Goal: Task Accomplishment & Management: Use online tool/utility

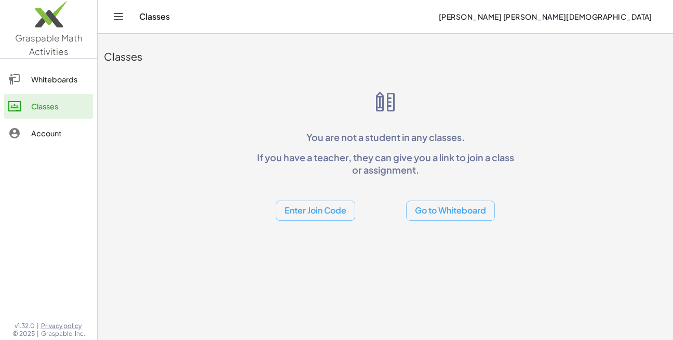
click at [421, 209] on button "Go to Whiteboard" at bounding box center [450, 211] width 89 height 20
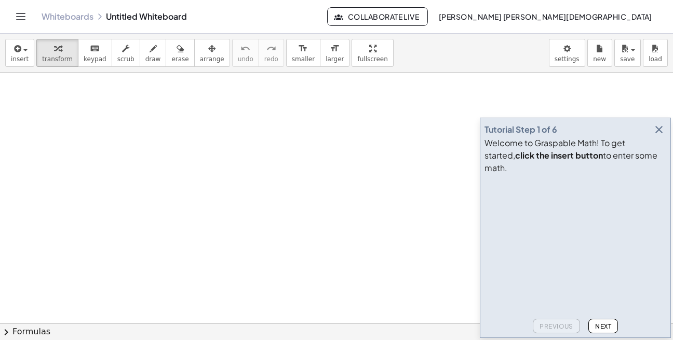
click at [656, 136] on icon "button" at bounding box center [658, 130] width 12 height 12
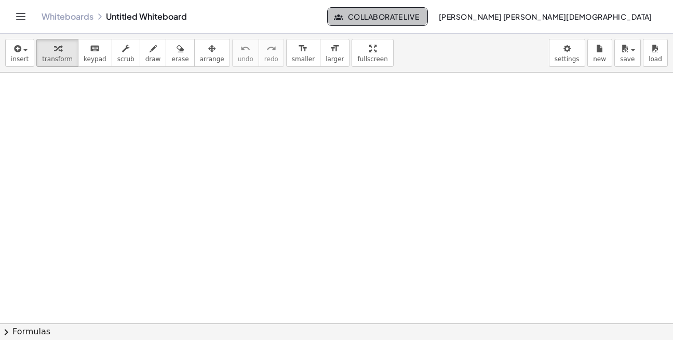
click at [419, 18] on span "Collaborate Live" at bounding box center [377, 16] width 83 height 9
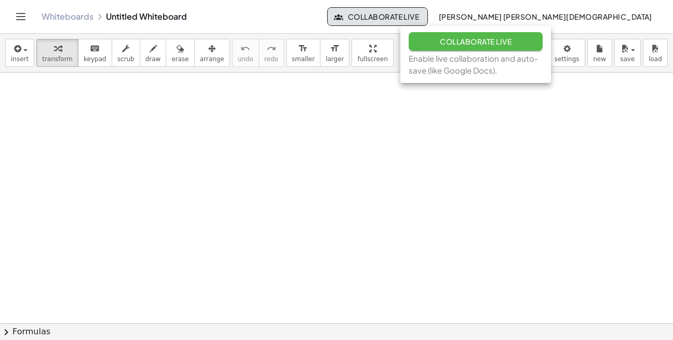
click at [444, 42] on span "Collaborate Live" at bounding box center [476, 41] width 72 height 9
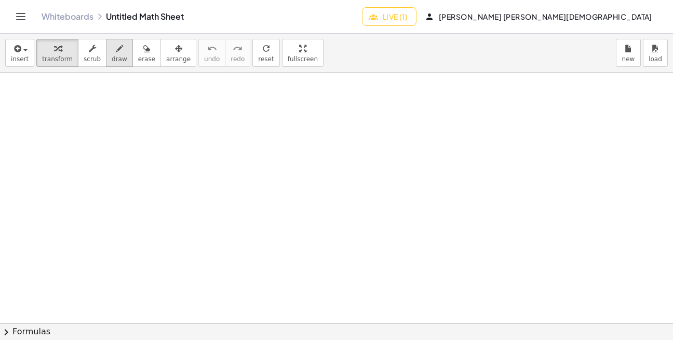
click at [118, 56] on span "draw" at bounding box center [120, 59] width 16 height 7
click at [63, 107] on div at bounding box center [336, 324] width 673 height 502
drag, startPoint x: 67, startPoint y: 95, endPoint x: 72, endPoint y: 102, distance: 8.6
click at [71, 110] on div at bounding box center [336, 324] width 673 height 502
drag, startPoint x: 81, startPoint y: 94, endPoint x: 81, endPoint y: 115, distance: 20.8
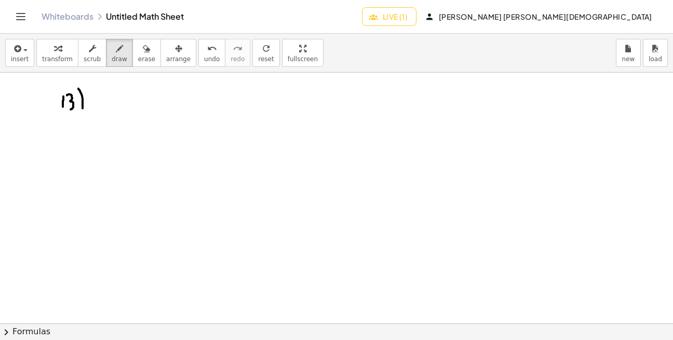
click at [81, 114] on div at bounding box center [336, 324] width 673 height 502
drag, startPoint x: 159, startPoint y: 161, endPoint x: 334, endPoint y: 165, distance: 175.0
click at [334, 165] on div at bounding box center [336, 324] width 673 height 502
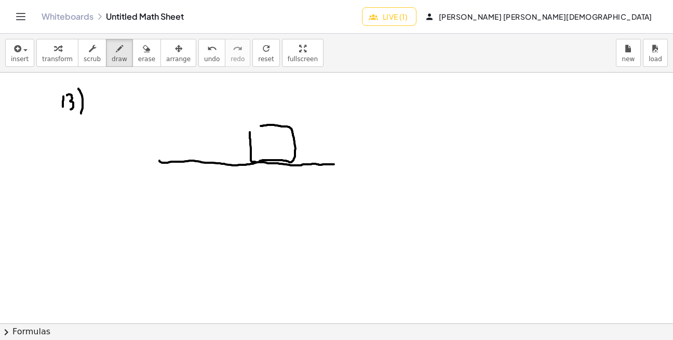
click at [249, 130] on div at bounding box center [336, 324] width 673 height 502
drag, startPoint x: 299, startPoint y: 128, endPoint x: 312, endPoint y: 133, distance: 14.0
click at [311, 131] on div at bounding box center [336, 324] width 673 height 502
drag, startPoint x: 273, startPoint y: 161, endPoint x: 226, endPoint y: 197, distance: 59.3
click at [226, 197] on div at bounding box center [336, 324] width 673 height 502
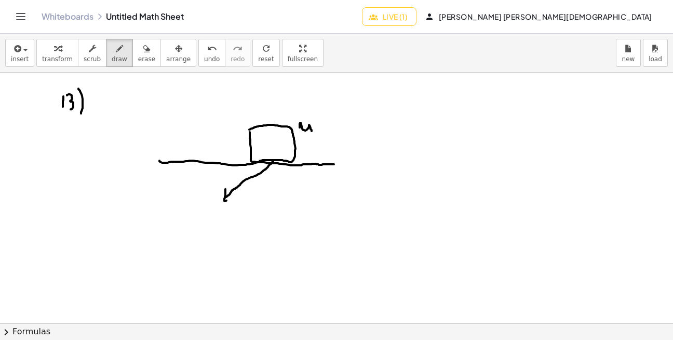
drag, startPoint x: 225, startPoint y: 189, endPoint x: 231, endPoint y: 199, distance: 11.2
click at [229, 199] on div at bounding box center [336, 324] width 673 height 502
drag, startPoint x: 238, startPoint y: 200, endPoint x: 244, endPoint y: 206, distance: 8.8
click at [244, 206] on div at bounding box center [336, 324] width 673 height 502
drag, startPoint x: 397, startPoint y: 112, endPoint x: 412, endPoint y: 126, distance: 20.9
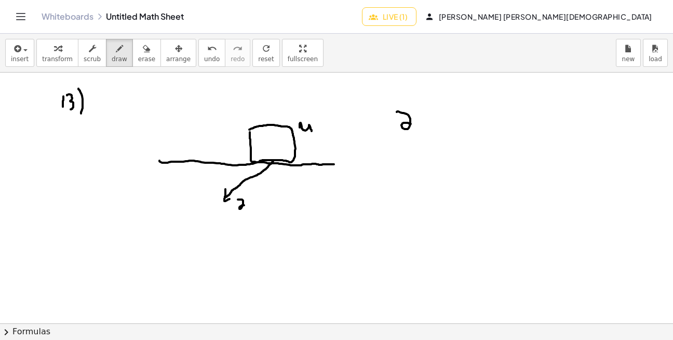
click at [412, 125] on div at bounding box center [336, 324] width 673 height 502
click at [420, 122] on div at bounding box center [336, 324] width 673 height 502
click at [422, 125] on div at bounding box center [336, 324] width 673 height 502
drag, startPoint x: 433, startPoint y: 116, endPoint x: 438, endPoint y: 127, distance: 12.2
click at [433, 129] on div at bounding box center [336, 324] width 673 height 502
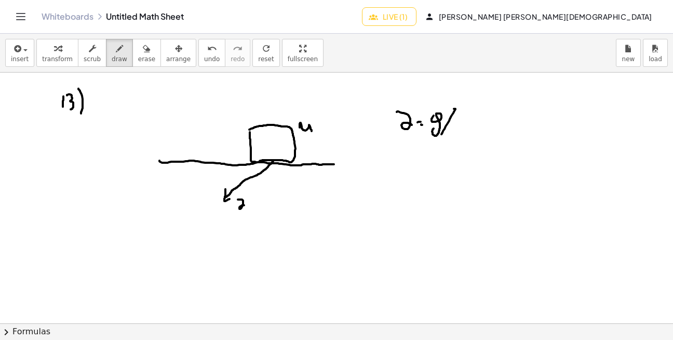
drag, startPoint x: 455, startPoint y: 109, endPoint x: 442, endPoint y: 134, distance: 28.3
click at [441, 134] on div at bounding box center [336, 324] width 673 height 502
drag, startPoint x: 460, startPoint y: 117, endPoint x: 461, endPoint y: 132, distance: 15.1
click at [461, 132] on div at bounding box center [336, 324] width 673 height 502
drag, startPoint x: 272, startPoint y: 144, endPoint x: 277, endPoint y: 206, distance: 61.9
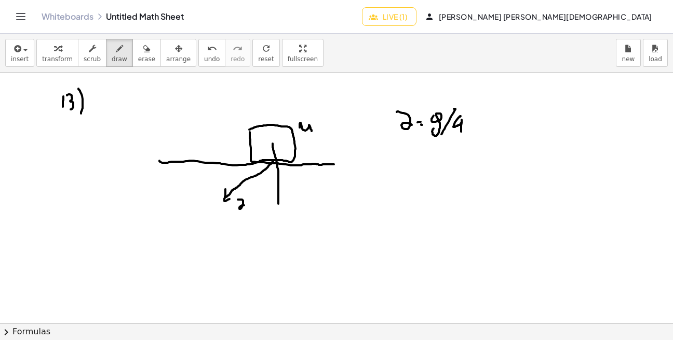
click at [278, 206] on div at bounding box center [336, 324] width 673 height 502
drag, startPoint x: 274, startPoint y: 200, endPoint x: 282, endPoint y: 196, distance: 9.1
click at [281, 196] on div at bounding box center [336, 324] width 673 height 502
drag, startPoint x: 292, startPoint y: 204, endPoint x: 297, endPoint y: 203, distance: 5.7
click at [297, 203] on div at bounding box center [336, 324] width 673 height 502
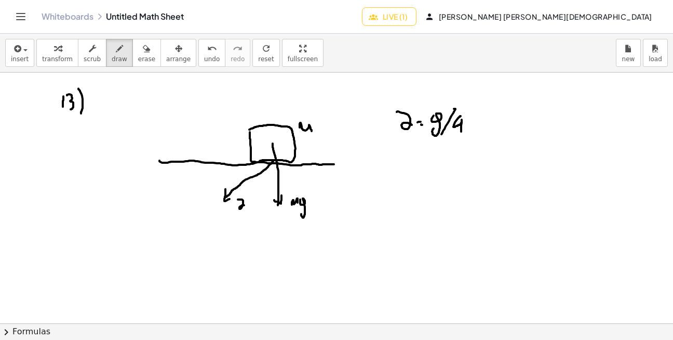
drag, startPoint x: 300, startPoint y: 202, endPoint x: 302, endPoint y: 214, distance: 12.6
click at [301, 214] on div at bounding box center [336, 324] width 673 height 502
click at [275, 145] on div at bounding box center [336, 324] width 673 height 502
drag, startPoint x: 273, startPoint y: 140, endPoint x: 269, endPoint y: 105, distance: 35.5
click at [270, 101] on div at bounding box center [336, 324] width 673 height 502
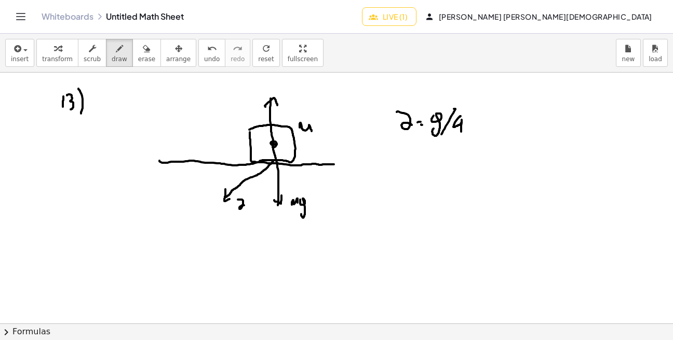
drag, startPoint x: 265, startPoint y: 107, endPoint x: 277, endPoint y: 106, distance: 12.0
click at [277, 105] on div at bounding box center [336, 324] width 673 height 502
drag, startPoint x: 253, startPoint y: 104, endPoint x: 264, endPoint y: 89, distance: 19.0
click at [264, 89] on div at bounding box center [336, 324] width 673 height 502
drag, startPoint x: 272, startPoint y: 146, endPoint x: 218, endPoint y: 147, distance: 54.5
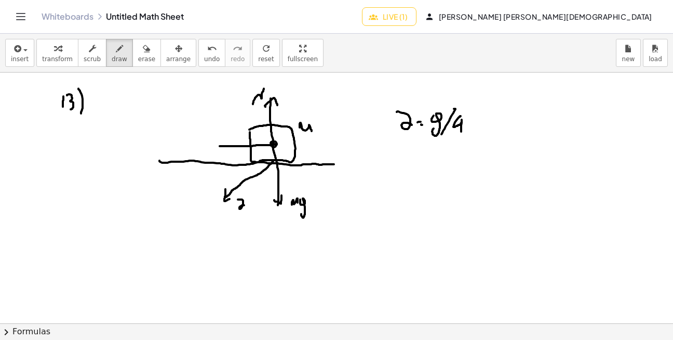
click at [218, 147] on div at bounding box center [336, 324] width 673 height 502
drag, startPoint x: 225, startPoint y: 140, endPoint x: 227, endPoint y: 151, distance: 10.7
click at [226, 152] on div at bounding box center [336, 324] width 673 height 502
drag, startPoint x: 213, startPoint y: 124, endPoint x: 214, endPoint y: 134, distance: 10.9
click at [214, 134] on div at bounding box center [336, 324] width 673 height 502
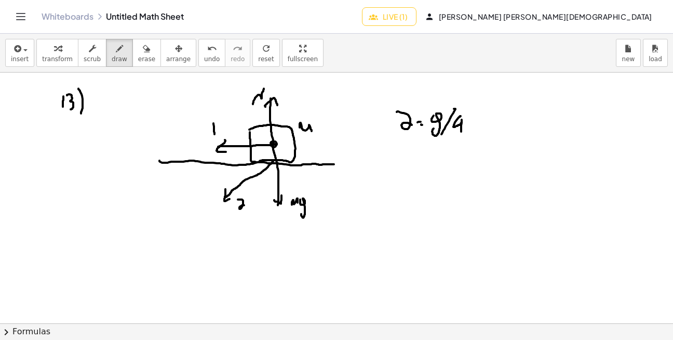
click at [221, 119] on div at bounding box center [336, 324] width 673 height 502
drag, startPoint x: 215, startPoint y: 127, endPoint x: 221, endPoint y: 126, distance: 5.4
click at [219, 126] on div at bounding box center [336, 324] width 673 height 502
drag, startPoint x: 220, startPoint y: 134, endPoint x: 227, endPoint y: 125, distance: 12.2
click at [227, 125] on div at bounding box center [336, 324] width 673 height 502
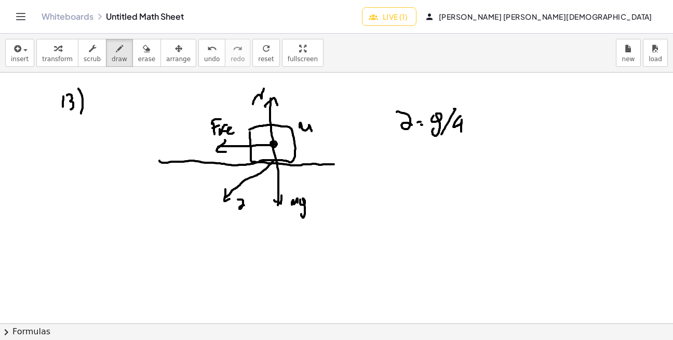
drag, startPoint x: 223, startPoint y: 131, endPoint x: 235, endPoint y: 132, distance: 11.4
click at [235, 132] on div at bounding box center [336, 324] width 673 height 502
drag, startPoint x: 434, startPoint y: 167, endPoint x: 434, endPoint y: 181, distance: 14.0
click at [430, 182] on div at bounding box center [336, 324] width 673 height 502
drag, startPoint x: 445, startPoint y: 166, endPoint x: 442, endPoint y: 181, distance: 14.8
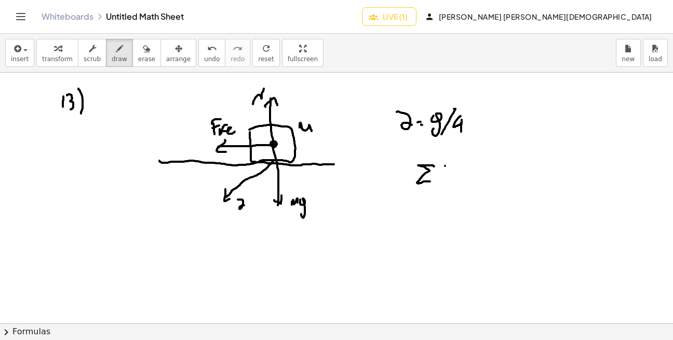
click at [442, 181] on div at bounding box center [336, 324] width 673 height 502
click at [447, 165] on div at bounding box center [336, 324] width 673 height 502
drag, startPoint x: 439, startPoint y: 176, endPoint x: 449, endPoint y: 174, distance: 11.1
click at [446, 175] on div at bounding box center [336, 324] width 673 height 502
drag, startPoint x: 445, startPoint y: 159, endPoint x: 457, endPoint y: 157, distance: 11.6
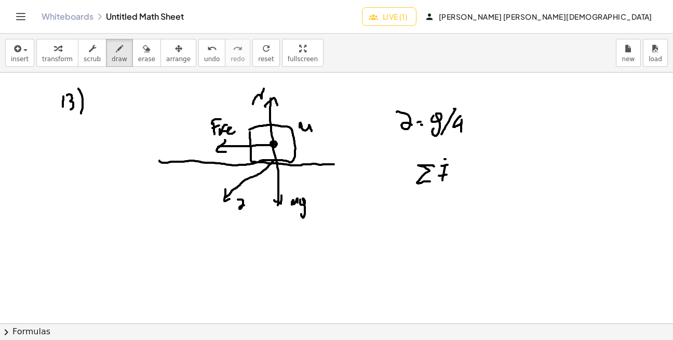
click at [455, 157] on div at bounding box center [336, 324] width 673 height 502
click at [467, 175] on div at bounding box center [336, 324] width 673 height 502
drag, startPoint x: 461, startPoint y: 180, endPoint x: 470, endPoint y: 179, distance: 8.4
click at [467, 179] on div at bounding box center [336, 324] width 673 height 502
drag, startPoint x: 476, startPoint y: 179, endPoint x: 493, endPoint y: 179, distance: 16.6
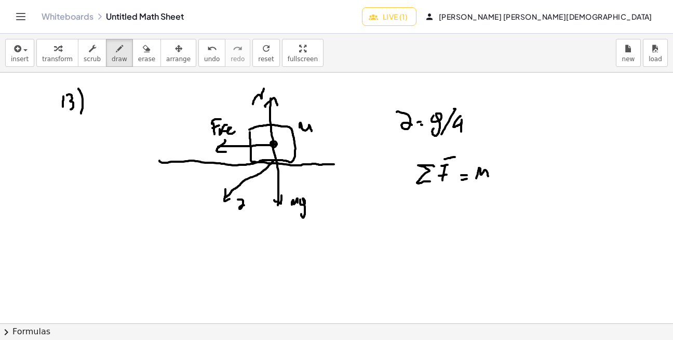
click at [488, 181] on div at bounding box center [336, 324] width 673 height 502
drag, startPoint x: 501, startPoint y: 168, endPoint x: 509, endPoint y: 180, distance: 13.5
click at [509, 180] on div at bounding box center [336, 324] width 673 height 502
drag, startPoint x: 497, startPoint y: 162, endPoint x: 510, endPoint y: 163, distance: 13.1
click at [510, 163] on div at bounding box center [336, 324] width 673 height 502
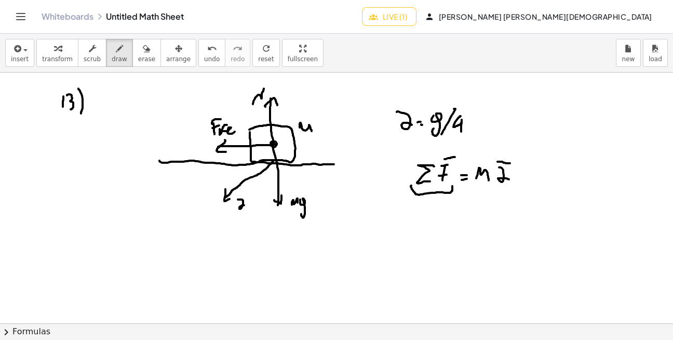
drag, startPoint x: 413, startPoint y: 190, endPoint x: 452, endPoint y: 185, distance: 39.9
click at [452, 186] on div at bounding box center [336, 324] width 673 height 502
click at [141, 60] on span "erase" at bounding box center [146, 59] width 17 height 7
click at [117, 58] on span "draw" at bounding box center [120, 59] width 16 height 7
drag, startPoint x: 128, startPoint y: 167, endPoint x: 131, endPoint y: 209, distance: 42.6
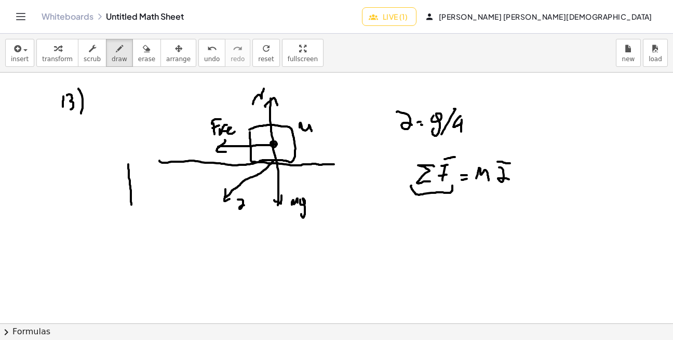
click at [131, 208] on div at bounding box center [336, 324] width 673 height 502
drag, startPoint x: 125, startPoint y: 203, endPoint x: 139, endPoint y: 204, distance: 14.5
click at [136, 209] on div at bounding box center [336, 324] width 673 height 502
drag, startPoint x: 142, startPoint y: 205, endPoint x: 140, endPoint y: 220, distance: 15.1
click at [143, 225] on div at bounding box center [336, 324] width 673 height 502
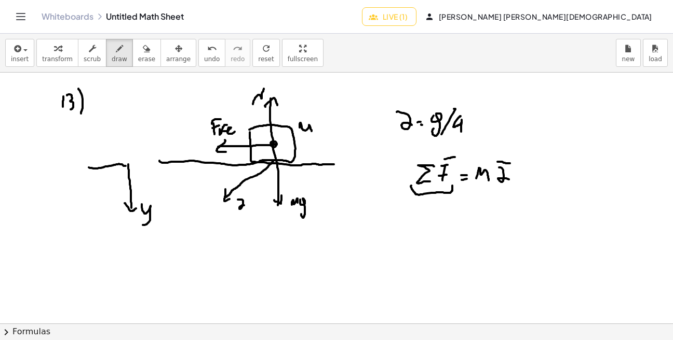
drag, startPoint x: 124, startPoint y: 166, endPoint x: 80, endPoint y: 167, distance: 43.1
click at [80, 167] on div at bounding box center [336, 324] width 673 height 502
drag, startPoint x: 86, startPoint y: 164, endPoint x: 90, endPoint y: 172, distance: 9.3
click at [90, 171] on div at bounding box center [336, 324] width 673 height 502
click at [78, 154] on div at bounding box center [336, 324] width 673 height 502
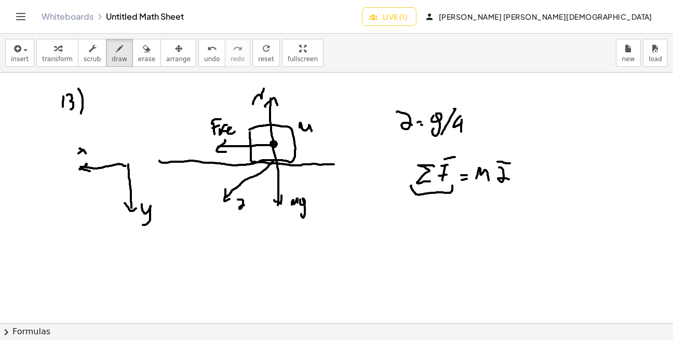
drag, startPoint x: 80, startPoint y: 148, endPoint x: 87, endPoint y: 156, distance: 10.6
click at [87, 156] on div at bounding box center [336, 324] width 673 height 502
click at [138, 61] on span "erase" at bounding box center [146, 59] width 17 height 7
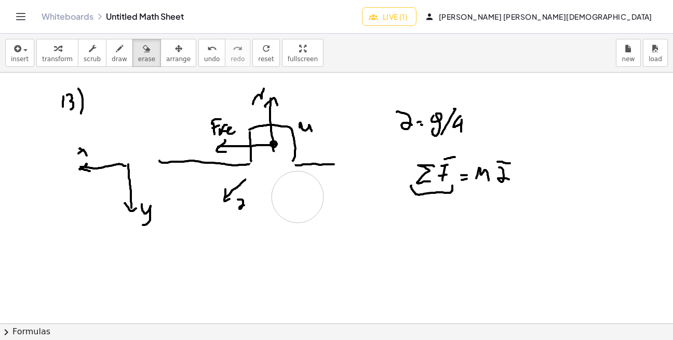
drag, startPoint x: 277, startPoint y: 189, endPoint x: 296, endPoint y: 201, distance: 22.8
click at [296, 200] on div at bounding box center [336, 324] width 673 height 502
click at [109, 54] on button "draw" at bounding box center [119, 53] width 27 height 28
drag, startPoint x: 249, startPoint y: 163, endPoint x: 300, endPoint y: 164, distance: 51.4
click at [299, 165] on div at bounding box center [336, 324] width 673 height 502
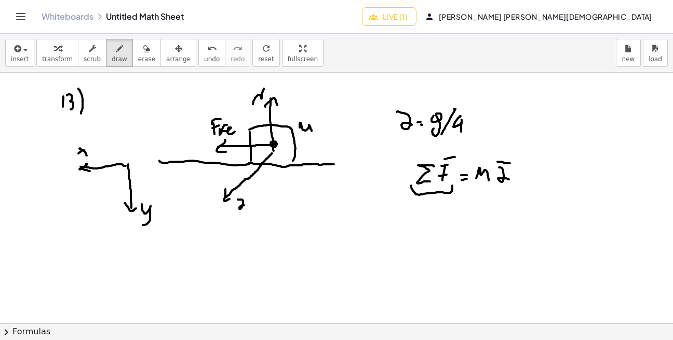
drag, startPoint x: 246, startPoint y: 179, endPoint x: 276, endPoint y: 149, distance: 42.6
click at [276, 149] on div at bounding box center [336, 324] width 673 height 502
drag, startPoint x: 275, startPoint y: 148, endPoint x: 285, endPoint y: 243, distance: 95.5
click at [285, 243] on div at bounding box center [336, 324] width 673 height 502
drag, startPoint x: 279, startPoint y: 236, endPoint x: 293, endPoint y: 234, distance: 14.3
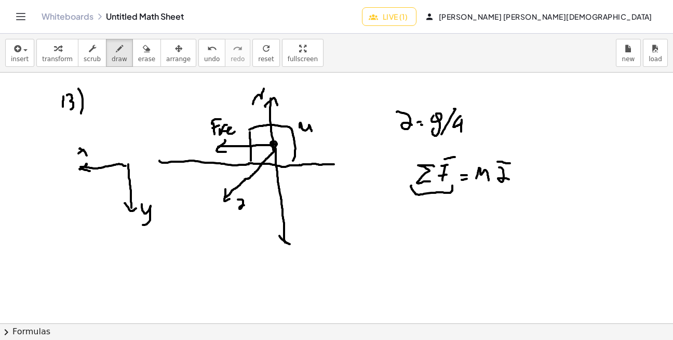
click at [293, 233] on div at bounding box center [336, 324] width 673 height 502
drag, startPoint x: 299, startPoint y: 235, endPoint x: 297, endPoint y: 250, distance: 15.1
click at [297, 250] on div at bounding box center [336, 324] width 673 height 502
drag, startPoint x: 382, startPoint y: 172, endPoint x: 402, endPoint y: 169, distance: 20.5
click at [402, 170] on div at bounding box center [336, 324] width 673 height 502
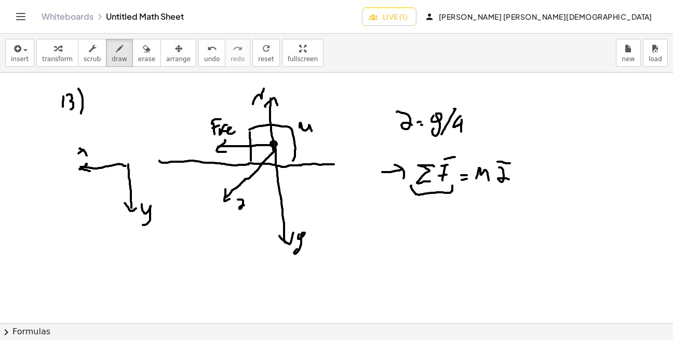
drag, startPoint x: 404, startPoint y: 173, endPoint x: 396, endPoint y: 179, distance: 10.0
click at [399, 181] on div at bounding box center [336, 324] width 673 height 502
drag, startPoint x: 259, startPoint y: 171, endPoint x: 275, endPoint y: 175, distance: 16.6
click at [275, 175] on div at bounding box center [336, 324] width 673 height 502
click at [263, 176] on div at bounding box center [336, 324] width 673 height 502
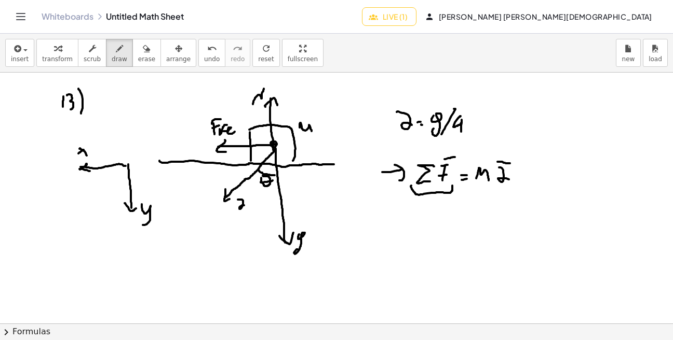
drag, startPoint x: 261, startPoint y: 183, endPoint x: 275, endPoint y: 180, distance: 13.7
click at [274, 180] on div at bounding box center [336, 324] width 673 height 502
drag, startPoint x: 225, startPoint y: 200, endPoint x: 278, endPoint y: 235, distance: 63.6
click at [278, 235] on div at bounding box center [336, 324] width 673 height 502
drag, startPoint x: 239, startPoint y: 186, endPoint x: 244, endPoint y: 209, distance: 23.5
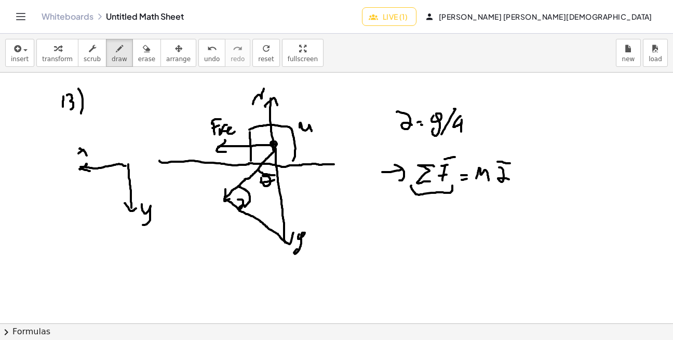
click at [244, 209] on div at bounding box center [336, 324] width 673 height 502
drag, startPoint x: 360, startPoint y: 219, endPoint x: 363, endPoint y: 230, distance: 11.8
click at [364, 231] on div at bounding box center [336, 324] width 673 height 502
drag, startPoint x: 354, startPoint y: 238, endPoint x: 375, endPoint y: 235, distance: 20.9
click at [374, 235] on div at bounding box center [336, 324] width 673 height 502
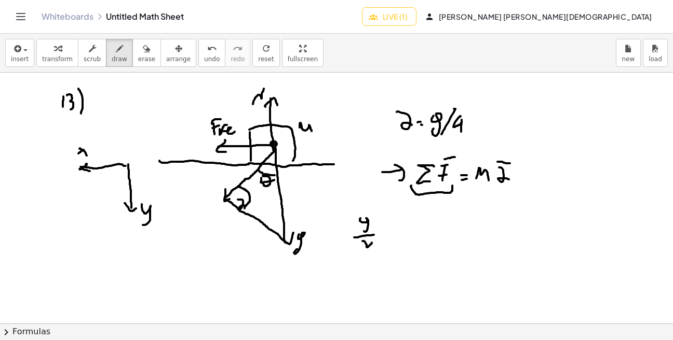
drag, startPoint x: 362, startPoint y: 241, endPoint x: 374, endPoint y: 251, distance: 15.1
click at [374, 251] on div at bounding box center [336, 324] width 673 height 502
drag, startPoint x: 381, startPoint y: 227, endPoint x: 387, endPoint y: 225, distance: 6.6
click at [386, 226] on div at bounding box center [336, 324] width 673 height 502
drag, startPoint x: 381, startPoint y: 233, endPoint x: 387, endPoint y: 231, distance: 5.9
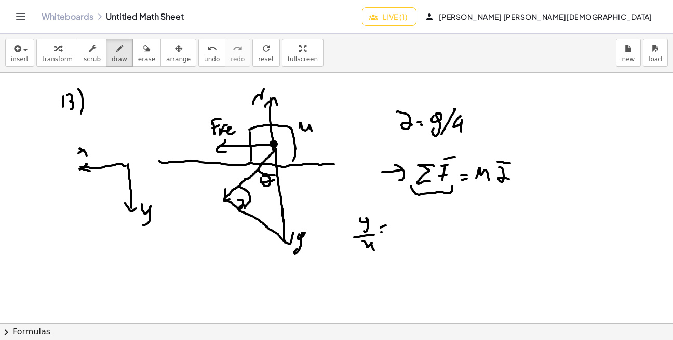
click at [387, 231] on div at bounding box center [336, 324] width 673 height 502
drag, startPoint x: 400, startPoint y: 221, endPoint x: 401, endPoint y: 242, distance: 21.3
click at [402, 243] on div at bounding box center [336, 324] width 673 height 502
drag, startPoint x: 421, startPoint y: 217, endPoint x: 420, endPoint y: 227, distance: 9.9
click at [417, 227] on div at bounding box center [336, 324] width 673 height 502
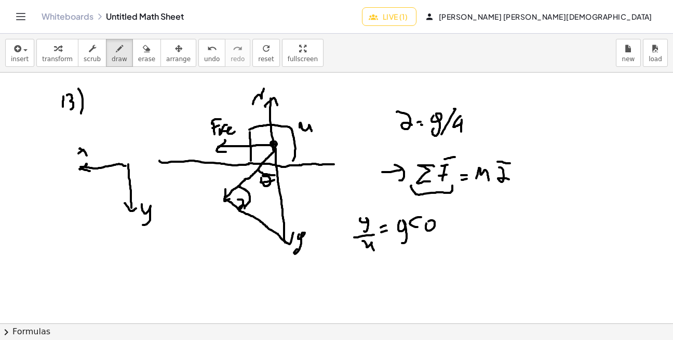
click at [427, 222] on div at bounding box center [336, 324] width 673 height 502
drag, startPoint x: 446, startPoint y: 224, endPoint x: 437, endPoint y: 235, distance: 14.0
click at [438, 236] on div at bounding box center [336, 324] width 673 height 502
click at [454, 220] on div at bounding box center [336, 324] width 673 height 502
drag, startPoint x: 455, startPoint y: 227, endPoint x: 465, endPoint y: 227, distance: 9.9
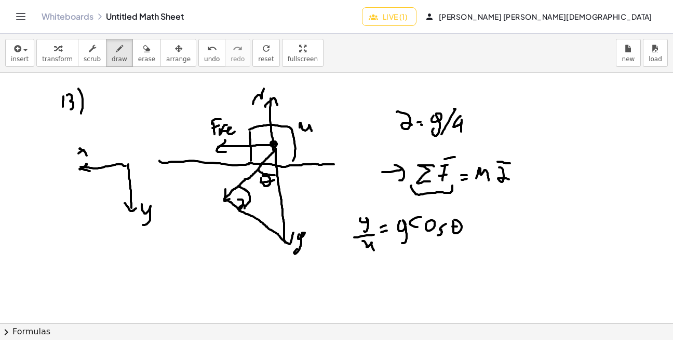
click at [461, 227] on div at bounding box center [336, 324] width 673 height 502
drag, startPoint x: 406, startPoint y: 226, endPoint x: 396, endPoint y: 236, distance: 14.7
click at [396, 236] on div at bounding box center [336, 324] width 673 height 502
drag, startPoint x: 367, startPoint y: 221, endPoint x: 361, endPoint y: 229, distance: 10.4
click at [362, 228] on div at bounding box center [336, 324] width 673 height 502
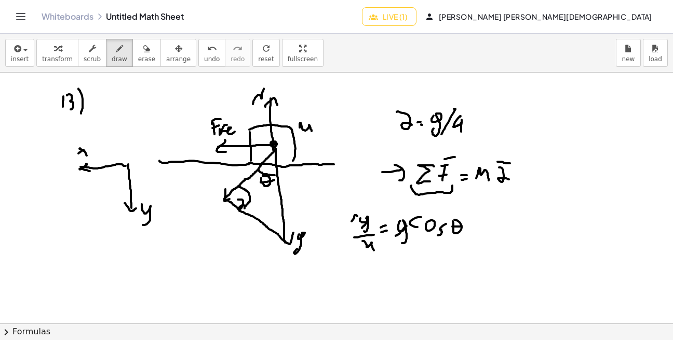
drag, startPoint x: 351, startPoint y: 222, endPoint x: 358, endPoint y: 226, distance: 7.5
click at [358, 226] on div at bounding box center [336, 324] width 673 height 502
click at [487, 226] on div at bounding box center [336, 324] width 673 height 502
drag, startPoint x: 478, startPoint y: 231, endPoint x: 489, endPoint y: 229, distance: 11.5
click at [480, 231] on div at bounding box center [336, 324] width 673 height 502
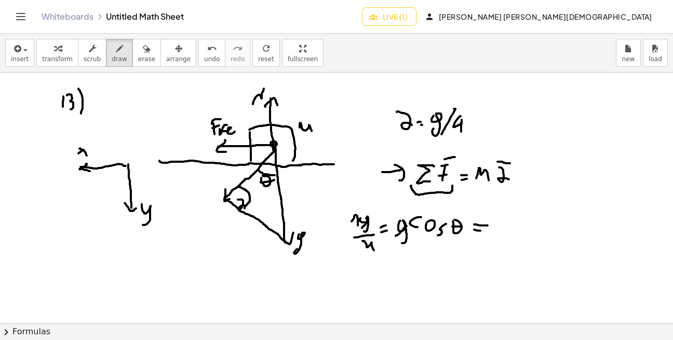
drag, startPoint x: 504, startPoint y: 216, endPoint x: 501, endPoint y: 227, distance: 11.8
click at [501, 225] on div at bounding box center [336, 324] width 673 height 502
drag, startPoint x: 495, startPoint y: 228, endPoint x: 508, endPoint y: 226, distance: 13.1
click at [508, 226] on div at bounding box center [336, 324] width 673 height 502
drag, startPoint x: 499, startPoint y: 230, endPoint x: 504, endPoint y: 252, distance: 22.3
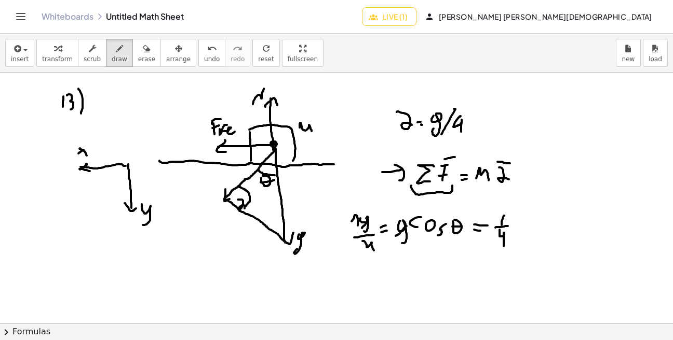
click at [504, 251] on div at bounding box center [336, 324] width 673 height 502
click at [291, 53] on div "button" at bounding box center [303, 48] width 30 height 12
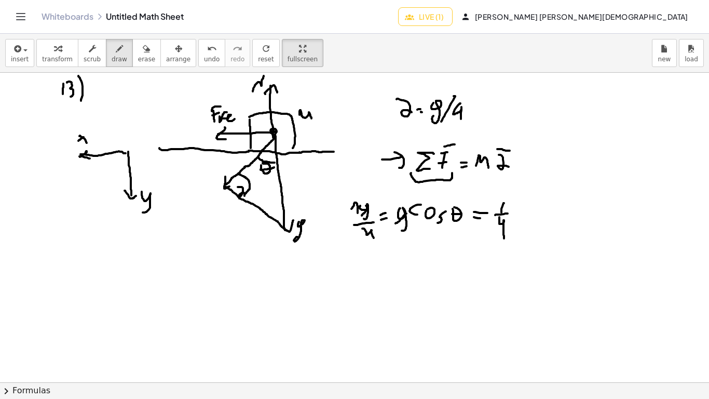
scroll to position [14, 0]
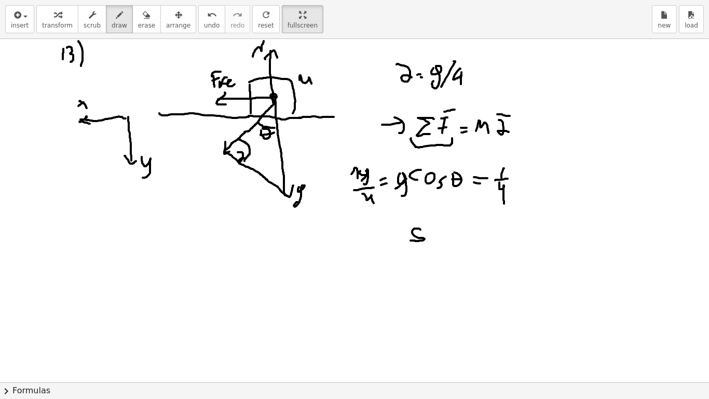
drag, startPoint x: 420, startPoint y: 229, endPoint x: 413, endPoint y: 241, distance: 14.4
click at [410, 240] on div at bounding box center [354, 368] width 709 height 686
drag, startPoint x: 426, startPoint y: 234, endPoint x: 440, endPoint y: 239, distance: 15.1
click at [436, 240] on div at bounding box center [354, 368] width 709 height 686
drag, startPoint x: 445, startPoint y: 231, endPoint x: 456, endPoint y: 240, distance: 13.3
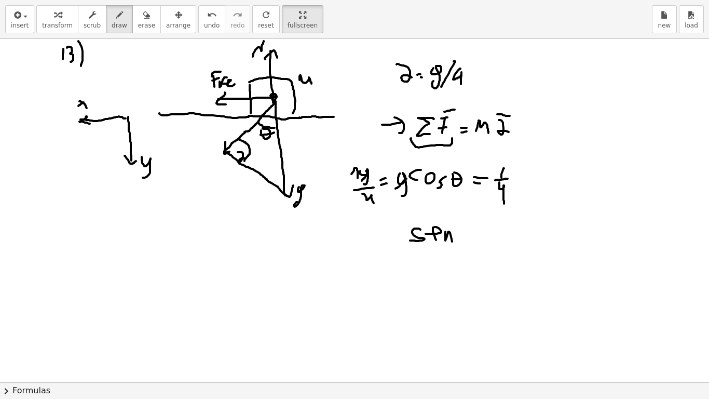
click at [453, 245] on div at bounding box center [354, 368] width 709 height 686
click at [461, 228] on div at bounding box center [354, 368] width 709 height 686
drag, startPoint x: 458, startPoint y: 235, endPoint x: 464, endPoint y: 236, distance: 5.9
click at [462, 236] on div at bounding box center [354, 368] width 709 height 686
click at [475, 234] on div at bounding box center [354, 368] width 709 height 686
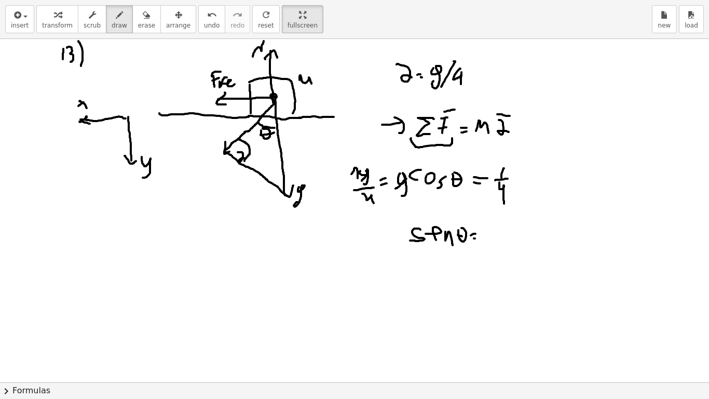
click at [478, 238] on div at bounding box center [354, 368] width 709 height 686
drag, startPoint x: 495, startPoint y: 234, endPoint x: 554, endPoint y: 215, distance: 62.2
click at [553, 214] on div at bounding box center [354, 368] width 709 height 686
drag, startPoint x: 513, startPoint y: 234, endPoint x: 517, endPoint y: 239, distance: 6.8
click at [517, 239] on div at bounding box center [354, 368] width 709 height 686
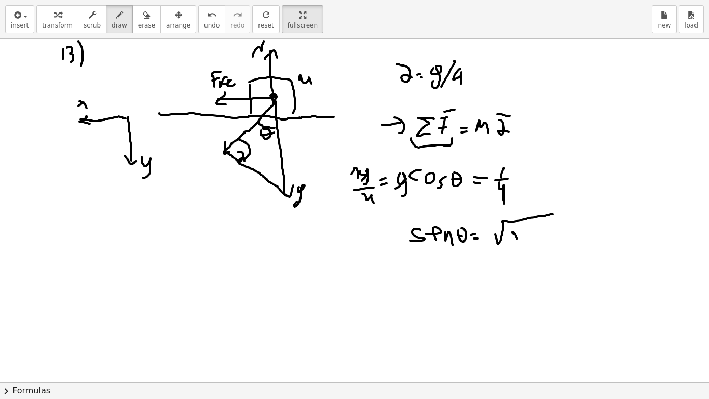
click at [529, 230] on div at bounding box center [354, 368] width 709 height 686
drag, startPoint x: 541, startPoint y: 233, endPoint x: 540, endPoint y: 240, distance: 7.9
click at [541, 238] on div at bounding box center [354, 368] width 709 height 686
drag, startPoint x: 534, startPoint y: 240, endPoint x: 549, endPoint y: 236, distance: 16.3
click at [549, 235] on div at bounding box center [354, 368] width 709 height 686
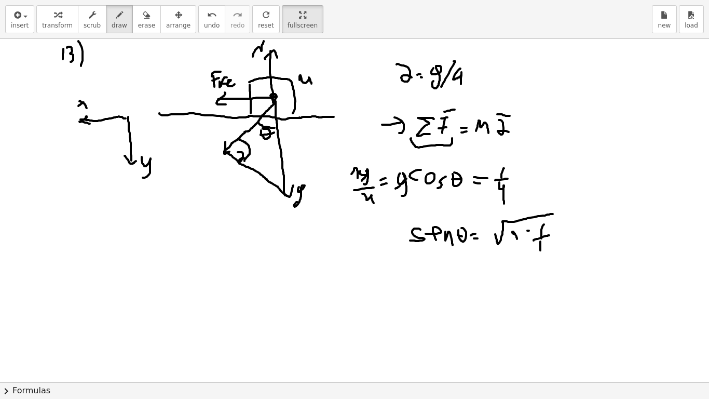
drag, startPoint x: 540, startPoint y: 241, endPoint x: 540, endPoint y: 251, distance: 9.3
click at [540, 251] on div at bounding box center [354, 368] width 709 height 686
drag, startPoint x: 547, startPoint y: 241, endPoint x: 546, endPoint y: 249, distance: 8.4
click at [545, 248] on div at bounding box center [354, 368] width 709 height 686
drag, startPoint x: 560, startPoint y: 234, endPoint x: 572, endPoint y: 232, distance: 12.6
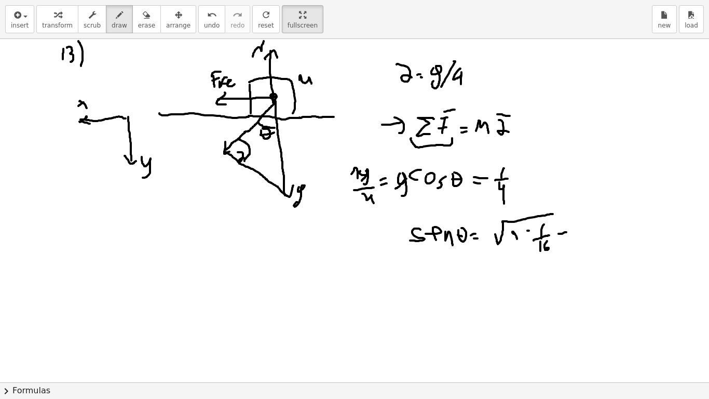
click at [571, 232] on div at bounding box center [354, 368] width 709 height 686
drag, startPoint x: 561, startPoint y: 238, endPoint x: 573, endPoint y: 238, distance: 11.9
click at [566, 239] on div at bounding box center [354, 368] width 709 height 686
drag, startPoint x: 585, startPoint y: 229, endPoint x: 603, endPoint y: 217, distance: 20.6
click at [600, 216] on div at bounding box center [354, 368] width 709 height 686
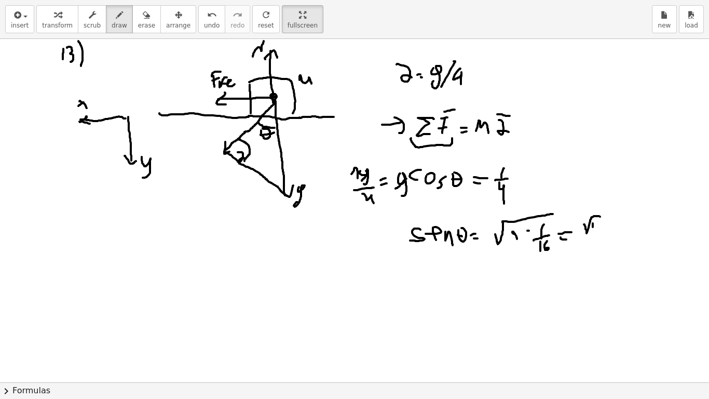
drag, startPoint x: 593, startPoint y: 225, endPoint x: 594, endPoint y: 230, distance: 5.8
click at [593, 230] on div at bounding box center [354, 368] width 709 height 686
drag, startPoint x: 602, startPoint y: 222, endPoint x: 592, endPoint y: 235, distance: 16.7
click at [593, 236] on div at bounding box center [354, 368] width 709 height 686
drag, startPoint x: 585, startPoint y: 238, endPoint x: 602, endPoint y: 238, distance: 16.6
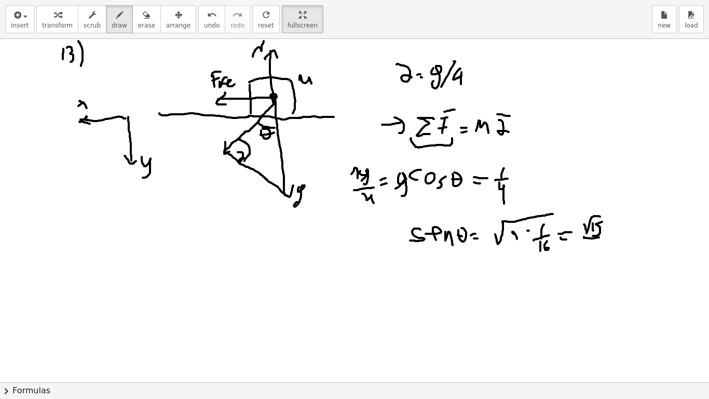
click at [603, 237] on div at bounding box center [354, 368] width 709 height 686
drag, startPoint x: 594, startPoint y: 246, endPoint x: 597, endPoint y: 257, distance: 11.8
click at [597, 257] on div at bounding box center [354, 368] width 709 height 686
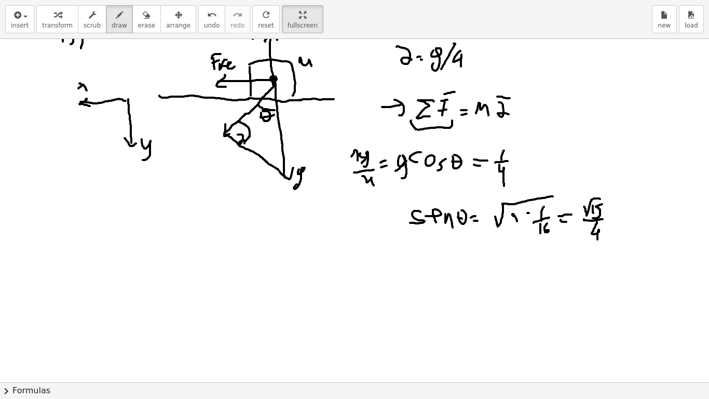
scroll to position [25, 0]
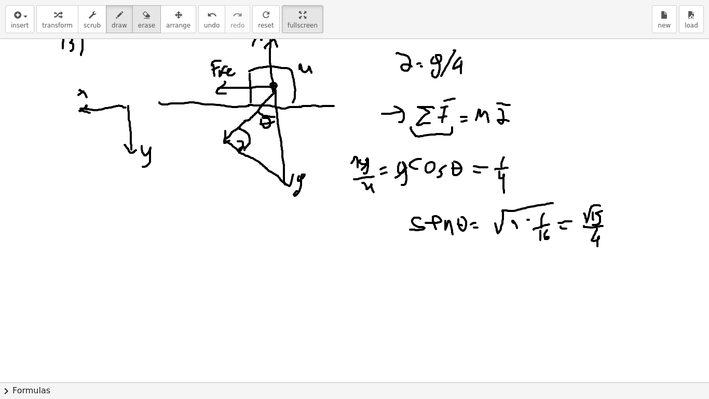
click at [143, 21] on icon "button" at bounding box center [146, 15] width 7 height 12
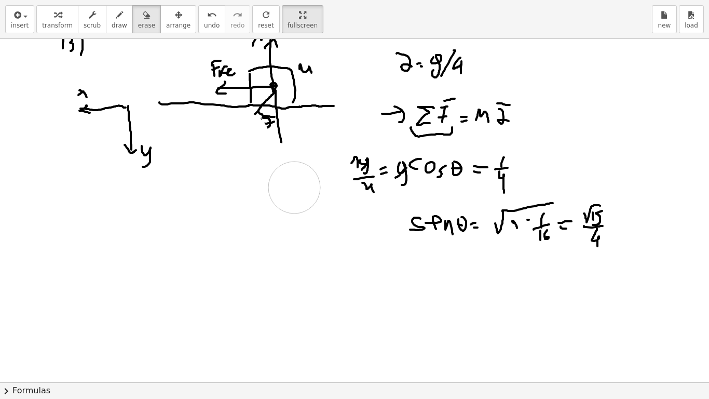
drag, startPoint x: 243, startPoint y: 139, endPoint x: 279, endPoint y: 175, distance: 50.6
click at [294, 187] on div at bounding box center [354, 357] width 709 height 686
click at [117, 23] on span "draw" at bounding box center [120, 25] width 16 height 7
drag, startPoint x: 255, startPoint y: 114, endPoint x: 241, endPoint y: 131, distance: 22.1
click at [241, 131] on div at bounding box center [354, 357] width 709 height 686
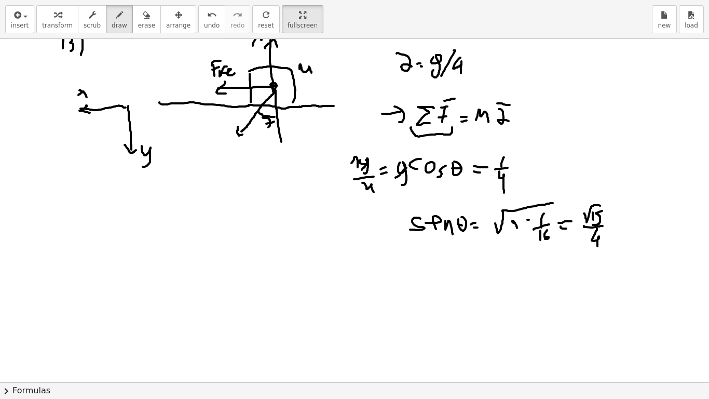
drag, startPoint x: 238, startPoint y: 127, endPoint x: 250, endPoint y: 131, distance: 12.8
click at [249, 131] on div at bounding box center [354, 357] width 709 height 686
drag, startPoint x: 284, startPoint y: 133, endPoint x: 247, endPoint y: 134, distance: 37.9
click at [248, 134] on div at bounding box center [354, 357] width 709 height 686
drag, startPoint x: 52, startPoint y: 246, endPoint x: 71, endPoint y: 258, distance: 22.9
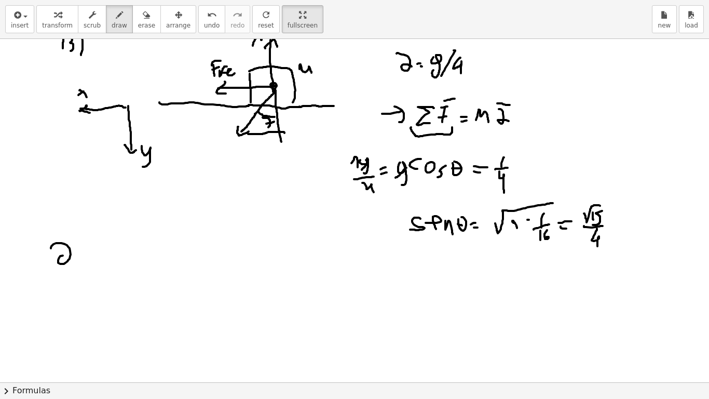
click at [70, 257] on div at bounding box center [354, 357] width 709 height 686
drag, startPoint x: 88, startPoint y: 260, endPoint x: 76, endPoint y: 269, distance: 14.8
click at [78, 268] on div at bounding box center [354, 357] width 709 height 686
drag, startPoint x: 83, startPoint y: 261, endPoint x: 89, endPoint y: 266, distance: 7.4
click at [87, 264] on div at bounding box center [354, 357] width 709 height 686
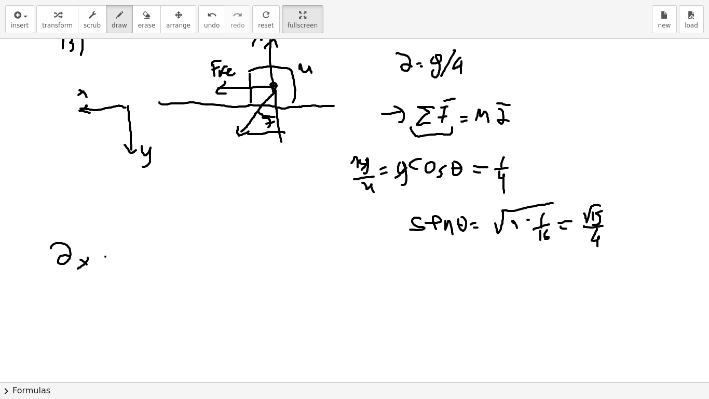
click at [106, 255] on div at bounding box center [354, 357] width 709 height 686
drag, startPoint x: 105, startPoint y: 262, endPoint x: 112, endPoint y: 261, distance: 6.8
click at [110, 261] on div at bounding box center [354, 357] width 709 height 686
drag, startPoint x: 132, startPoint y: 247, endPoint x: 135, endPoint y: 263, distance: 15.9
click at [136, 263] on div at bounding box center [354, 357] width 709 height 686
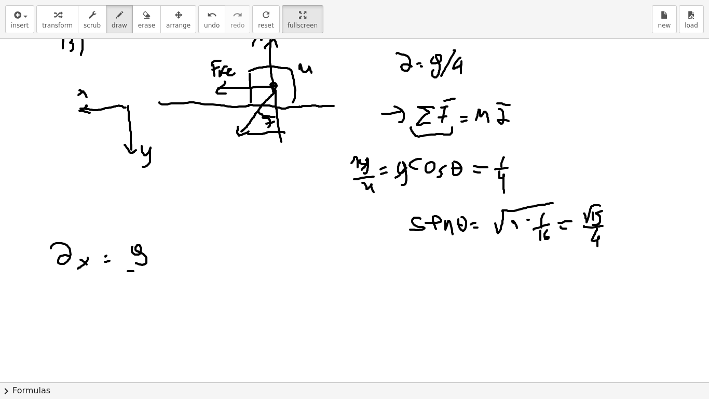
drag, startPoint x: 133, startPoint y: 271, endPoint x: 157, endPoint y: 271, distance: 23.9
click at [156, 271] on div at bounding box center [354, 357] width 709 height 686
drag, startPoint x: 137, startPoint y: 274, endPoint x: 140, endPoint y: 292, distance: 18.4
click at [140, 292] on div at bounding box center [354, 357] width 709 height 686
drag, startPoint x: 170, startPoint y: 248, endPoint x: 189, endPoint y: 244, distance: 20.1
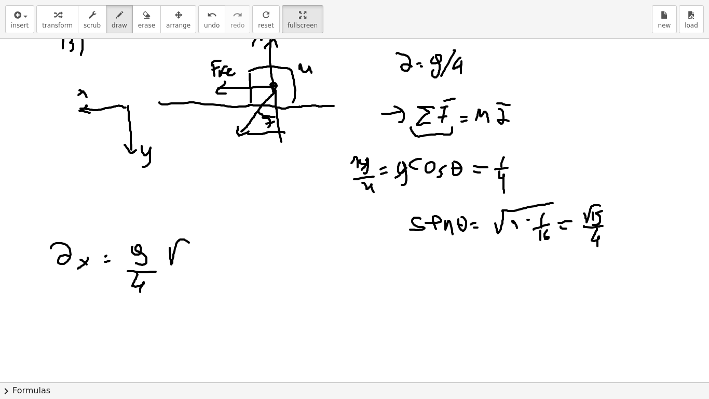
click at [189, 243] on div at bounding box center [354, 357] width 709 height 686
drag, startPoint x: 182, startPoint y: 251, endPoint x: 181, endPoint y: 262, distance: 10.9
click at [181, 262] on div at bounding box center [354, 357] width 709 height 686
drag, startPoint x: 189, startPoint y: 250, endPoint x: 184, endPoint y: 262, distance: 13.0
click at [185, 262] on div at bounding box center [354, 357] width 709 height 686
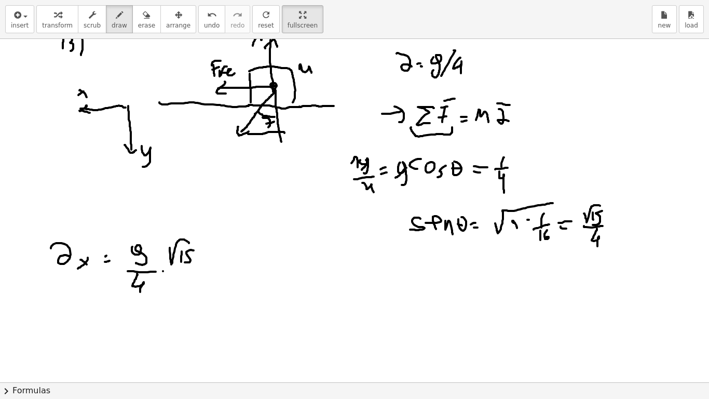
drag, startPoint x: 163, startPoint y: 271, endPoint x: 194, endPoint y: 275, distance: 30.8
click at [193, 275] on div at bounding box center [354, 357] width 709 height 686
drag, startPoint x: 176, startPoint y: 279, endPoint x: 185, endPoint y: 291, distance: 14.8
click at [185, 291] on div at bounding box center [354, 357] width 709 height 686
drag, startPoint x: 209, startPoint y: 258, endPoint x: 222, endPoint y: 259, distance: 13.0
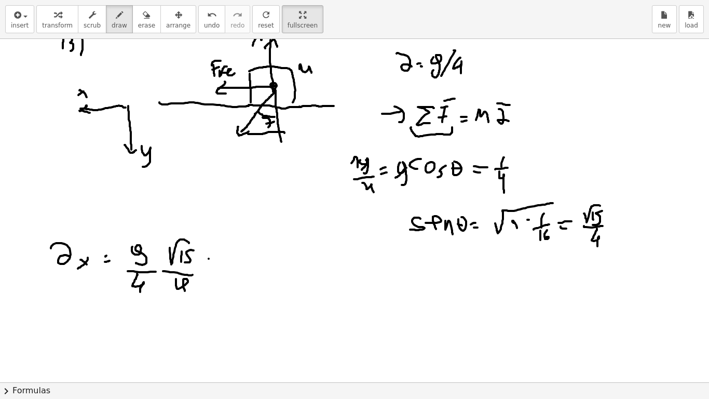
click at [216, 259] on div at bounding box center [354, 357] width 709 height 686
drag, startPoint x: 211, startPoint y: 268, endPoint x: 220, endPoint y: 266, distance: 9.5
click at [214, 268] on div at bounding box center [354, 357] width 709 height 686
drag, startPoint x: 235, startPoint y: 256, endPoint x: 256, endPoint y: 255, distance: 20.8
click at [264, 247] on div at bounding box center [354, 357] width 709 height 686
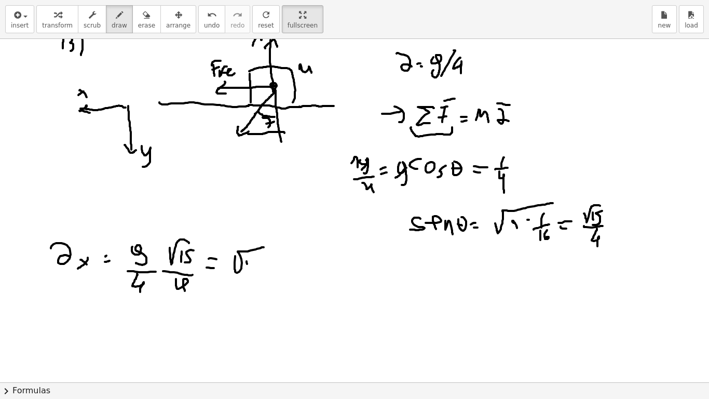
drag, startPoint x: 247, startPoint y: 264, endPoint x: 251, endPoint y: 271, distance: 8.8
click at [250, 270] on div at bounding box center [354, 357] width 709 height 686
drag, startPoint x: 260, startPoint y: 260, endPoint x: 254, endPoint y: 269, distance: 11.2
click at [254, 268] on div at bounding box center [354, 357] width 709 height 686
drag, startPoint x: 269, startPoint y: 254, endPoint x: 267, endPoint y: 274, distance: 19.8
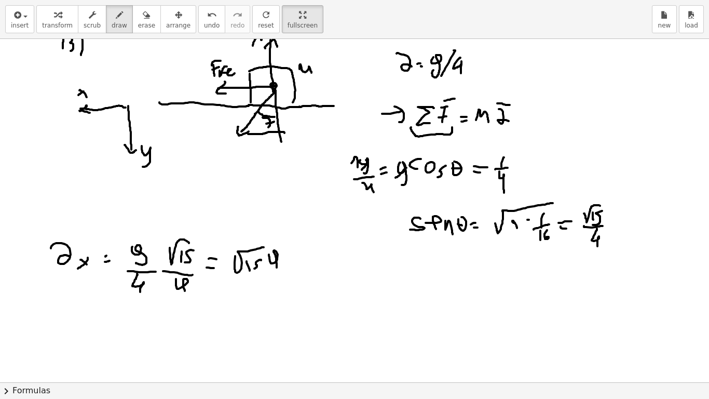
click at [267, 275] on div at bounding box center [354, 357] width 709 height 686
drag, startPoint x: 227, startPoint y: 282, endPoint x: 275, endPoint y: 281, distance: 48.3
click at [274, 281] on div at bounding box center [354, 357] width 709 height 686
drag, startPoint x: 249, startPoint y: 294, endPoint x: 248, endPoint y: 299, distance: 5.7
click at [248, 298] on div at bounding box center [354, 357] width 709 height 686
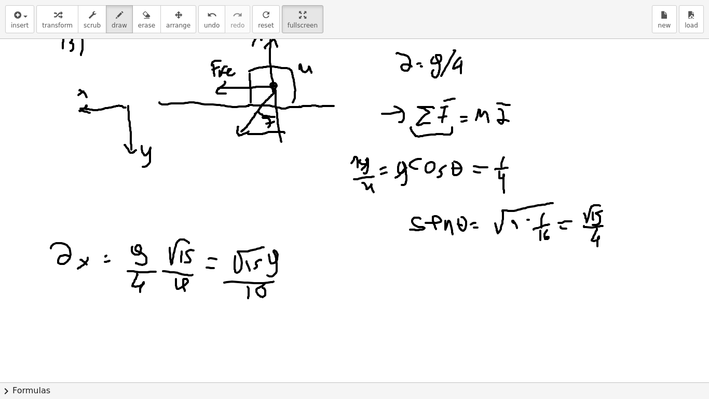
drag, startPoint x: 264, startPoint y: 284, endPoint x: 256, endPoint y: 296, distance: 14.7
click at [256, 295] on div at bounding box center [354, 357] width 709 height 686
drag, startPoint x: 39, startPoint y: 336, endPoint x: 55, endPoint y: 334, distance: 16.2
click at [54, 333] on div at bounding box center [354, 357] width 709 height 686
drag, startPoint x: 68, startPoint y: 331, endPoint x: 83, endPoint y: 325, distance: 15.6
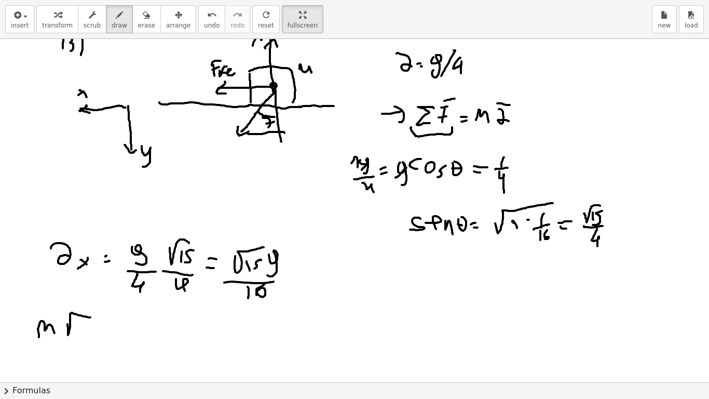
click at [92, 317] on div at bounding box center [354, 357] width 709 height 686
drag, startPoint x: 78, startPoint y: 323, endPoint x: 79, endPoint y: 330, distance: 6.3
click at [78, 330] on div at bounding box center [354, 357] width 709 height 686
drag, startPoint x: 82, startPoint y: 322, endPoint x: 83, endPoint y: 330, distance: 8.3
click at [83, 330] on div at bounding box center [354, 357] width 709 height 686
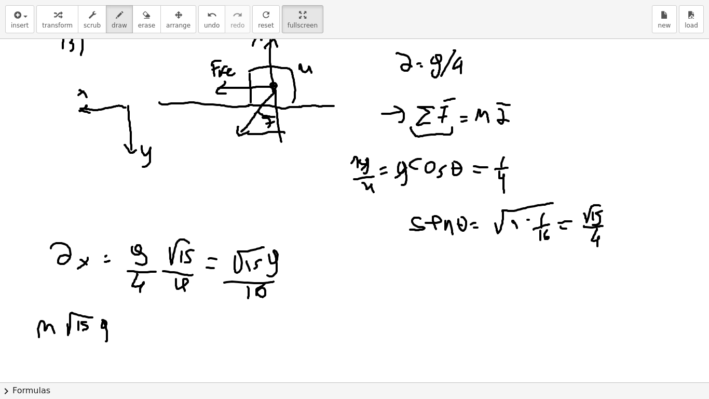
drag, startPoint x: 103, startPoint y: 322, endPoint x: 99, endPoint y: 335, distance: 14.1
click at [99, 335] on div at bounding box center [354, 357] width 709 height 686
drag, startPoint x: 102, startPoint y: 344, endPoint x: 109, endPoint y: 346, distance: 7.1
click at [116, 340] on div at bounding box center [354, 357] width 709 height 686
drag, startPoint x: 83, startPoint y: 356, endPoint x: 85, endPoint y: 363, distance: 7.1
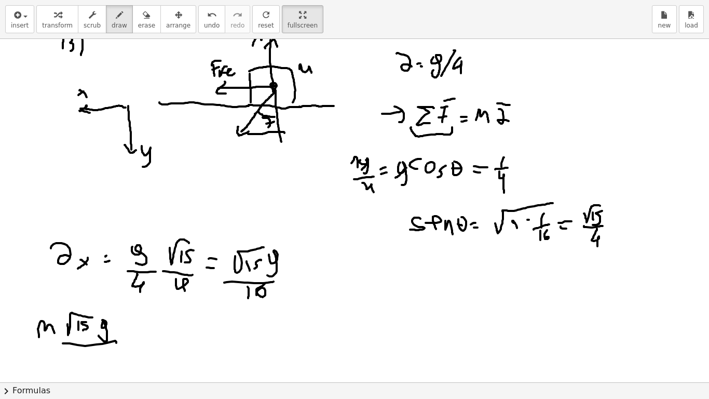
click at [85, 340] on div at bounding box center [354, 357] width 709 height 686
drag, startPoint x: 94, startPoint y: 350, endPoint x: 96, endPoint y: 359, distance: 9.5
click at [92, 340] on div at bounding box center [354, 357] width 709 height 686
drag, startPoint x: 139, startPoint y: 333, endPoint x: 148, endPoint y: 333, distance: 9.3
click at [147, 333] on div at bounding box center [354, 357] width 709 height 686
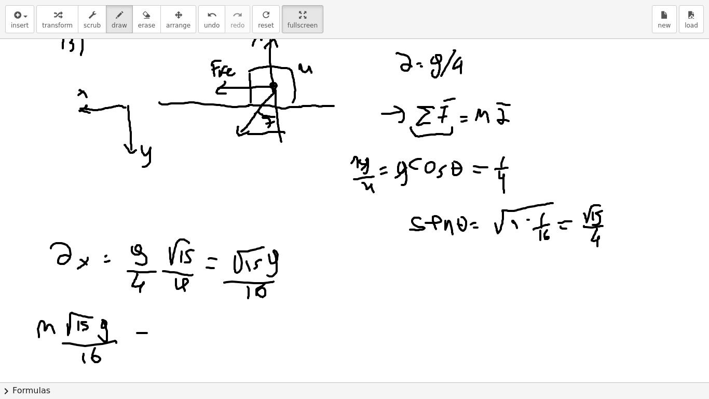
click at [152, 337] on div at bounding box center [354, 357] width 709 height 686
drag, startPoint x: 143, startPoint y: 26, endPoint x: 148, endPoint y: 39, distance: 13.8
click at [143, 26] on span "erase" at bounding box center [146, 25] width 17 height 7
click at [164, 340] on div at bounding box center [354, 357] width 709 height 686
click at [118, 24] on span "draw" at bounding box center [120, 25] width 16 height 7
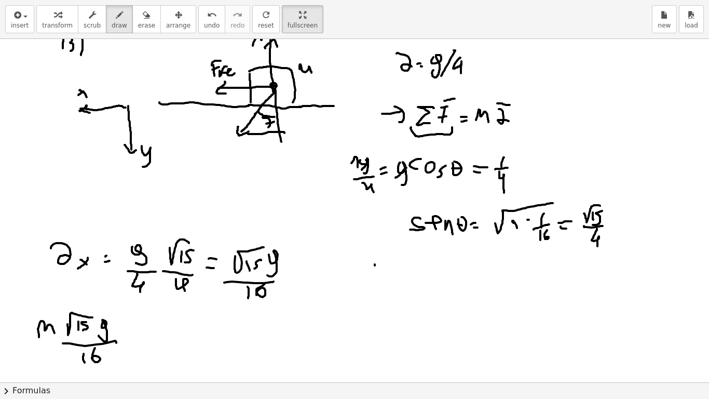
drag, startPoint x: 375, startPoint y: 265, endPoint x: 376, endPoint y: 283, distance: 17.7
click at [376, 281] on div at bounding box center [354, 357] width 709 height 686
drag, startPoint x: 373, startPoint y: 262, endPoint x: 382, endPoint y: 260, distance: 9.0
click at [380, 260] on div at bounding box center [354, 357] width 709 height 686
drag, startPoint x: 374, startPoint y: 274, endPoint x: 384, endPoint y: 270, distance: 10.8
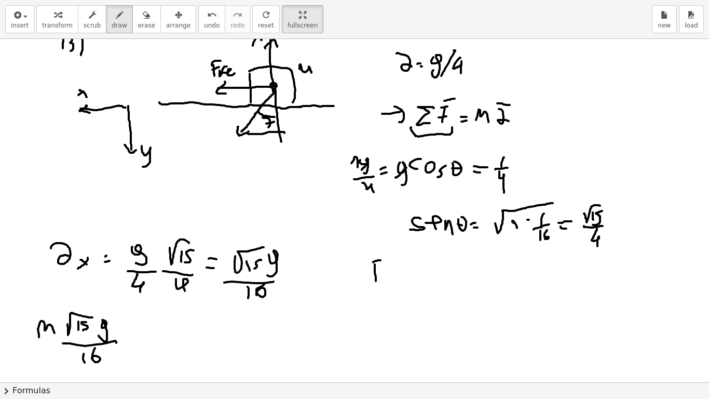
click at [382, 271] on div at bounding box center [354, 357] width 709 height 686
drag, startPoint x: 382, startPoint y: 284, endPoint x: 390, endPoint y: 280, distance: 9.5
click at [388, 279] on div at bounding box center [354, 357] width 709 height 686
drag, startPoint x: 382, startPoint y: 286, endPoint x: 391, endPoint y: 292, distance: 10.8
click at [389, 292] on div at bounding box center [354, 357] width 709 height 686
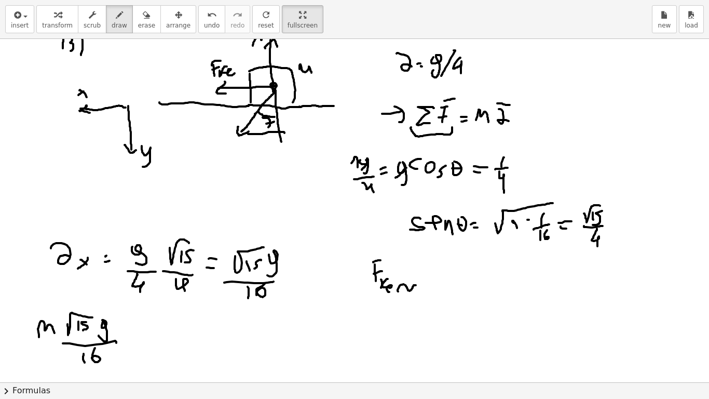
drag, startPoint x: 398, startPoint y: 291, endPoint x: 421, endPoint y: 287, distance: 23.2
click at [418, 285] on div at bounding box center [354, 357] width 709 height 686
drag, startPoint x: 428, startPoint y: 280, endPoint x: 435, endPoint y: 288, distance: 10.3
click at [434, 288] on div at bounding box center [354, 357] width 709 height 686
drag, startPoint x: 443, startPoint y: 281, endPoint x: 439, endPoint y: 290, distance: 9.3
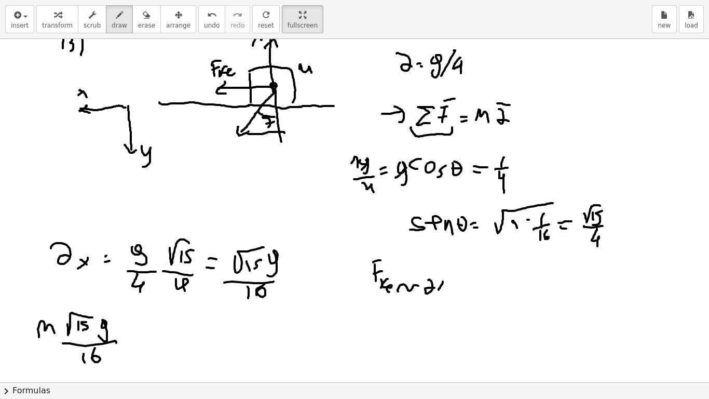
click at [439, 290] on div at bounding box center [354, 357] width 709 height 686
drag, startPoint x: 438, startPoint y: 282, endPoint x: 443, endPoint y: 285, distance: 6.3
click at [442, 284] on div at bounding box center [354, 357] width 709 height 686
drag, startPoint x: 452, startPoint y: 275, endPoint x: 459, endPoint y: 274, distance: 6.8
click at [457, 274] on div at bounding box center [354, 357] width 709 height 686
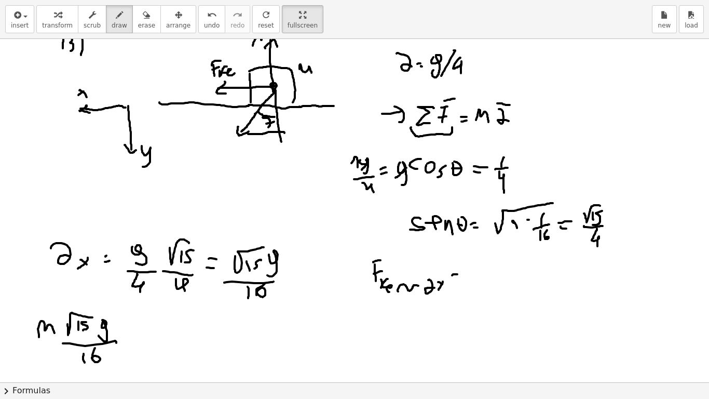
drag, startPoint x: 456, startPoint y: 280, endPoint x: 463, endPoint y: 280, distance: 6.7
click at [460, 280] on div at bounding box center [354, 357] width 709 height 686
drag, startPoint x: 465, startPoint y: 292, endPoint x: 480, endPoint y: 283, distance: 17.4
click at [479, 283] on div at bounding box center [354, 357] width 709 height 686
drag, startPoint x: 482, startPoint y: 282, endPoint x: 492, endPoint y: 283, distance: 10.5
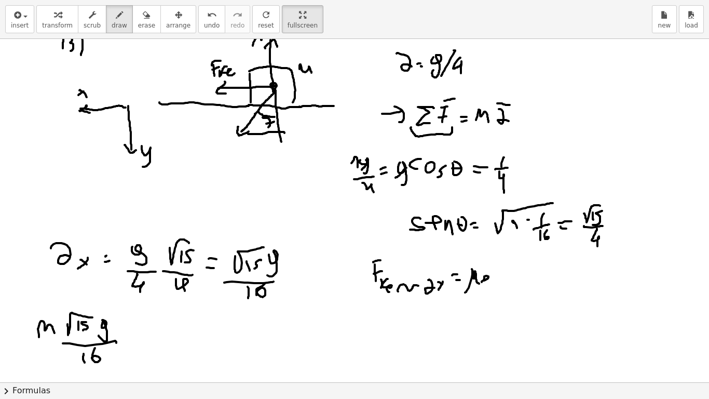
click at [491, 283] on div at bounding box center [354, 357] width 709 height 686
drag, startPoint x: 500, startPoint y: 283, endPoint x: 513, endPoint y: 265, distance: 22.3
click at [513, 265] on div at bounding box center [354, 357] width 709 height 686
drag, startPoint x: 369, startPoint y: 302, endPoint x: 522, endPoint y: 296, distance: 153.2
click at [522, 296] on div at bounding box center [354, 357] width 709 height 686
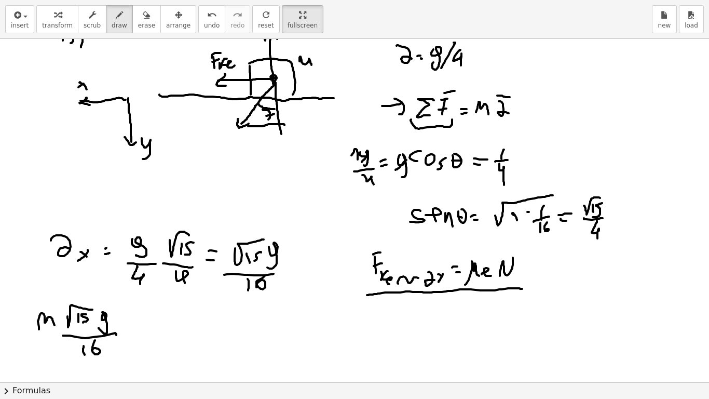
scroll to position [34, 0]
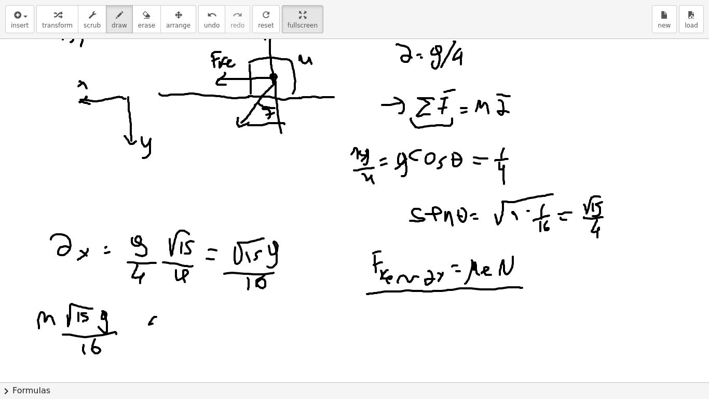
drag, startPoint x: 156, startPoint y: 317, endPoint x: 162, endPoint y: 326, distance: 11.2
click at [162, 324] on div at bounding box center [354, 348] width 709 height 686
drag, startPoint x: 152, startPoint y: 330, endPoint x: 164, endPoint y: 331, distance: 12.5
click at [163, 330] on div at bounding box center [354, 348] width 709 height 686
drag, startPoint x: 179, startPoint y: 337, endPoint x: 195, endPoint y: 315, distance: 27.8
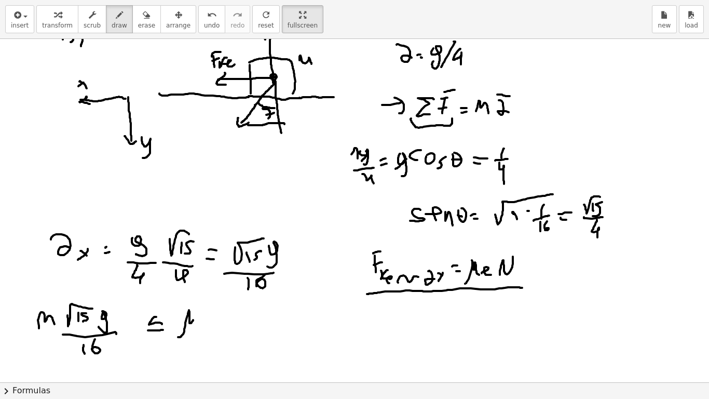
click at [193, 312] on div at bounding box center [354, 348] width 709 height 686
click at [198, 324] on div at bounding box center [354, 348] width 709 height 686
drag, startPoint x: 201, startPoint y: 330, endPoint x: 211, endPoint y: 332, distance: 10.1
click at [210, 332] on div at bounding box center [354, 348] width 709 height 686
drag, startPoint x: 219, startPoint y: 328, endPoint x: 233, endPoint y: 305, distance: 26.8
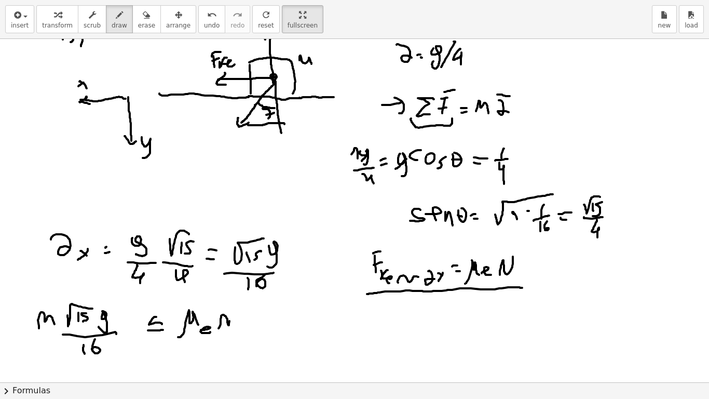
click at [232, 305] on div at bounding box center [354, 348] width 709 height 686
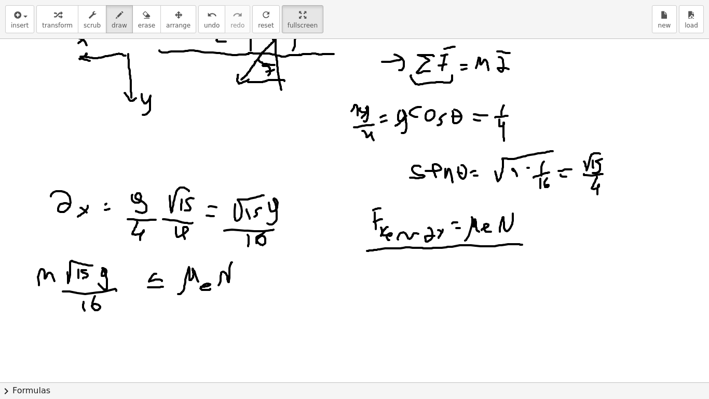
scroll to position [79, 0]
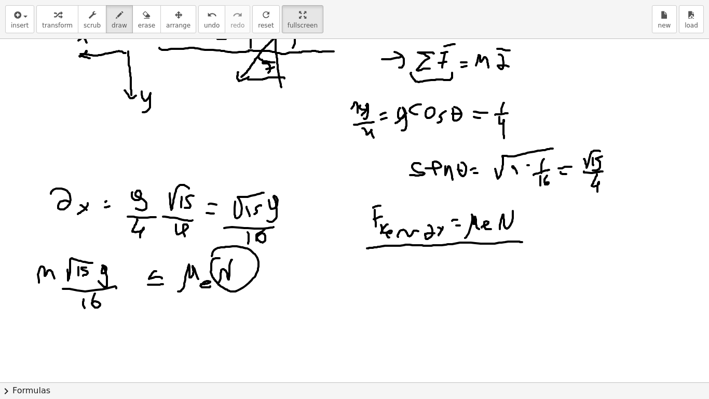
click at [212, 257] on div at bounding box center [354, 303] width 709 height 686
drag, startPoint x: 380, startPoint y: 266, endPoint x: 387, endPoint y: 276, distance: 12.4
click at [386, 274] on div at bounding box center [354, 303] width 709 height 686
drag, startPoint x: 393, startPoint y: 279, endPoint x: 396, endPoint y: 292, distance: 13.8
click at [397, 294] on div at bounding box center [354, 303] width 709 height 686
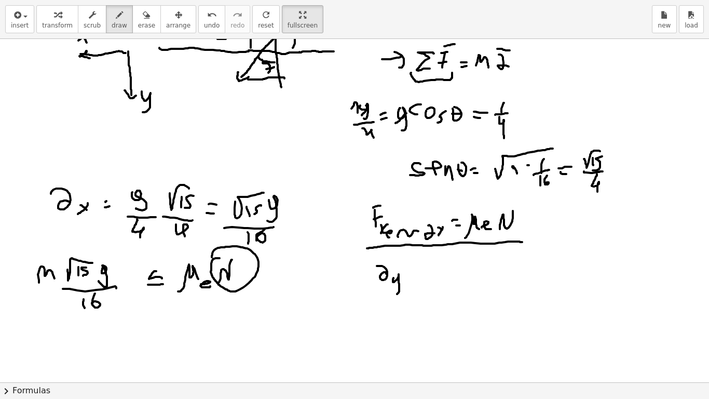
drag, startPoint x: 410, startPoint y: 269, endPoint x: 420, endPoint y: 268, distance: 10.4
click at [417, 268] on div at bounding box center [354, 303] width 709 height 686
drag, startPoint x: 411, startPoint y: 277, endPoint x: 424, endPoint y: 274, distance: 14.0
click at [419, 275] on div at bounding box center [354, 303] width 709 height 686
drag, startPoint x: 434, startPoint y: 270, endPoint x: 432, endPoint y: 278, distance: 7.9
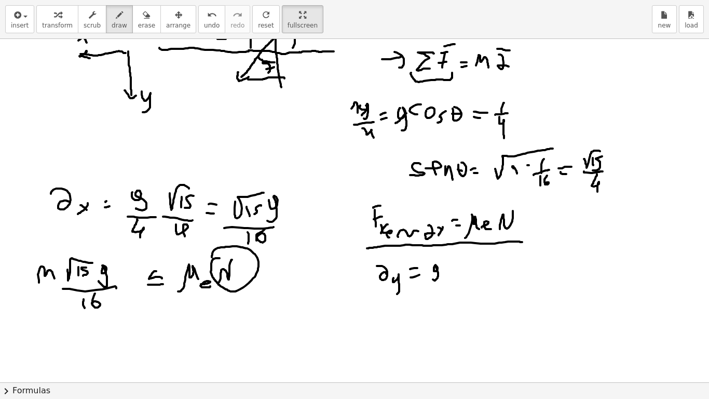
click at [432, 278] on div at bounding box center [354, 303] width 709 height 686
click at [446, 283] on div at bounding box center [354, 303] width 709 height 686
drag, startPoint x: 434, startPoint y: 289, endPoint x: 437, endPoint y: 298, distance: 9.2
click at [435, 296] on div at bounding box center [354, 303] width 709 height 686
drag, startPoint x: 443, startPoint y: 289, endPoint x: 442, endPoint y: 296, distance: 7.4
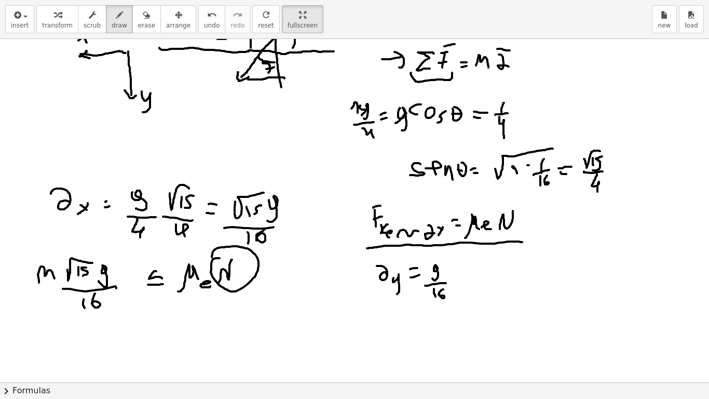
click at [440, 296] on div at bounding box center [354, 303] width 709 height 686
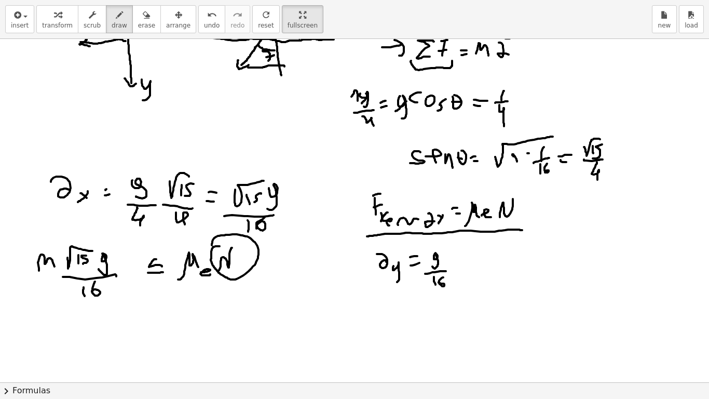
scroll to position [96, 0]
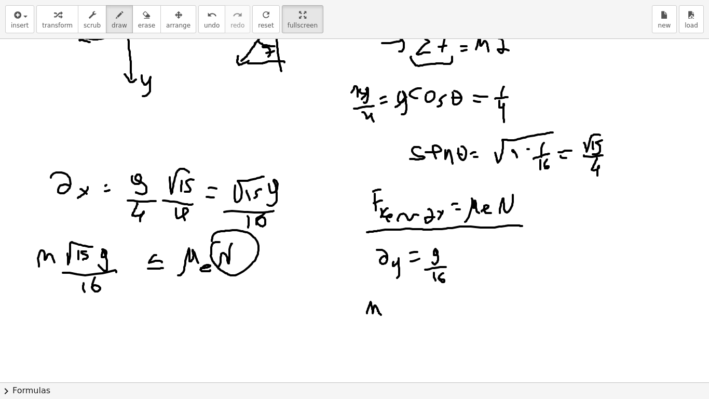
drag, startPoint x: 367, startPoint y: 313, endPoint x: 381, endPoint y: 315, distance: 14.6
click at [381, 315] on div at bounding box center [354, 286] width 709 height 686
drag, startPoint x: 383, startPoint y: 306, endPoint x: 389, endPoint y: 325, distance: 20.2
click at [384, 325] on div at bounding box center [354, 286] width 709 height 686
drag, startPoint x: 404, startPoint y: 308, endPoint x: 413, endPoint y: 307, distance: 9.4
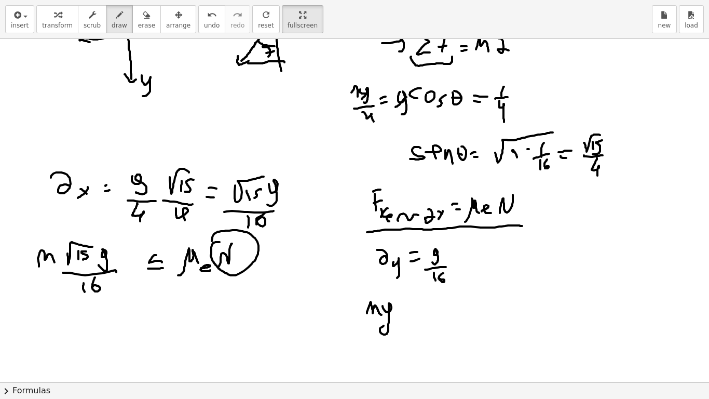
click at [410, 308] on div at bounding box center [354, 286] width 709 height 686
drag, startPoint x: 418, startPoint y: 315, endPoint x: 431, endPoint y: 302, distance: 18.0
click at [429, 301] on div at bounding box center [354, 286] width 709 height 686
click at [441, 306] on div at bounding box center [354, 286] width 709 height 686
drag, startPoint x: 438, startPoint y: 312, endPoint x: 445, endPoint y: 313, distance: 7.3
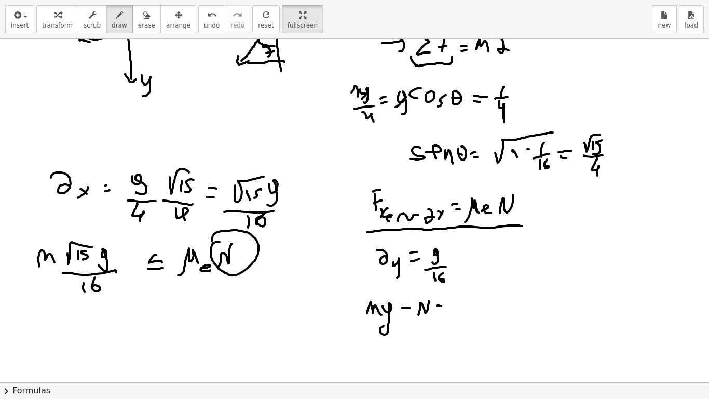
click at [445, 313] on div at bounding box center [354, 286] width 709 height 686
drag, startPoint x: 459, startPoint y: 312, endPoint x: 472, endPoint y: 309, distance: 12.7
click at [469, 307] on div at bounding box center [354, 286] width 709 height 686
drag, startPoint x: 475, startPoint y: 301, endPoint x: 476, endPoint y: 316, distance: 14.6
click at [478, 317] on div at bounding box center [354, 286] width 709 height 686
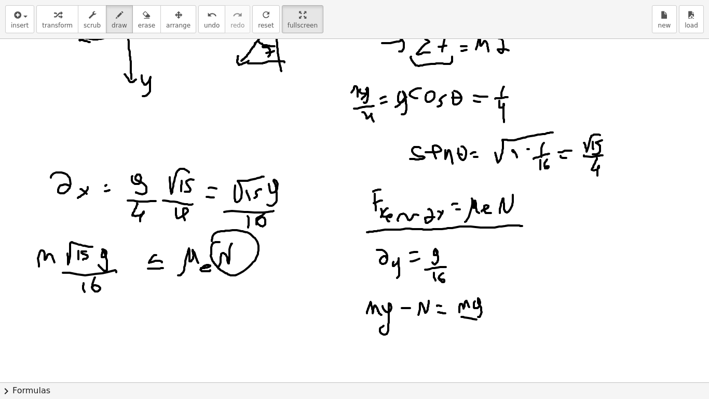
drag, startPoint x: 463, startPoint y: 317, endPoint x: 482, endPoint y: 323, distance: 20.4
click at [484, 321] on div at bounding box center [354, 286] width 709 height 686
drag, startPoint x: 472, startPoint y: 325, endPoint x: 474, endPoint y: 334, distance: 9.2
click at [472, 333] on div at bounding box center [354, 286] width 709 height 686
drag, startPoint x: 480, startPoint y: 321, endPoint x: 479, endPoint y: 331, distance: 9.9
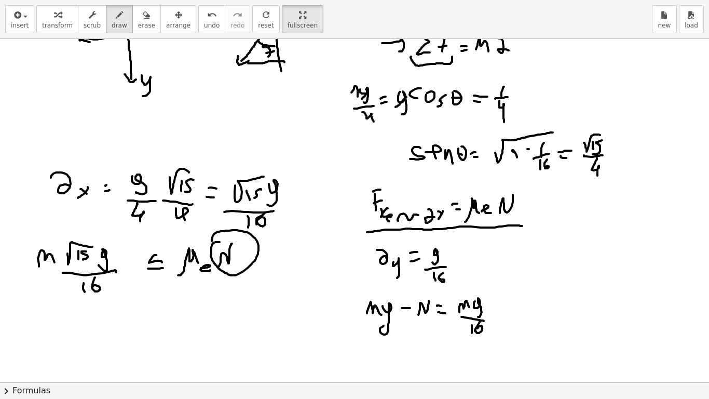
click at [478, 329] on div at bounding box center [354, 286] width 709 height 686
drag, startPoint x: 501, startPoint y: 310, endPoint x: 511, endPoint y: 309, distance: 10.5
click at [511, 309] on div at bounding box center [354, 286] width 709 height 686
drag, startPoint x: 504, startPoint y: 305, endPoint x: 504, endPoint y: 316, distance: 10.9
click at [505, 316] on div at bounding box center [354, 286] width 709 height 686
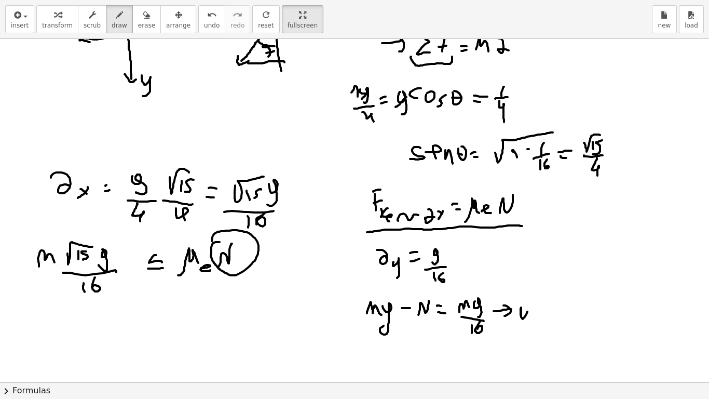
drag, startPoint x: 521, startPoint y: 308, endPoint x: 530, endPoint y: 310, distance: 9.5
click at [530, 305] on div at bounding box center [354, 286] width 709 height 686
drag, startPoint x: 518, startPoint y: 313, endPoint x: 517, endPoint y: 322, distance: 8.9
click at [517, 321] on div at bounding box center [354, 286] width 709 height 686
click at [545, 308] on div at bounding box center [354, 286] width 709 height 686
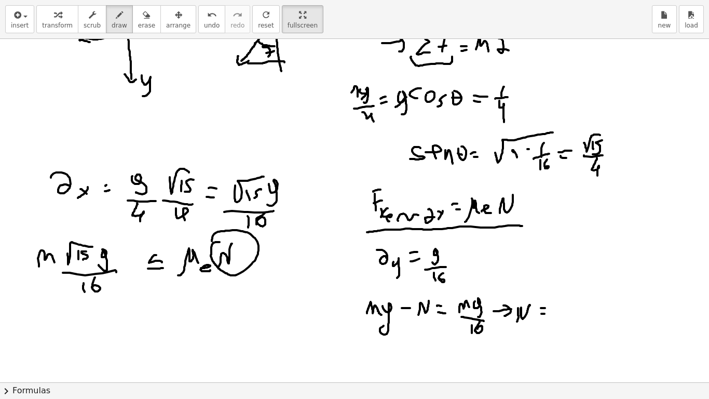
click at [547, 313] on div at bounding box center [354, 286] width 709 height 686
drag, startPoint x: 563, startPoint y: 309, endPoint x: 565, endPoint y: 302, distance: 7.1
click at [564, 302] on div at bounding box center [354, 286] width 709 height 686
drag, startPoint x: 565, startPoint y: 302, endPoint x: 572, endPoint y: 313, distance: 13.5
click at [571, 314] on div at bounding box center [354, 286] width 709 height 686
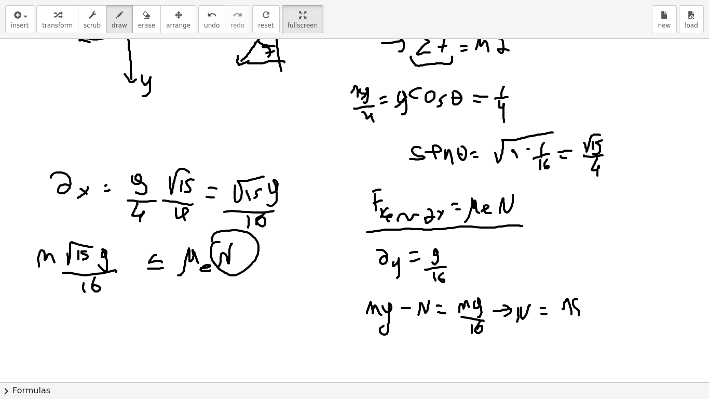
drag, startPoint x: 577, startPoint y: 299, endPoint x: 579, endPoint y: 313, distance: 14.6
click at [578, 315] on div at bounding box center [354, 286] width 709 height 686
drag, startPoint x: 586, startPoint y: 308, endPoint x: 602, endPoint y: 310, distance: 15.7
click at [598, 313] on div at bounding box center [354, 286] width 709 height 686
drag, startPoint x: 602, startPoint y: 304, endPoint x: 601, endPoint y: 320, distance: 16.1
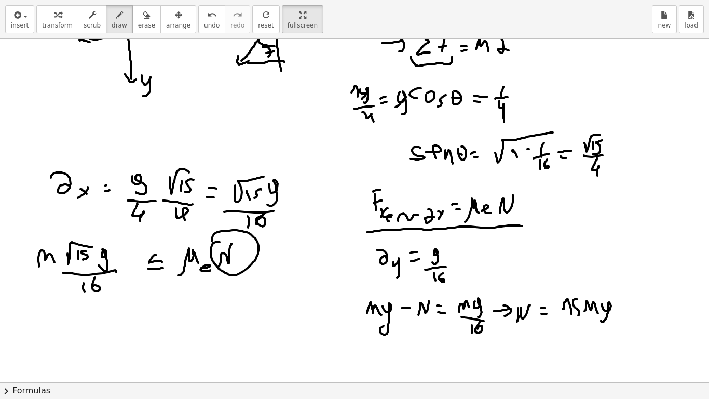
click at [601, 320] on div at bounding box center [354, 286] width 709 height 686
drag, startPoint x: 593, startPoint y: 325, endPoint x: 602, endPoint y: 328, distance: 9.7
click at [606, 325] on div at bounding box center [354, 286] width 709 height 686
drag, startPoint x: 588, startPoint y: 337, endPoint x: 588, endPoint y: 343, distance: 5.2
click at [588, 340] on div at bounding box center [354, 286] width 709 height 686
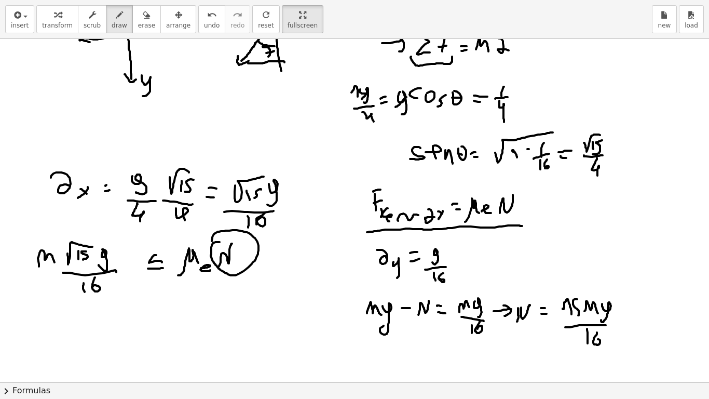
drag, startPoint x: 597, startPoint y: 332, endPoint x: 594, endPoint y: 342, distance: 10.2
click at [593, 340] on div at bounding box center [354, 286] width 709 height 686
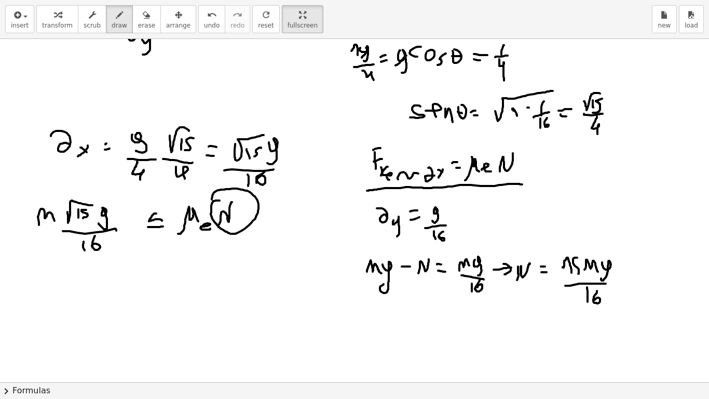
scroll to position [142, 0]
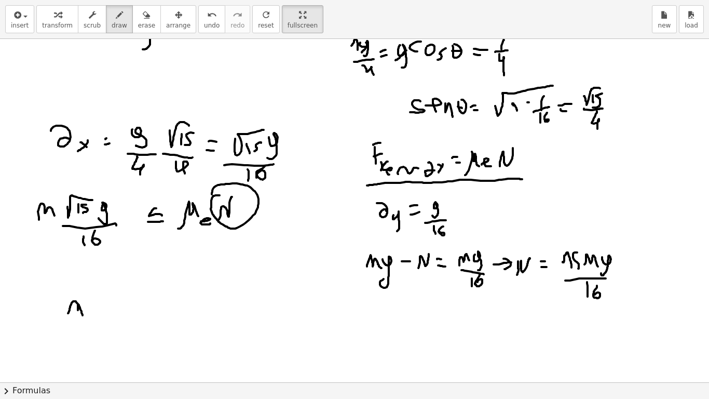
drag, startPoint x: 68, startPoint y: 313, endPoint x: 82, endPoint y: 318, distance: 14.8
click at [82, 318] on div at bounding box center [354, 240] width 709 height 686
drag, startPoint x: 88, startPoint y: 306, endPoint x: 118, endPoint y: 296, distance: 31.2
click at [117, 296] on div at bounding box center [354, 240] width 709 height 686
drag, startPoint x: 104, startPoint y: 305, endPoint x: 107, endPoint y: 311, distance: 6.5
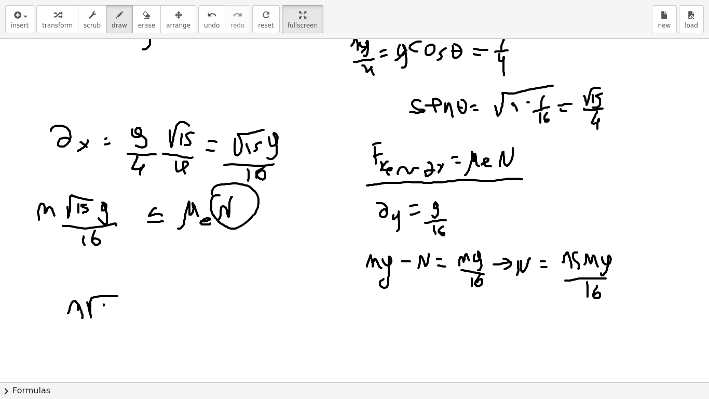
click at [104, 310] on div at bounding box center [354, 240] width 709 height 686
drag, startPoint x: 115, startPoint y: 301, endPoint x: 113, endPoint y: 312, distance: 12.0
click at [108, 313] on div at bounding box center [354, 240] width 709 height 686
drag, startPoint x: 123, startPoint y: 307, endPoint x: 121, endPoint y: 316, distance: 8.6
click at [123, 317] on div at bounding box center [354, 240] width 709 height 686
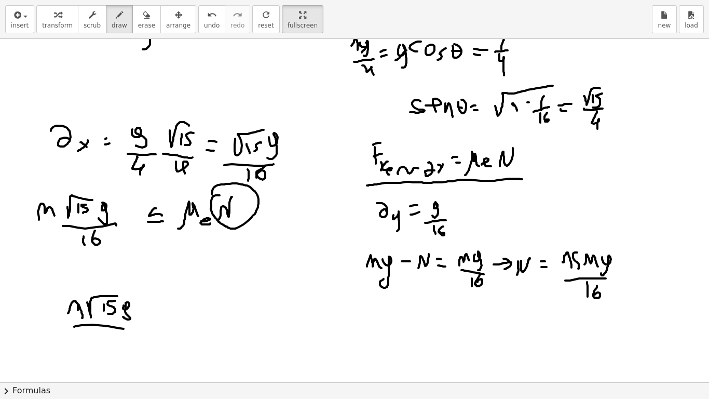
drag
click at [133, 329] on div at bounding box center [354, 240] width 709 height 686
click at [101, 340] on div at bounding box center [354, 240] width 709 height 686
click at [105, 334] on div at bounding box center [354, 240] width 709 height 686
click at [157, 315] on div at bounding box center [354, 240] width 709 height 686
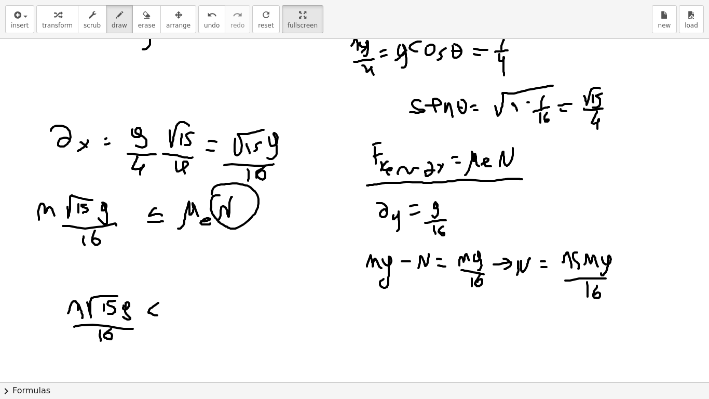
click at [154, 321] on div at bounding box center [354, 240] width 709 height 686
click at [183, 315] on div at bounding box center [354, 240] width 709 height 686
click at [196, 317] on div at bounding box center [354, 240] width 709 height 686
click at [215, 311] on div at bounding box center [354, 240] width 709 height 686
click at [222, 311] on div at bounding box center [354, 240] width 709 height 686
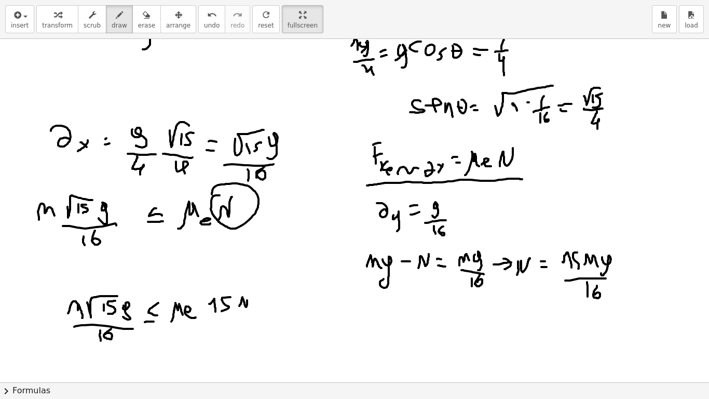
click at [254, 305] on div at bounding box center [354, 240] width 709 height 686
click at [262, 315] on div at bounding box center [354, 240] width 709 height 686
click at [264, 317] on div at bounding box center [354, 240] width 709 height 686
click at [248, 330] on div at bounding box center [354, 240] width 709 height 686
click at [256, 328] on div at bounding box center [354, 240] width 709 height 686
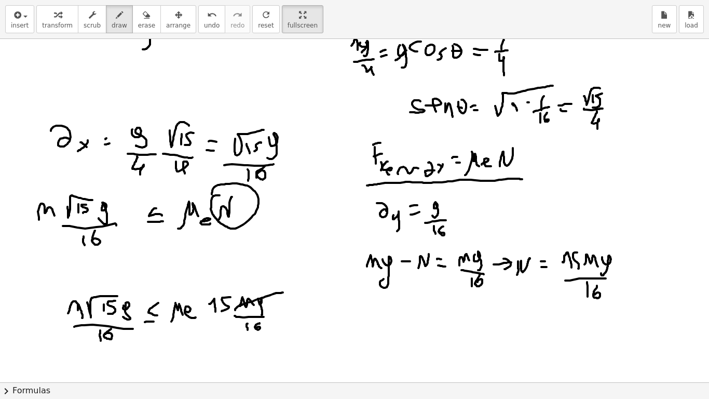
click at [284, 292] on div at bounding box center [354, 240] width 709 height 686
click at [81, 303] on div at bounding box center [354, 240] width 709 height 686
click at [141, 305] on div at bounding box center [354, 240] width 709 height 686
click at [119, 328] on div at bounding box center [354, 240] width 709 height 686
click at [265, 324] on div at bounding box center [354, 240] width 709 height 686
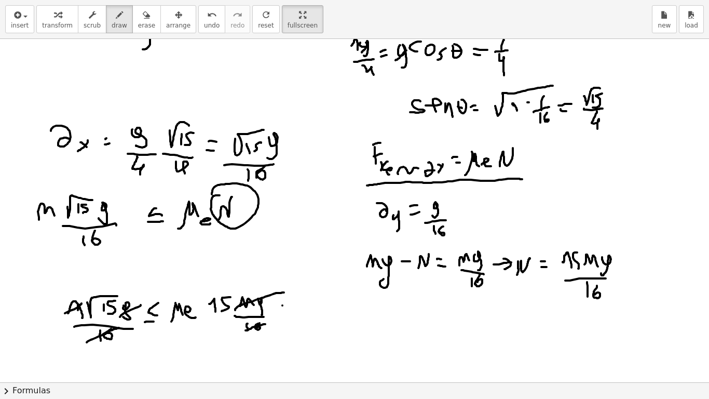
click at [318, 310] on div at bounding box center [354, 240] width 709 height 686
click at [313, 321] on div at bounding box center [354, 240] width 709 height 686
click at [363, 323] on div at bounding box center [354, 240] width 709 height 686
click at [380, 329] on div at bounding box center [354, 240] width 709 height 686
click at [402, 324] on div at bounding box center [354, 240] width 709 height 686
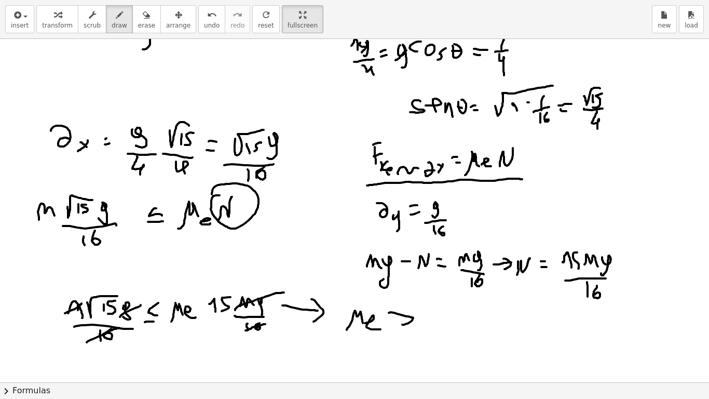
click at [409, 331] on div at bounding box center [354, 240] width 709 height 686
click at [447, 326] on div at bounding box center [354, 240] width 709 height 686
click at [461, 328] on div at bounding box center [354, 240] width 709 height 686
click at [458, 333] on div at bounding box center [354, 240] width 709 height 686
click at [449, 340] on div at bounding box center [354, 240] width 709 height 686
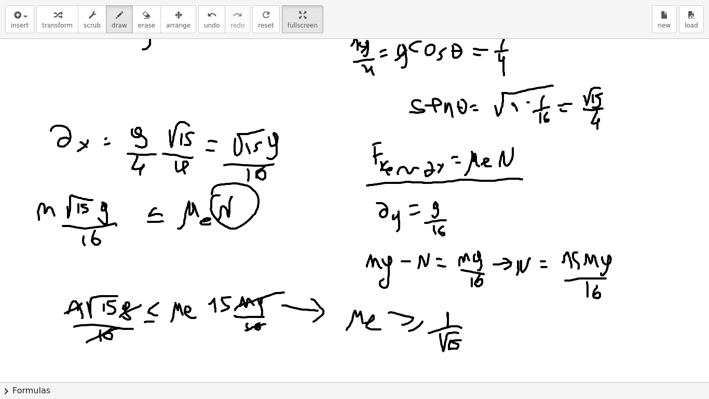
click at [448, 340] on div at bounding box center [354, 240] width 709 height 686
drag, startPoint x: 471, startPoint y: 323, endPoint x: 485, endPoint y: 321, distance: 14.7
click at [481, 322] on div at bounding box center [354, 240] width 709 height 686
drag, startPoint x: 473, startPoint y: 330, endPoint x: 487, endPoint y: 328, distance: 14.2
click at [480, 330] on div at bounding box center [354, 240] width 709 height 686
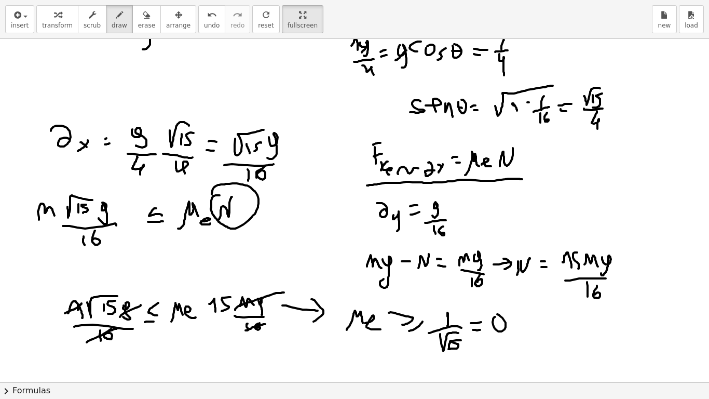
drag, startPoint x: 495, startPoint y: 317, endPoint x: 507, endPoint y: 323, distance: 13.5
click at [496, 316] on div at bounding box center [354, 240] width 709 height 686
click at [510, 337] on div at bounding box center [354, 240] width 709 height 686
drag, startPoint x: 522, startPoint y: 310, endPoint x: 534, endPoint y: 322, distance: 17.3
click at [534, 321] on div at bounding box center [354, 240] width 709 height 686
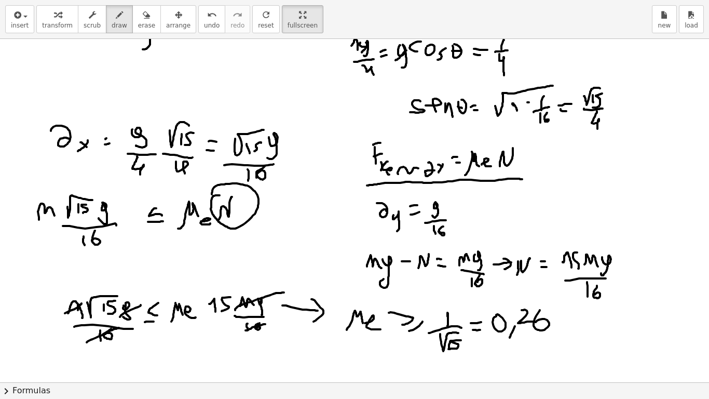
drag, startPoint x: 539, startPoint y: 311, endPoint x: 545, endPoint y: 331, distance: 20.5
click at [537, 326] on div at bounding box center [354, 240] width 709 height 686
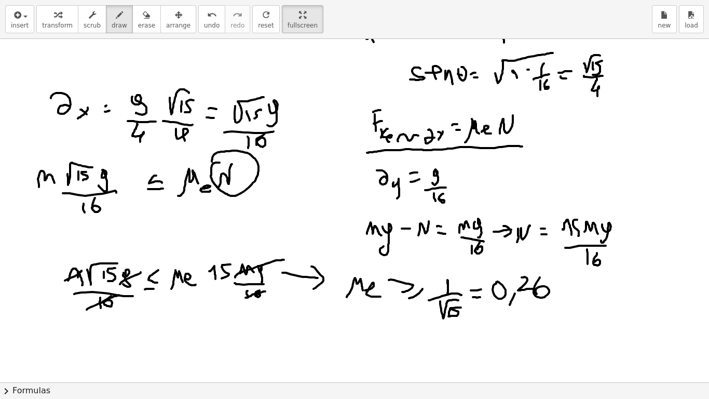
scroll to position [184, 0]
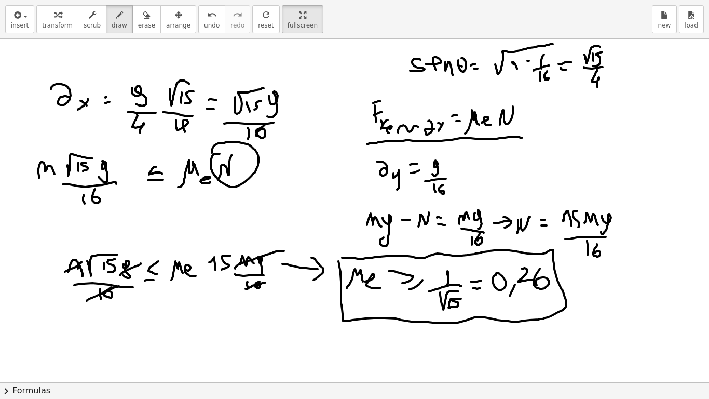
drag, startPoint x: 338, startPoint y: 261, endPoint x: 334, endPoint y: 256, distance: 6.6
click at [334, 256] on div at bounding box center [354, 198] width 709 height 686
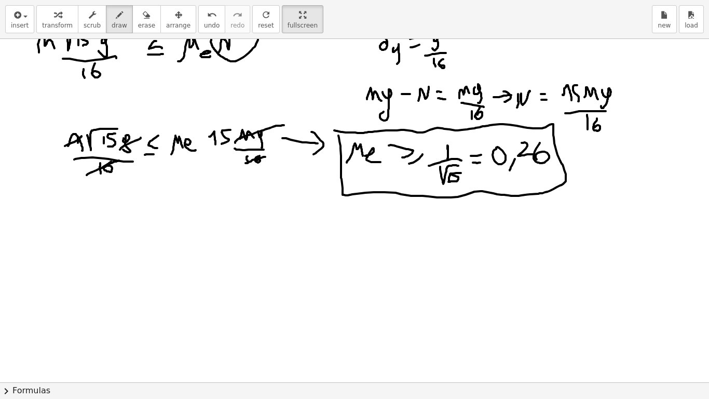
scroll to position [312, 0]
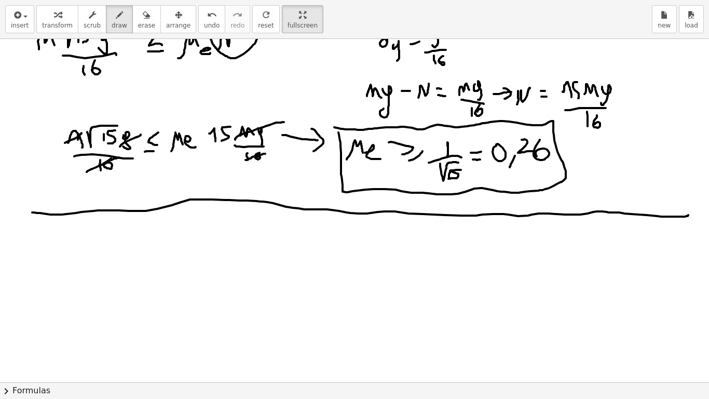
drag, startPoint x: 37, startPoint y: 213, endPoint x: 689, endPoint y: 214, distance: 652.4
click at [672, 214] on div at bounding box center [354, 69] width 709 height 686
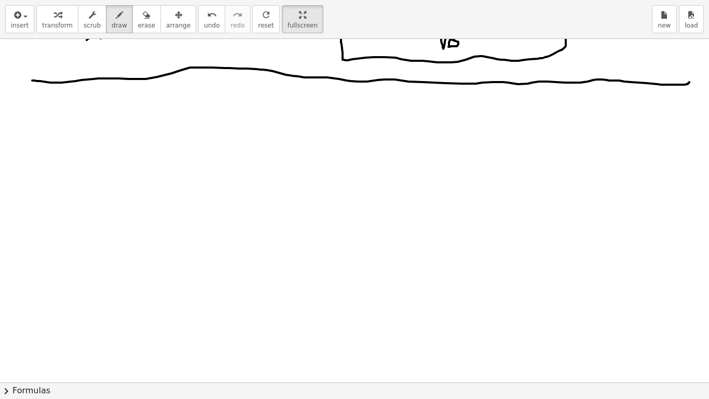
scroll to position [443, 0]
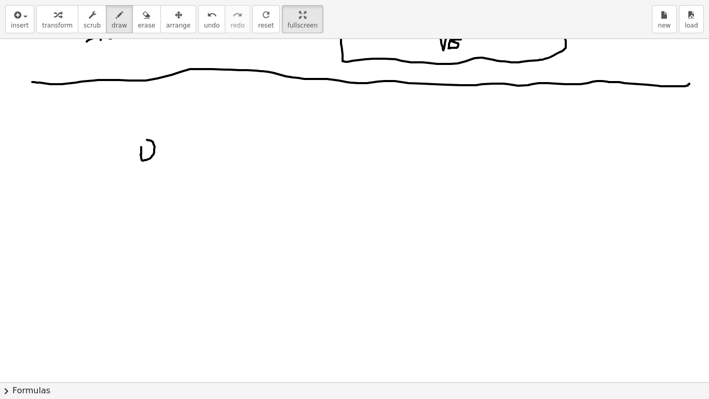
drag, startPoint x: 141, startPoint y: 150, endPoint x: 146, endPoint y: 146, distance: 5.9
click at [146, 141] on div at bounding box center [354, 110] width 709 height 1029
click at [145, 151] on div at bounding box center [354, 110] width 709 height 1029
drag, startPoint x: 143, startPoint y: 140, endPoint x: 135, endPoint y: 233, distance: 93.2
click at [135, 232] on div at bounding box center [354, 110] width 709 height 1029
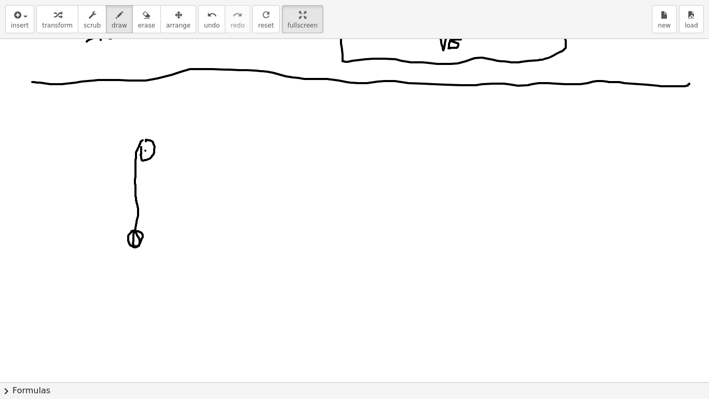
click at [132, 231] on div at bounding box center [354, 110] width 709 height 1029
drag, startPoint x: 142, startPoint y: 139, endPoint x: 308, endPoint y: 139, distance: 166.6
click at [308, 139] on div at bounding box center [354, 110] width 709 height 1029
click at [311, 137] on div at bounding box center [354, 110] width 709 height 1029
click at [315, 145] on div at bounding box center [354, 110] width 709 height 1029
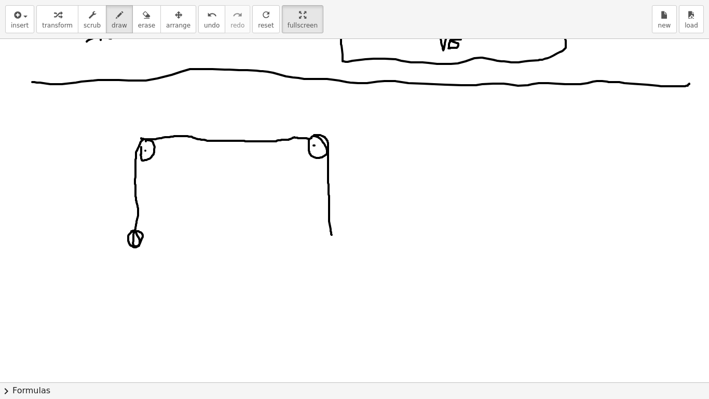
drag, startPoint x: 314, startPoint y: 135, endPoint x: 332, endPoint y: 235, distance: 101.8
click at [332, 235] on div at bounding box center [354, 110] width 709 height 1029
drag, startPoint x: 328, startPoint y: 234, endPoint x: 327, endPoint y: 241, distance: 7.3
click at [328, 236] on div at bounding box center [354, 110] width 709 height 1029
drag, startPoint x: 351, startPoint y: 255, endPoint x: 364, endPoint y: 255, distance: 13.0
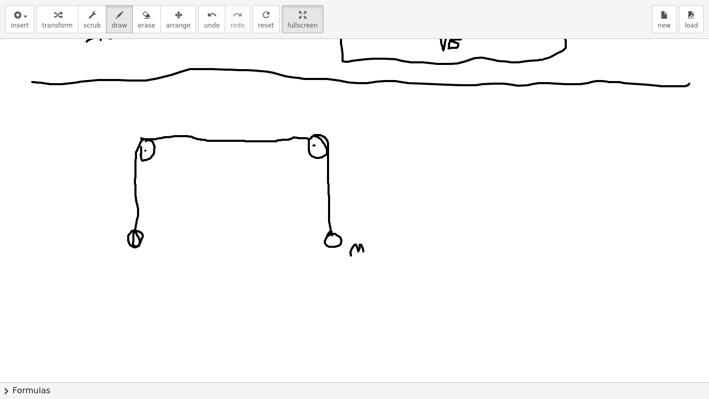
click at [364, 255] on div at bounding box center [354, 110] width 709 height 1029
drag, startPoint x: 102, startPoint y: 252, endPoint x: 115, endPoint y: 256, distance: 13.8
click at [115, 256] on div at bounding box center [354, 110] width 709 height 1029
drag, startPoint x: 221, startPoint y: 116, endPoint x: 233, endPoint y: 108, distance: 14.0
click at [235, 107] on div at bounding box center [354, 110] width 709 height 1029
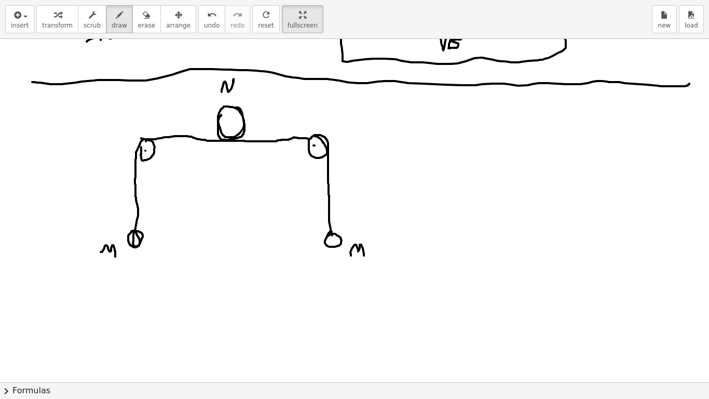
drag, startPoint x: 222, startPoint y: 91, endPoint x: 235, endPoint y: 93, distance: 13.6
click at [235, 92] on div at bounding box center [354, 110] width 709 height 1029
drag, startPoint x: 133, startPoint y: 117, endPoint x: 141, endPoint y: 122, distance: 9.4
click at [140, 121] on div at bounding box center [354, 110] width 709 height 1029
drag, startPoint x: 134, startPoint y: 120, endPoint x: 215, endPoint y: 118, distance: 80.5
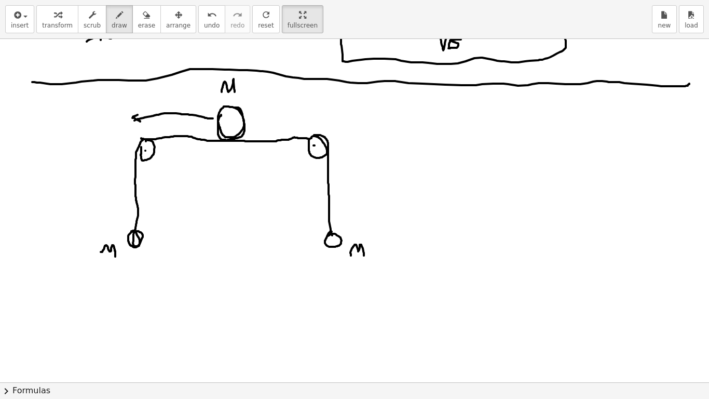
click at [215, 118] on div at bounding box center [354, 110] width 709 height 1029
drag, startPoint x: 216, startPoint y: 116, endPoint x: 211, endPoint y: 122, distance: 8.1
click at [212, 121] on div at bounding box center [354, 110] width 709 height 1029
drag, startPoint x: 163, startPoint y: 98, endPoint x: 177, endPoint y: 105, distance: 15.3
click at [175, 105] on div at bounding box center [354, 110] width 709 height 1029
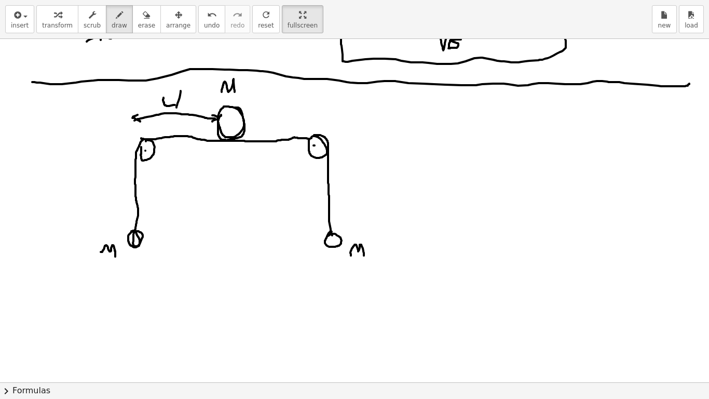
drag, startPoint x: 181, startPoint y: 91, endPoint x: 176, endPoint y: 110, distance: 19.8
click at [176, 110] on div at bounding box center [354, 110] width 709 height 1029
drag, startPoint x: 184, startPoint y: 97, endPoint x: 190, endPoint y: 105, distance: 11.1
click at [190, 105] on div at bounding box center [354, 110] width 709 height 1029
drag, startPoint x: 459, startPoint y: 146, endPoint x: 461, endPoint y: 140, distance: 5.9
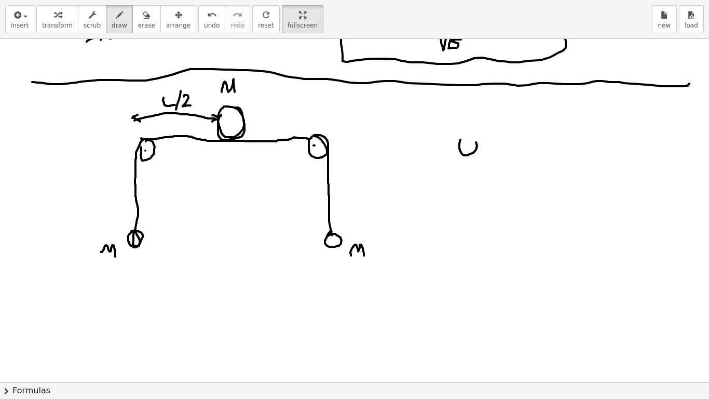
click at [462, 139] on div at bounding box center [354, 110] width 709 height 1029
click at [464, 146] on div at bounding box center [354, 110] width 709 height 1029
click at [622, 141] on div at bounding box center [354, 110] width 709 height 1029
click at [623, 147] on div at bounding box center [354, 110] width 709 height 1029
drag, startPoint x: 465, startPoint y: 139, endPoint x: 543, endPoint y: 197, distance: 98.0
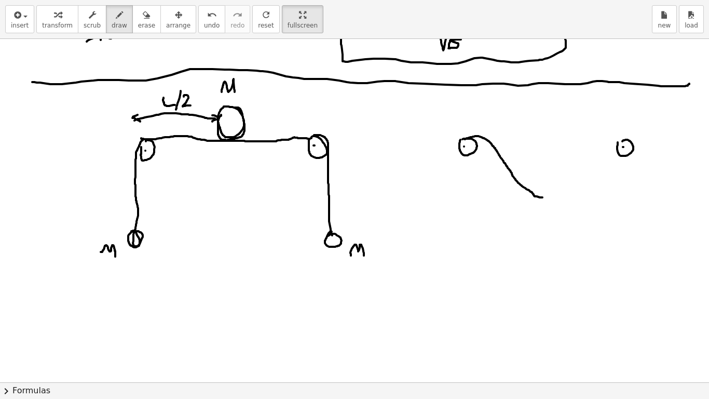
click at [543, 197] on div at bounding box center [354, 110] width 709 height 1029
drag, startPoint x: 543, startPoint y: 198, endPoint x: 638, endPoint y: 188, distance: 95.0
click at [638, 187] on div at bounding box center [354, 110] width 709 height 1029
click at [638, 188] on div at bounding box center [354, 110] width 709 height 1029
drag, startPoint x: 461, startPoint y: 138, endPoint x: 459, endPoint y: 188, distance: 49.9
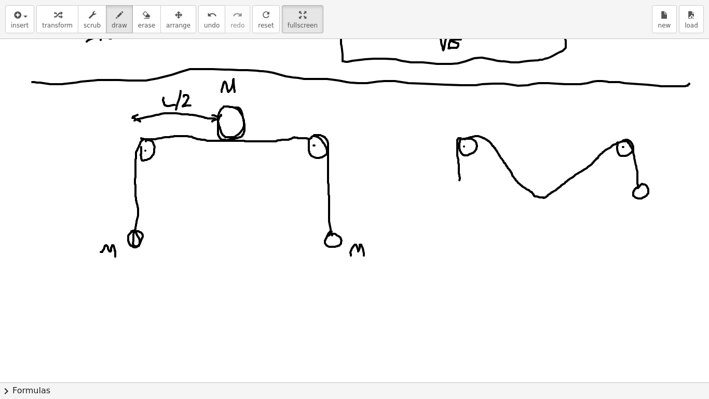
click at [459, 187] on div at bounding box center [354, 110] width 709 height 1029
drag, startPoint x: 458, startPoint y: 186, endPoint x: 454, endPoint y: 193, distance: 7.2
click at [455, 190] on div at bounding box center [354, 110] width 709 height 1029
drag, startPoint x: 437, startPoint y: 203, endPoint x: 454, endPoint y: 209, distance: 18.1
click at [451, 206] on div at bounding box center [354, 110] width 709 height 1029
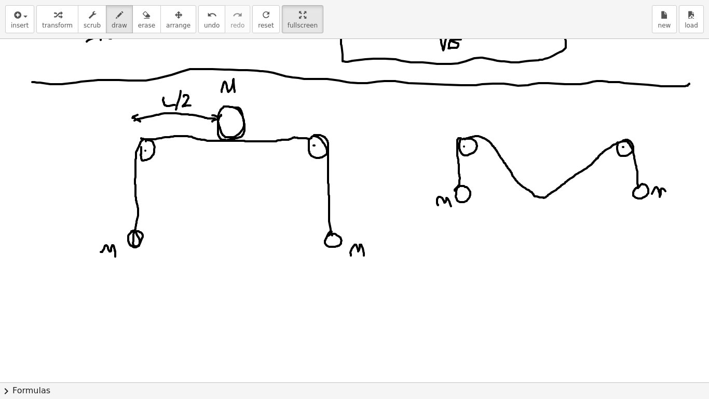
drag, startPoint x: 652, startPoint y: 194, endPoint x: 667, endPoint y: 199, distance: 16.6
click at [667, 199] on div at bounding box center [354, 110] width 709 height 1029
drag, startPoint x: 539, startPoint y: 180, endPoint x: 553, endPoint y: 188, distance: 16.6
click at [551, 190] on div at bounding box center [354, 110] width 709 height 1029
drag, startPoint x: 394, startPoint y: 140, endPoint x: 405, endPoint y: 139, distance: 10.9
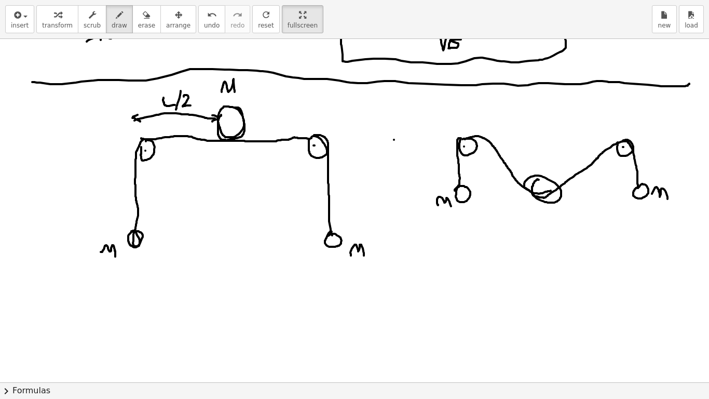
click at [403, 139] on div at bounding box center [354, 110] width 709 height 1029
drag, startPoint x: 398, startPoint y: 138, endPoint x: 399, endPoint y: 202, distance: 64.4
click at [399, 202] on div at bounding box center [354, 110] width 709 height 1029
drag, startPoint x: 394, startPoint y: 202, endPoint x: 405, endPoint y: 201, distance: 11.0
click at [404, 201] on div at bounding box center [354, 110] width 709 height 1029
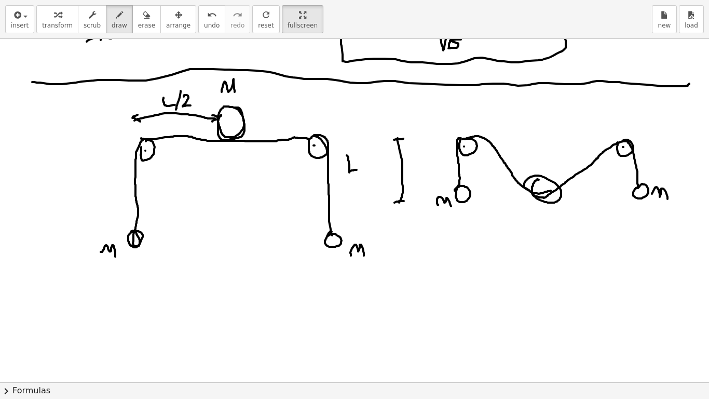
drag, startPoint x: 348, startPoint y: 160, endPoint x: 361, endPoint y: 170, distance: 16.0
click at [360, 170] on div at bounding box center [354, 110] width 709 height 1029
drag, startPoint x: 340, startPoint y: 179, endPoint x: 375, endPoint y: 174, distance: 34.6
click at [374, 173] on div at bounding box center [354, 110] width 709 height 1029
drag, startPoint x: 346, startPoint y: 185, endPoint x: 355, endPoint y: 191, distance: 10.4
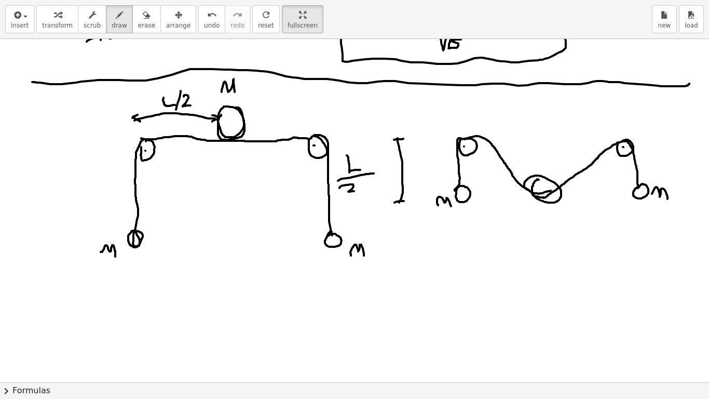
click at [355, 191] on div at bounding box center [354, 110] width 709 height 1029
drag, startPoint x: 362, startPoint y: 181, endPoint x: 374, endPoint y: 182, distance: 12.5
click at [374, 182] on div at bounding box center [354, 110] width 709 height 1029
drag, startPoint x: 366, startPoint y: 188, endPoint x: 366, endPoint y: 200, distance: 11.9
click at [367, 200] on div at bounding box center [354, 110] width 709 height 1029
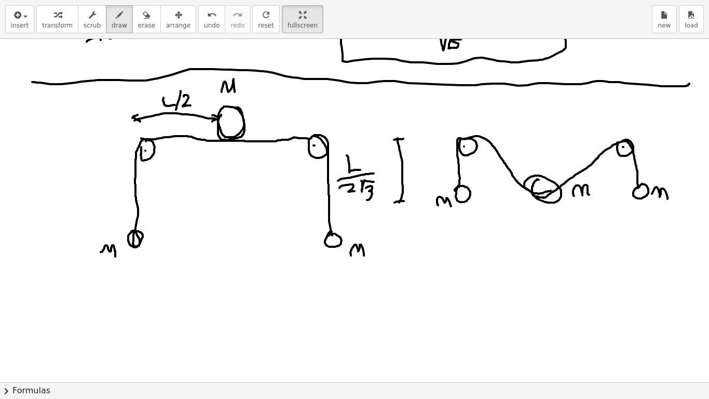
drag, startPoint x: 574, startPoint y: 196, endPoint x: 590, endPoint y: 195, distance: 16.6
click at [589, 195] on div at bounding box center [354, 110] width 709 height 1029
drag, startPoint x: 590, startPoint y: 180, endPoint x: 591, endPoint y: 187, distance: 7.3
click at [591, 186] on div at bounding box center [354, 110] width 709 height 1029
click at [239, 77] on div at bounding box center [354, 110] width 709 height 1029
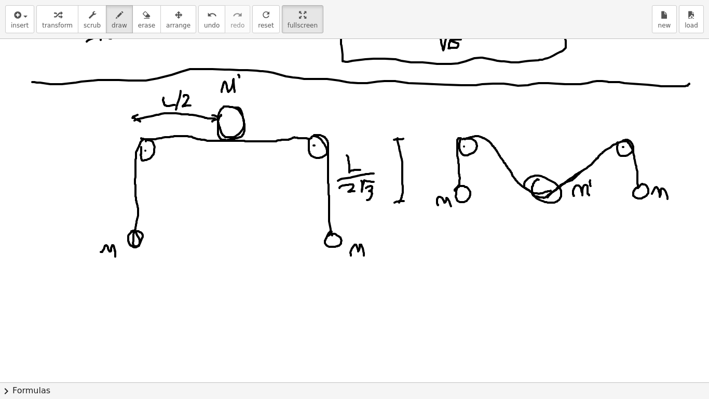
drag, startPoint x: 548, startPoint y: 197, endPoint x: 583, endPoint y: 167, distance: 46.4
click at [584, 167] on div at bounding box center [354, 110] width 709 height 1029
drag, startPoint x: 571, startPoint y: 169, endPoint x: 589, endPoint y: 176, distance: 18.6
click at [589, 175] on div at bounding box center [354, 110] width 709 height 1029
drag, startPoint x: 578, startPoint y: 151, endPoint x: 579, endPoint y: 162, distance: 11.5
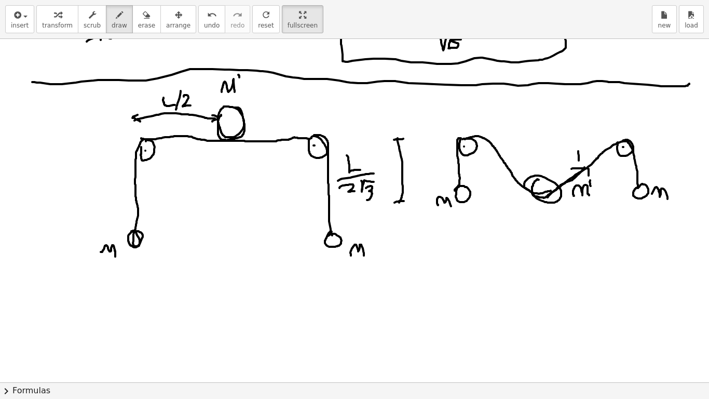
click at [580, 167] on div at bounding box center [354, 110] width 709 height 1029
drag, startPoint x: 572, startPoint y: 147, endPoint x: 582, endPoint y: 147, distance: 9.9
click at [581, 146] on div at bounding box center [354, 110] width 709 height 1029
drag, startPoint x: 539, startPoint y: 195, endPoint x: 501, endPoint y: 161, distance: 50.7
click at [501, 161] on div at bounding box center [354, 110] width 709 height 1029
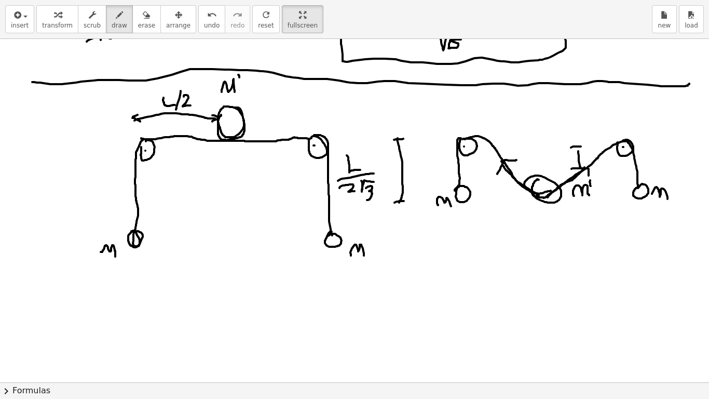
drag, startPoint x: 498, startPoint y: 173, endPoint x: 516, endPoint y: 160, distance: 22.7
click at [516, 160] on div at bounding box center [354, 110] width 709 height 1029
drag, startPoint x: 515, startPoint y: 152, endPoint x: 516, endPoint y: 161, distance: 10.0
click at [516, 161] on div at bounding box center [354, 110] width 709 height 1029
drag, startPoint x: 508, startPoint y: 149, endPoint x: 524, endPoint y: 151, distance: 16.2
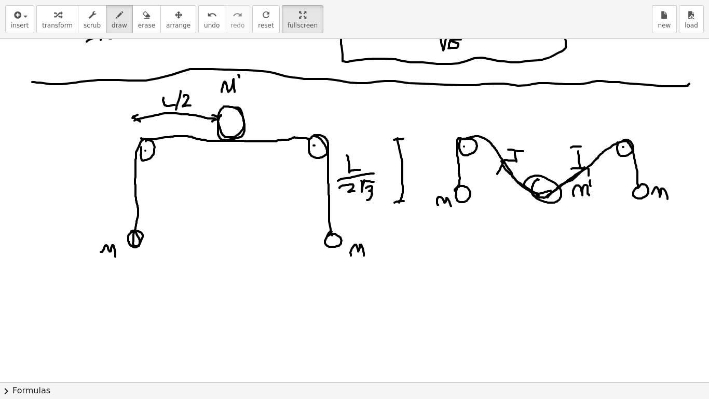
click at [524, 151] on div at bounding box center [354, 110] width 709 height 1029
drag, startPoint x: 546, startPoint y: 196, endPoint x: 550, endPoint y: 243, distance: 47.9
click at [551, 241] on div at bounding box center [354, 110] width 709 height 1029
drag, startPoint x: 550, startPoint y: 235, endPoint x: 563, endPoint y: 242, distance: 14.2
click at [561, 235] on div at bounding box center [354, 110] width 709 height 1029
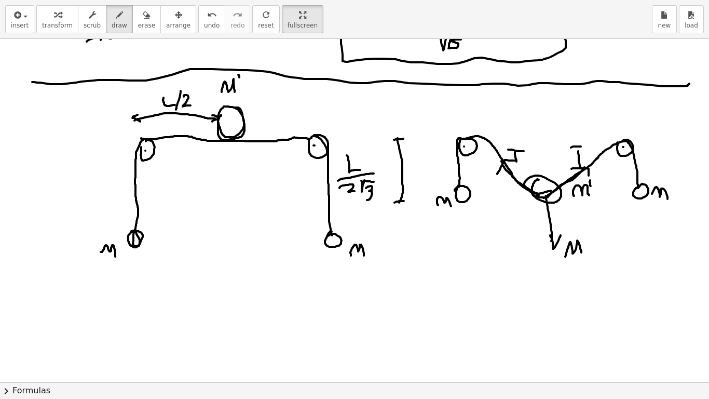
drag, startPoint x: 565, startPoint y: 256, endPoint x: 583, endPoint y: 254, distance: 17.8
click at [582, 254] on div at bounding box center [354, 110] width 709 height 1029
drag, startPoint x: 582, startPoint y: 233, endPoint x: 583, endPoint y: 247, distance: 14.6
click at [582, 240] on div at bounding box center [354, 110] width 709 height 1029
drag, startPoint x: 589, startPoint y: 243, endPoint x: 611, endPoint y: 260, distance: 27.8
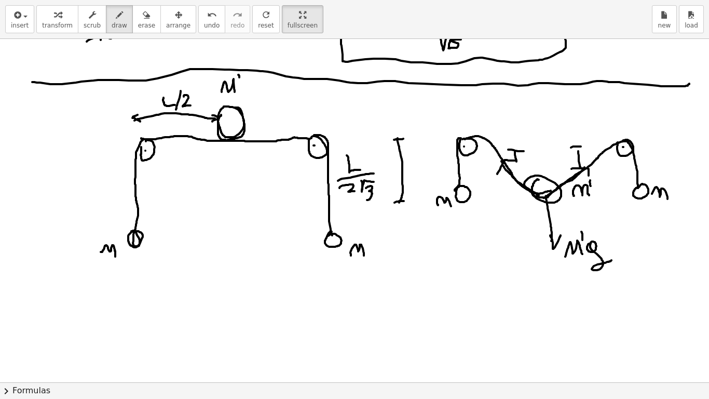
click at [611, 260] on div at bounding box center [354, 110] width 709 height 1029
drag, startPoint x: 457, startPoint y: 115, endPoint x: 462, endPoint y: 134, distance: 19.4
click at [462, 132] on div at bounding box center [354, 110] width 709 height 1029
drag, startPoint x: 455, startPoint y: 129, endPoint x: 471, endPoint y: 125, distance: 16.1
click at [468, 126] on div at bounding box center [354, 110] width 709 height 1029
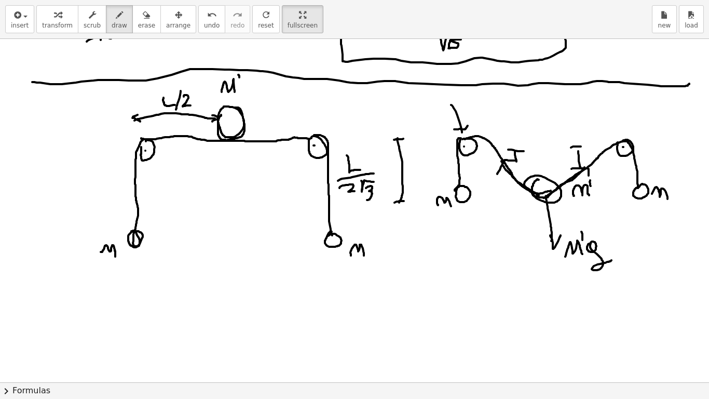
click at [626, 135] on div at bounding box center [354, 110] width 709 height 1029
drag, startPoint x: 619, startPoint y: 127, endPoint x: 635, endPoint y: 131, distance: 16.0
click at [635, 131] on div at bounding box center [354, 110] width 709 height 1029
drag, startPoint x: 530, startPoint y: 162, endPoint x: 539, endPoint y: 156, distance: 11.1
click at [538, 156] on div at bounding box center [354, 110] width 709 height 1029
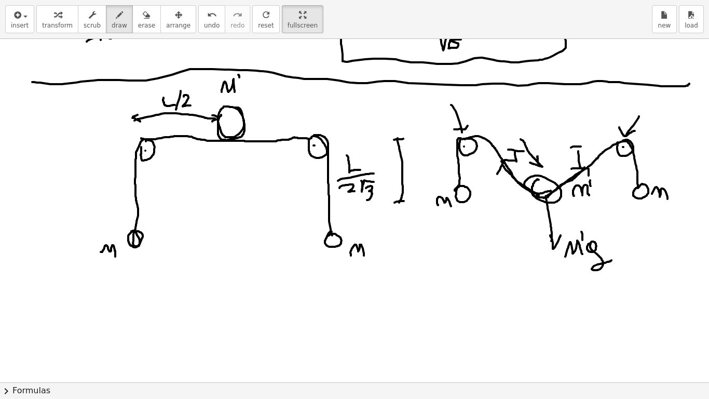
drag, startPoint x: 538, startPoint y: 162, endPoint x: 521, endPoint y: 141, distance: 27.3
click at [520, 139] on div at bounding box center [354, 110] width 709 height 1029
drag, startPoint x: 502, startPoint y: 145, endPoint x: 480, endPoint y: 127, distance: 28.5
click at [480, 127] on div at bounding box center [354, 110] width 709 height 1029
drag, startPoint x: 497, startPoint y: 143, endPoint x: 506, endPoint y: 132, distance: 14.4
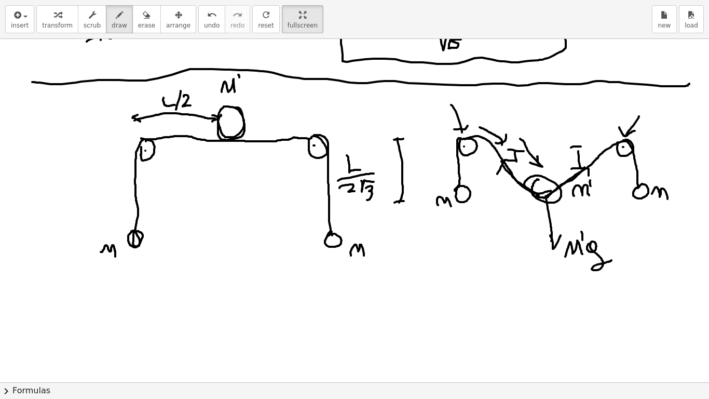
click at [506, 132] on div at bounding box center [354, 110] width 709 height 1029
click at [144, 23] on span "erase" at bounding box center [146, 25] width 17 height 7
click at [450, 115] on div at bounding box center [354, 110] width 709 height 1029
click at [116, 20] on icon "button" at bounding box center [119, 15] width 7 height 12
drag, startPoint x: 469, startPoint y: 138, endPoint x: 456, endPoint y: 143, distance: 14.2
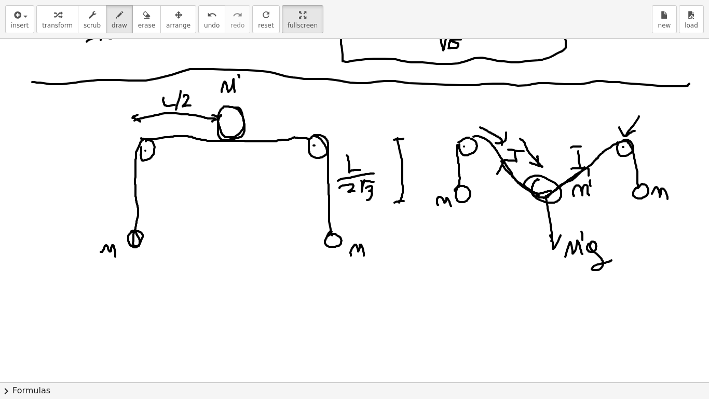
click at [456, 143] on div at bounding box center [354, 110] width 709 height 1029
drag, startPoint x: 457, startPoint y: 127, endPoint x: 474, endPoint y: 128, distance: 16.7
click at [474, 128] on div at bounding box center [354, 110] width 709 height 1029
drag, startPoint x: 475, startPoint y: 126, endPoint x: 473, endPoint y: 134, distance: 9.1
click at [479, 129] on div at bounding box center [354, 110] width 709 height 1029
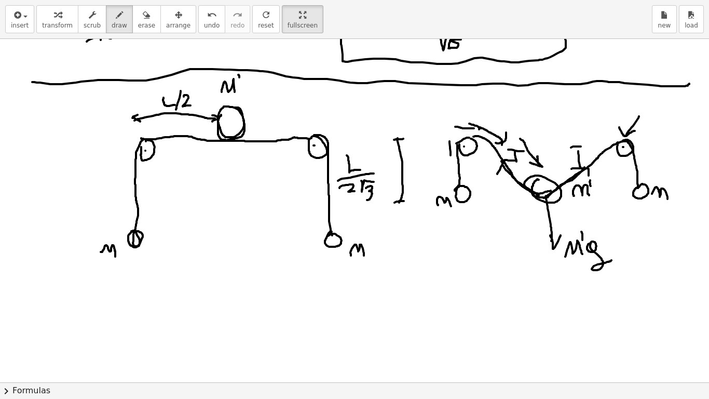
drag, startPoint x: 449, startPoint y: 142, endPoint x: 451, endPoint y: 156, distance: 14.1
click at [453, 163] on div at bounding box center [354, 110] width 709 height 1029
drag, startPoint x: 448, startPoint y: 141, endPoint x: 455, endPoint y: 149, distance: 11.1
click at [455, 144] on div at bounding box center [354, 110] width 709 height 1029
drag, startPoint x: 461, startPoint y: 187, endPoint x: 462, endPoint y: 162, distance: 24.4
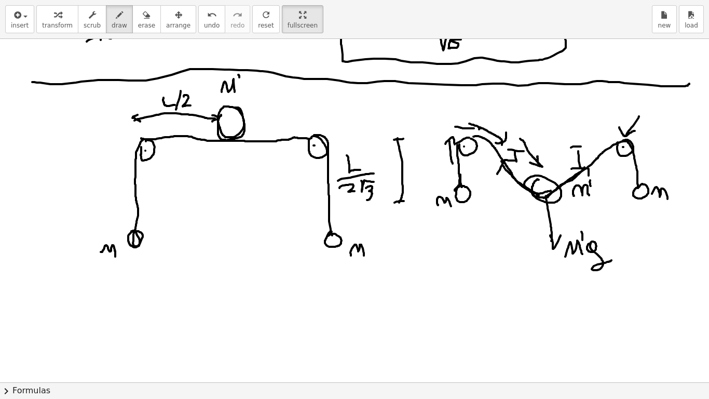
click at [462, 161] on div at bounding box center [354, 110] width 709 height 1029
drag, startPoint x: 454, startPoint y: 170, endPoint x: 469, endPoint y: 171, distance: 15.6
click at [467, 168] on div at bounding box center [354, 110] width 709 height 1029
drag, startPoint x: 443, startPoint y: 169, endPoint x: 446, endPoint y: 183, distance: 14.4
click at [446, 182] on div at bounding box center [354, 110] width 709 height 1029
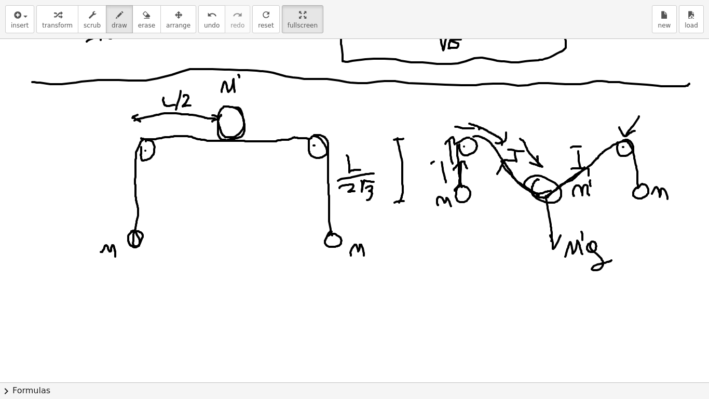
drag, startPoint x: 431, startPoint y: 163, endPoint x: 450, endPoint y: 160, distance: 18.9
click at [449, 161] on div at bounding box center [354, 110] width 709 height 1029
drag, startPoint x: 149, startPoint y: 299, endPoint x: 149, endPoint y: 305, distance: 5.7
click at [149, 304] on div at bounding box center [354, 110] width 709 height 1029
drag, startPoint x: 146, startPoint y: 291, endPoint x: 158, endPoint y: 289, distance: 12.1
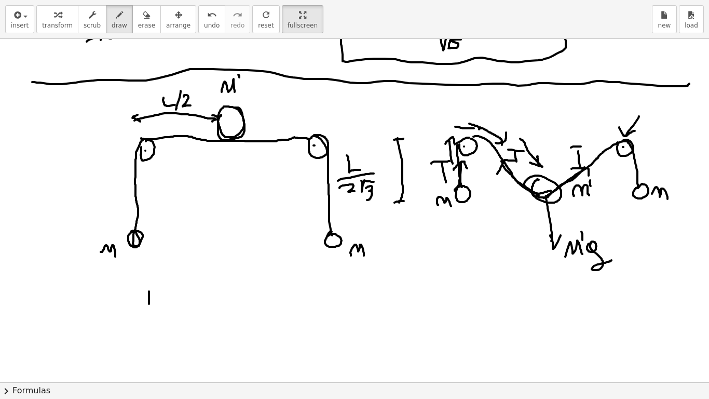
click at [153, 289] on div at bounding box center [354, 110] width 709 height 1029
drag, startPoint x: 163, startPoint y: 295, endPoint x: 174, endPoint y: 297, distance: 10.5
click at [171, 296] on div at bounding box center [354, 110] width 709 height 1029
click at [167, 302] on div at bounding box center [354, 110] width 709 height 1029
drag, startPoint x: 187, startPoint y: 296, endPoint x: 201, endPoint y: 299, distance: 15.0
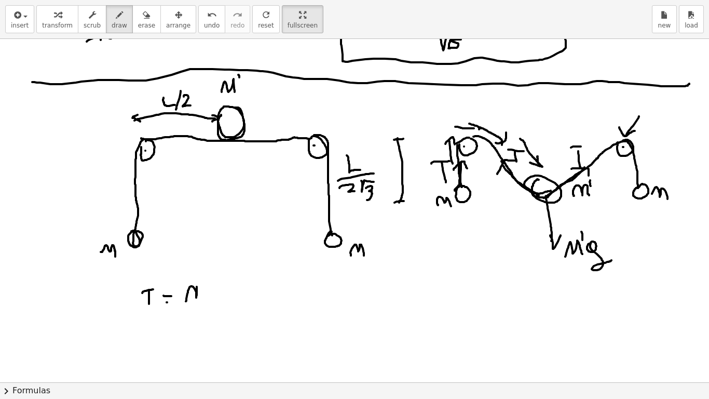
click at [201, 298] on div at bounding box center [354, 110] width 709 height 1029
drag, startPoint x: 208, startPoint y: 289, endPoint x: 225, endPoint y: 304, distance: 22.5
click at [223, 304] on div at bounding box center [354, 110] width 709 height 1029
drag, startPoint x: 428, startPoint y: 197, endPoint x: 441, endPoint y: 192, distance: 14.0
click at [441, 188] on div at bounding box center [354, 110] width 709 height 1029
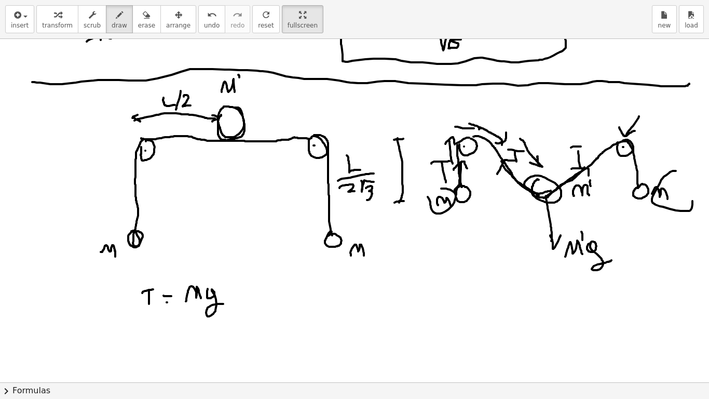
drag, startPoint x: 673, startPoint y: 171, endPoint x: 674, endPoint y: 163, distance: 7.3
click at [672, 165] on div at bounding box center [354, 110] width 709 height 1029
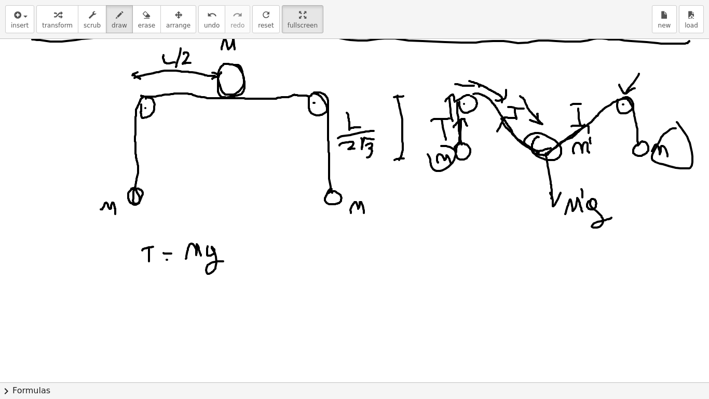
scroll to position [489, 0]
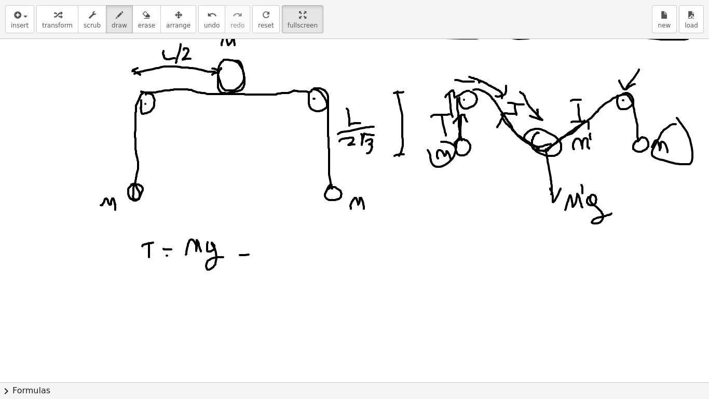
drag, startPoint x: 240, startPoint y: 255, endPoint x: 307, endPoint y: 264, distance: 68.0
click at [307, 264] on div at bounding box center [354, 63] width 709 height 1029
drag, startPoint x: 309, startPoint y: 261, endPoint x: 307, endPoint y: 271, distance: 11.0
click at [309, 271] on div at bounding box center [354, 63] width 709 height 1029
drag, startPoint x: 425, startPoint y: 265, endPoint x: 426, endPoint y: 273, distance: 7.9
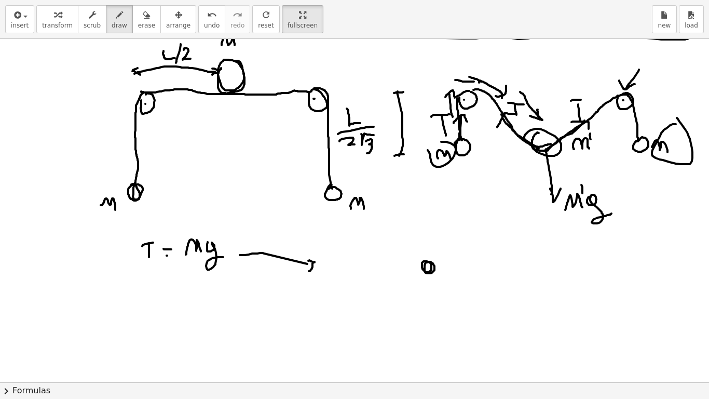
click at [423, 269] on div at bounding box center [354, 63] width 709 height 1029
drag, startPoint x: 424, startPoint y: 248, endPoint x: 427, endPoint y: 194, distance: 54.6
click at [427, 194] on div at bounding box center [354, 63] width 709 height 1029
drag, startPoint x: 430, startPoint y: 268, endPoint x: 554, endPoint y: 269, distance: 124.1
click at [554, 269] on div at bounding box center [354, 63] width 709 height 1029
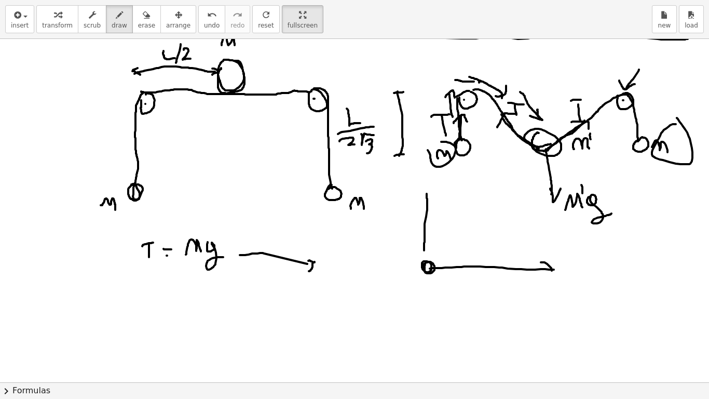
drag, startPoint x: 551, startPoint y: 268, endPoint x: 542, endPoint y: 278, distance: 13.2
click at [542, 280] on div at bounding box center [354, 63] width 709 height 1029
click at [558, 288] on div at bounding box center [354, 63] width 709 height 1029
drag, startPoint x: 562, startPoint y: 278, endPoint x: 573, endPoint y: 287, distance: 14.0
click at [569, 285] on div at bounding box center [354, 63] width 709 height 1029
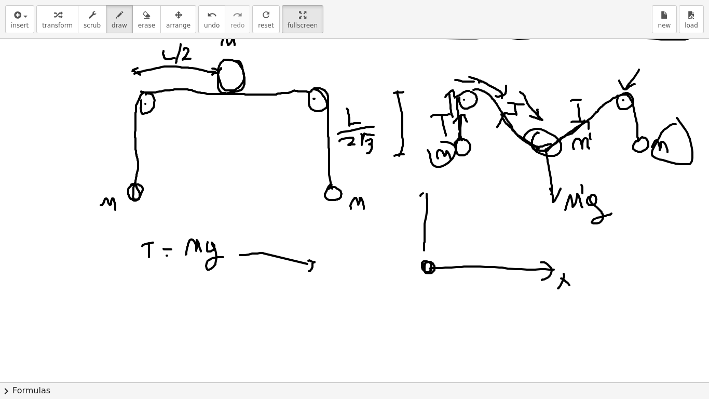
drag, startPoint x: 420, startPoint y: 196, endPoint x: 438, endPoint y: 199, distance: 17.9
click at [437, 195] on div at bounding box center [354, 63] width 709 height 1029
drag, startPoint x: 400, startPoint y: 183, endPoint x: 414, endPoint y: 219, distance: 38.2
click at [410, 202] on div at bounding box center [354, 63] width 709 height 1029
drag, startPoint x: 429, startPoint y: 275, endPoint x: 436, endPoint y: 325, distance: 50.9
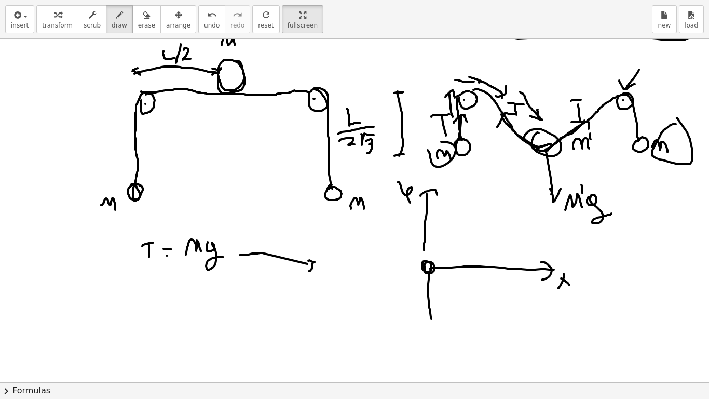
click at [434, 340] on div at bounding box center [354, 63] width 709 height 1029
drag, startPoint x: 420, startPoint y: 267, endPoint x: 338, endPoint y: 270, distance: 82.1
click at [339, 270] on div at bounding box center [354, 63] width 709 height 1029
drag, startPoint x: 427, startPoint y: 279, endPoint x: 426, endPoint y: 324, distance: 45.7
click at [427, 323] on div at bounding box center [354, 63] width 709 height 1029
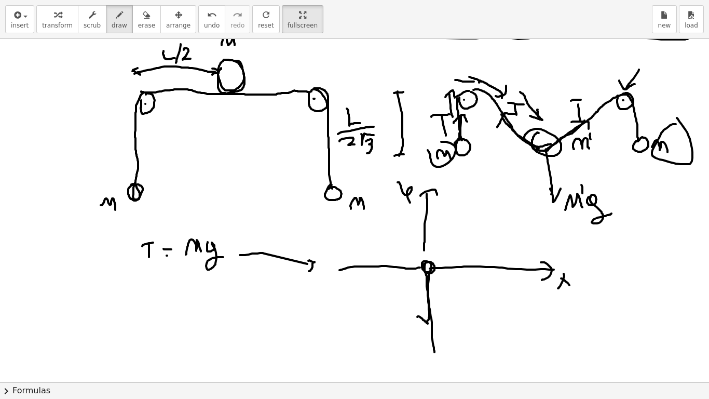
drag, startPoint x: 418, startPoint y: 316, endPoint x: 442, endPoint y: 312, distance: 24.7
click at [441, 312] on div at bounding box center [354, 63] width 709 height 1029
drag, startPoint x: 450, startPoint y: 316, endPoint x: 465, endPoint y: 312, distance: 15.0
click at [459, 321] on div at bounding box center [354, 63] width 709 height 1029
drag, startPoint x: 464, startPoint y: 308, endPoint x: 464, endPoint y: 319, distance: 10.9
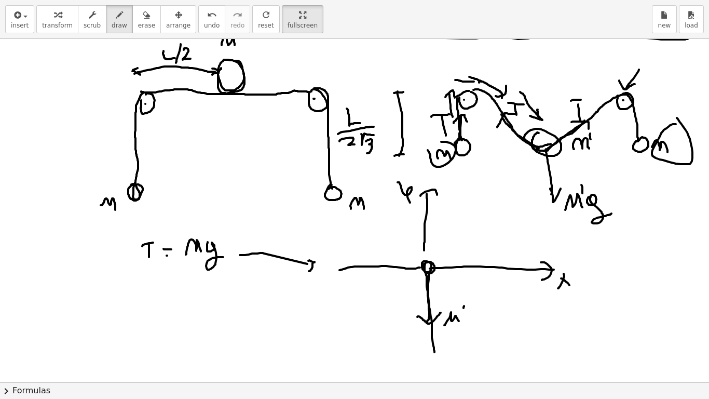
click at [463, 313] on div at bounding box center [354, 63] width 709 height 1029
drag, startPoint x: 471, startPoint y: 316, endPoint x: 492, endPoint y: 328, distance: 23.7
click at [482, 325] on div at bounding box center [354, 63] width 709 height 1029
drag, startPoint x: 433, startPoint y: 264, endPoint x: 496, endPoint y: 234, distance: 69.2
click at [496, 234] on div at bounding box center [354, 63] width 709 height 1029
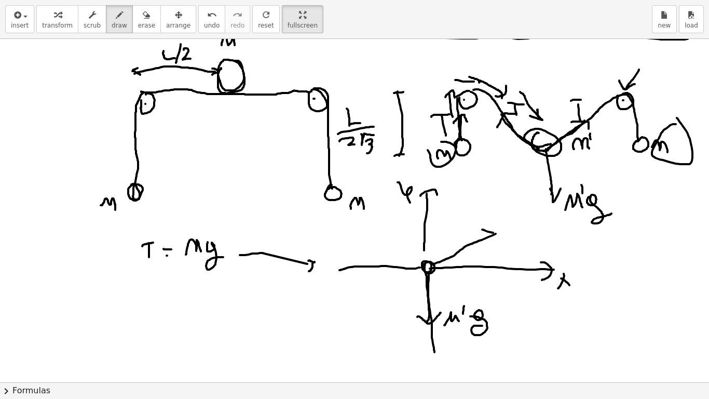
drag, startPoint x: 483, startPoint y: 229, endPoint x: 493, endPoint y: 242, distance: 16.6
click at [494, 241] on div at bounding box center [354, 63] width 709 height 1029
drag, startPoint x: 422, startPoint y: 264, endPoint x: 369, endPoint y: 235, distance: 60.9
click at [369, 235] on div at bounding box center [354, 63] width 709 height 1029
drag, startPoint x: 372, startPoint y: 230, endPoint x: 359, endPoint y: 235, distance: 13.6
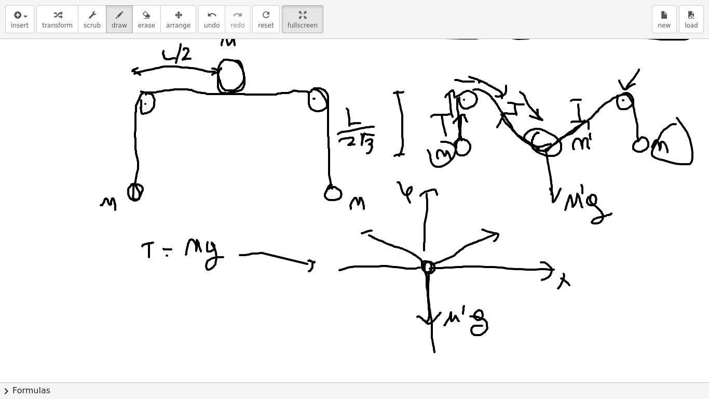
click at [359, 235] on div at bounding box center [354, 63] width 709 height 1029
drag, startPoint x: 362, startPoint y: 233, endPoint x: 378, endPoint y: 240, distance: 17.0
click at [376, 240] on div at bounding box center [354, 63] width 709 height 1029
drag, startPoint x: 342, startPoint y: 225, endPoint x: 342, endPoint y: 236, distance: 10.9
click at [342, 234] on div at bounding box center [354, 63] width 709 height 1029
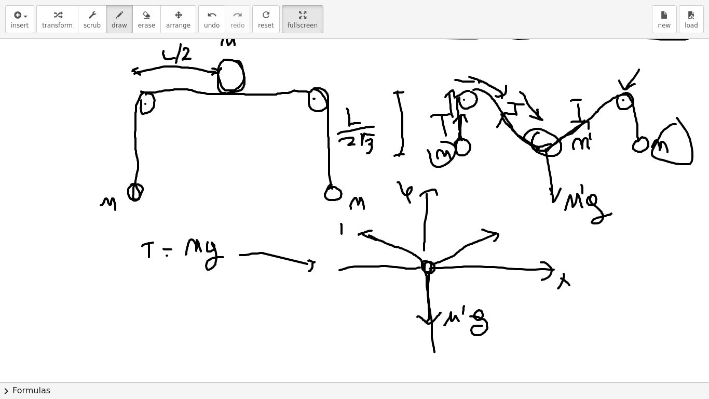
drag, startPoint x: 342, startPoint y: 222, endPoint x: 358, endPoint y: 218, distance: 17.0
click at [351, 220] on div at bounding box center [354, 63] width 709 height 1029
click at [503, 231] on div at bounding box center [354, 63] width 709 height 1029
click at [509, 216] on div at bounding box center [354, 63] width 709 height 1029
click at [347, 100] on div at bounding box center [354, 63] width 709 height 1029
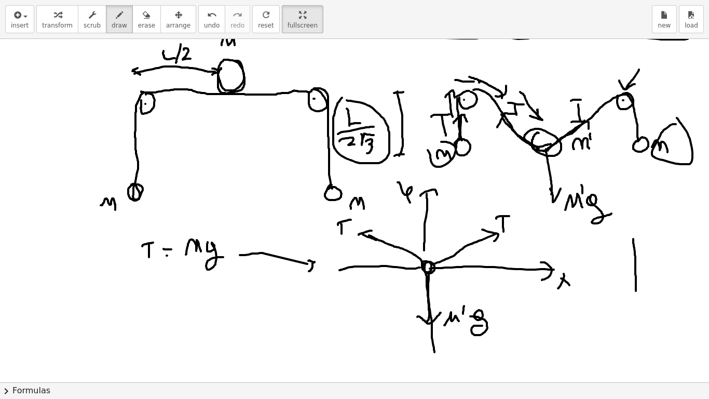
drag, startPoint x: 633, startPoint y: 239, endPoint x: 636, endPoint y: 294, distance: 55.1
click at [636, 294] on div at bounding box center [354, 63] width 709 height 1029
drag, startPoint x: 647, startPoint y: 239, endPoint x: 691, endPoint y: 237, distance: 44.2
click at [672, 233] on div at bounding box center [354, 63] width 709 height 1029
drag, startPoint x: 639, startPoint y: 289, endPoint x: 698, endPoint y: 229, distance: 83.3
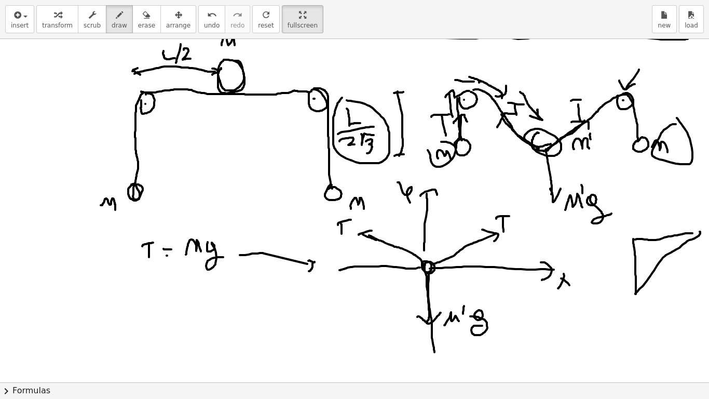
click at [672, 230] on div at bounding box center [354, 63] width 709 height 1029
drag, startPoint x: 656, startPoint y: 212, endPoint x: 669, endPoint y: 217, distance: 14.0
click at [666, 222] on div at bounding box center [354, 63] width 709 height 1029
drag, startPoint x: 673, startPoint y: 214, endPoint x: 669, endPoint y: 223, distance: 9.8
click at [670, 223] on div at bounding box center [354, 63] width 709 height 1029
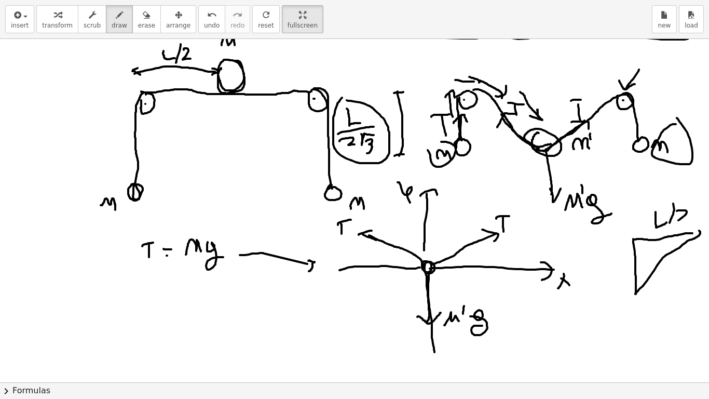
drag, startPoint x: 678, startPoint y: 210, endPoint x: 691, endPoint y: 220, distance: 16.3
click at [672, 220] on div at bounding box center [354, 63] width 709 height 1029
drag, startPoint x: 607, startPoint y: 256, endPoint x: 612, endPoint y: 260, distance: 6.5
click at [612, 260] on div at bounding box center [354, 63] width 709 height 1029
drag, startPoint x: 602, startPoint y: 264, endPoint x: 619, endPoint y: 267, distance: 17.4
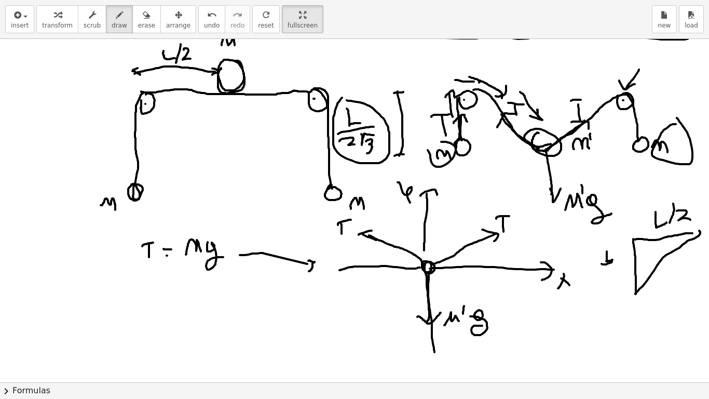
click at [623, 261] on div at bounding box center [354, 63] width 709 height 1029
drag, startPoint x: 605, startPoint y: 267, endPoint x: 615, endPoint y: 276, distance: 13.2
click at [613, 278] on div at bounding box center [354, 63] width 709 height 1029
drag, startPoint x: 615, startPoint y: 271, endPoint x: 624, endPoint y: 264, distance: 12.6
click at [624, 262] on div at bounding box center [354, 63] width 709 height 1029
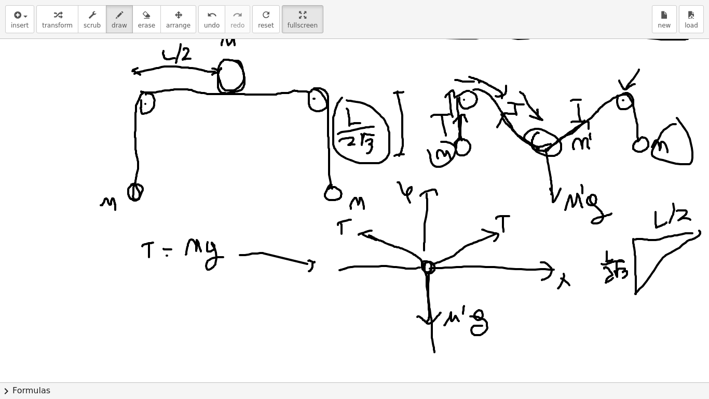
drag, startPoint x: 618, startPoint y: 269, endPoint x: 620, endPoint y: 276, distance: 6.7
click at [620, 276] on div at bounding box center [354, 63] width 709 height 1029
drag, startPoint x: 636, startPoint y: 271, endPoint x: 656, endPoint y: 281, distance: 22.1
click at [655, 279] on div at bounding box center [354, 63] width 709 height 1029
click at [647, 252] on div at bounding box center [354, 63] width 709 height 1029
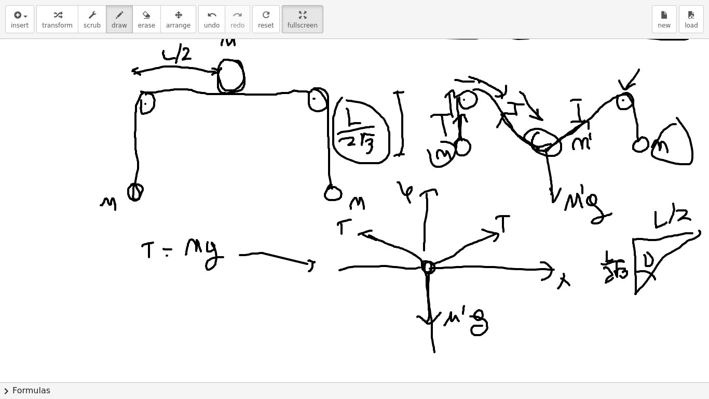
click at [652, 261] on div at bounding box center [354, 63] width 709 height 1029
drag, startPoint x: 427, startPoint y: 241, endPoint x: 447, endPoint y: 263, distance: 29.7
click at [448, 261] on div at bounding box center [354, 63] width 709 height 1029
click at [448, 229] on div at bounding box center [354, 63] width 709 height 1029
drag, startPoint x: 440, startPoint y: 233, endPoint x: 460, endPoint y: 237, distance: 20.1
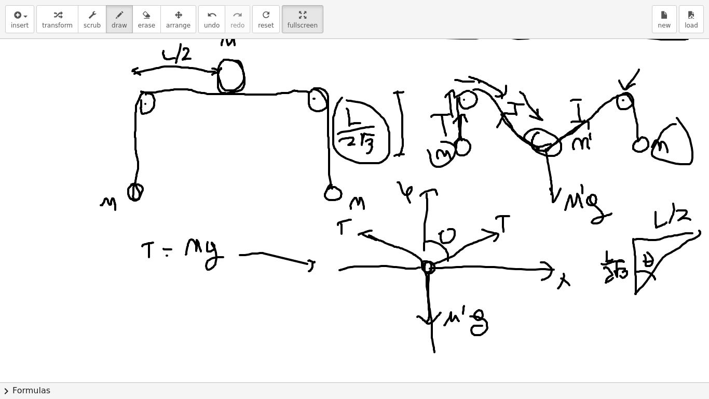
click at [458, 235] on div at bounding box center [354, 63] width 709 height 1029
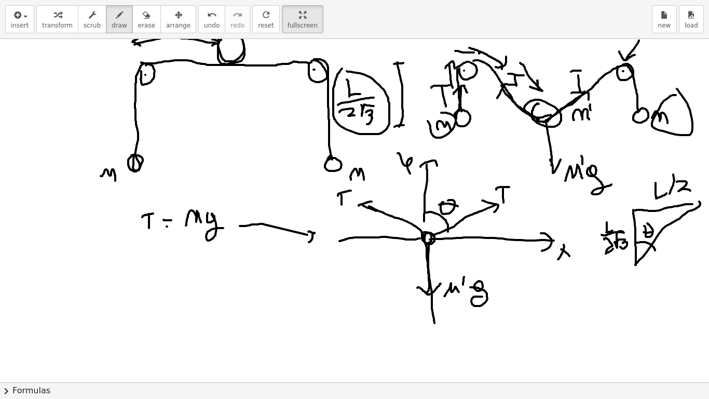
scroll to position [523, 0]
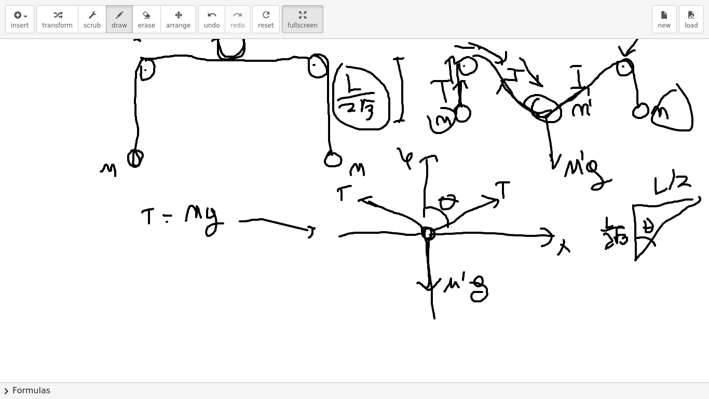
click at [601, 295] on div at bounding box center [354, 30] width 709 height 1029
drag, startPoint x: 594, startPoint y: 288, endPoint x: 609, endPoint y: 287, distance: 15.1
click at [606, 287] on div at bounding box center [354, 30] width 709 height 1029
drag, startPoint x: 613, startPoint y: 284, endPoint x: 621, endPoint y: 294, distance: 13.3
click at [619, 292] on div at bounding box center [354, 30] width 709 height 1029
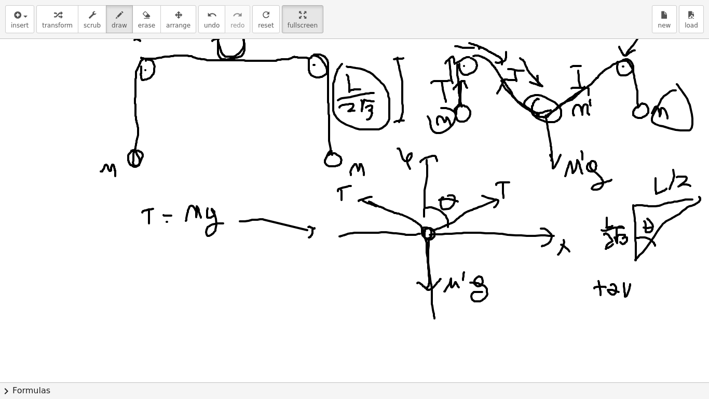
drag, startPoint x: 624, startPoint y: 283, endPoint x: 635, endPoint y: 294, distance: 16.1
click at [634, 294] on div at bounding box center [354, 30] width 709 height 1029
click at [644, 277] on div at bounding box center [354, 30] width 709 height 1029
drag, startPoint x: 639, startPoint y: 284, endPoint x: 651, endPoint y: 287, distance: 12.2
click at [649, 287] on div at bounding box center [354, 30] width 709 height 1029
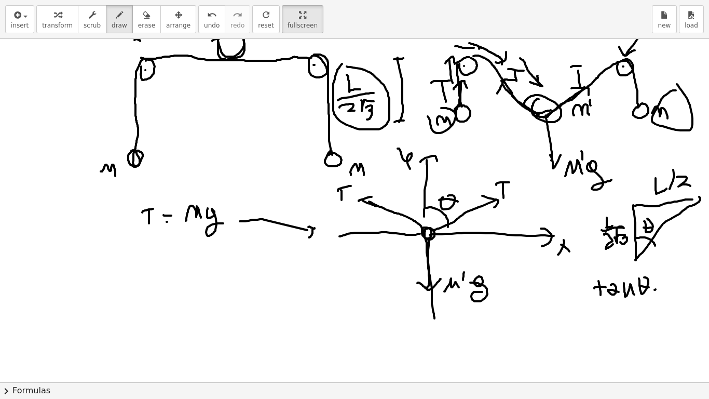
click at [656, 289] on div at bounding box center [354, 30] width 709 height 1029
click at [658, 292] on div at bounding box center [354, 30] width 709 height 1029
drag, startPoint x: 664, startPoint y: 281, endPoint x: 672, endPoint y: 287, distance: 9.2
click at [672, 287] on div at bounding box center [354, 30] width 709 height 1029
drag, startPoint x: 663, startPoint y: 295, endPoint x: 676, endPoint y: 291, distance: 13.1
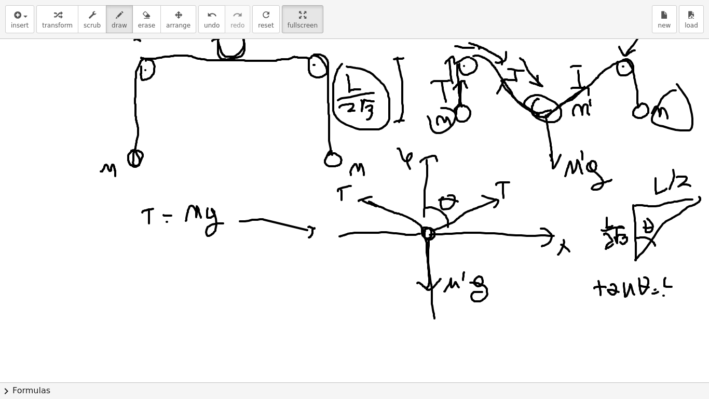
click at [672, 291] on div at bounding box center [354, 30] width 709 height 1029
drag, startPoint x: 663, startPoint y: 302, endPoint x: 676, endPoint y: 310, distance: 16.1
click at [672, 310] on div at bounding box center [354, 30] width 709 height 1029
drag, startPoint x: 684, startPoint y: 278, endPoint x: 692, endPoint y: 288, distance: 12.5
click at [672, 288] on div at bounding box center [354, 30] width 709 height 1029
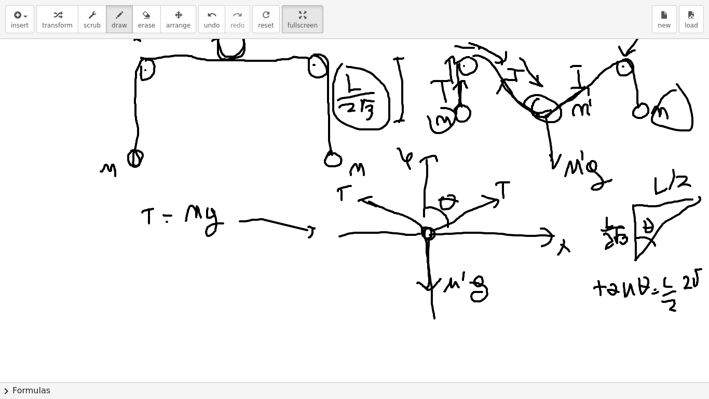
drag, startPoint x: 693, startPoint y: 278, endPoint x: 703, endPoint y: 269, distance: 13.2
click at [672, 269] on div at bounding box center [354, 30] width 709 height 1029
drag, startPoint x: 701, startPoint y: 279, endPoint x: 703, endPoint y: 289, distance: 9.6
click at [672, 289] on div at bounding box center [354, 30] width 709 height 1029
drag, startPoint x: 683, startPoint y: 298, endPoint x: 708, endPoint y: 294, distance: 25.7
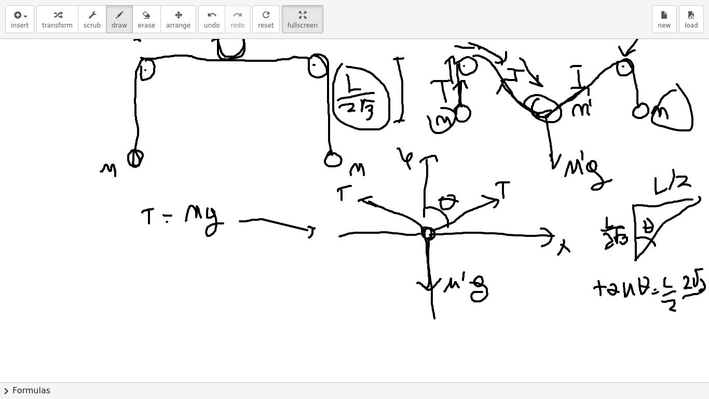
click at [672, 293] on div "×" at bounding box center [354, 210] width 709 height 343
drag, startPoint x: 696, startPoint y: 306, endPoint x: 703, endPoint y: 307, distance: 7.3
click at [672, 307] on div "×" at bounding box center [354, 210] width 709 height 343
drag, startPoint x: 672, startPoint y: 279, endPoint x: 659, endPoint y: 292, distance: 17.6
click at [660, 291] on div at bounding box center [354, 30] width 709 height 1029
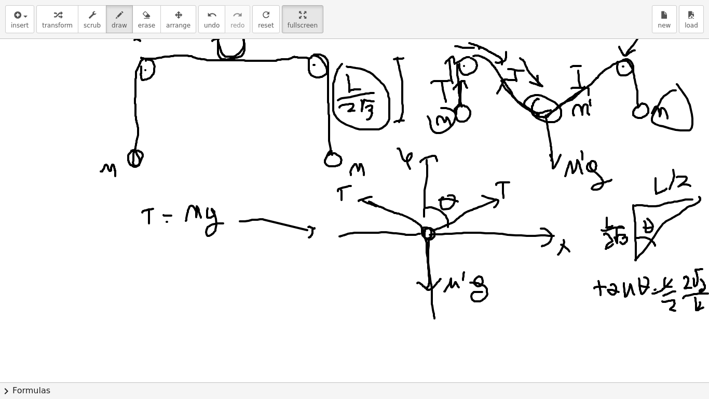
drag, startPoint x: 697, startPoint y: 309, endPoint x: 691, endPoint y: 315, distance: 8.1
click at [672, 312] on div at bounding box center [354, 30] width 709 height 1029
drag, startPoint x: 670, startPoint y: 302, endPoint x: 664, endPoint y: 315, distance: 14.7
click at [665, 313] on div at bounding box center [354, 30] width 709 height 1029
drag, startPoint x: 688, startPoint y: 281, endPoint x: 680, endPoint y: 294, distance: 14.7
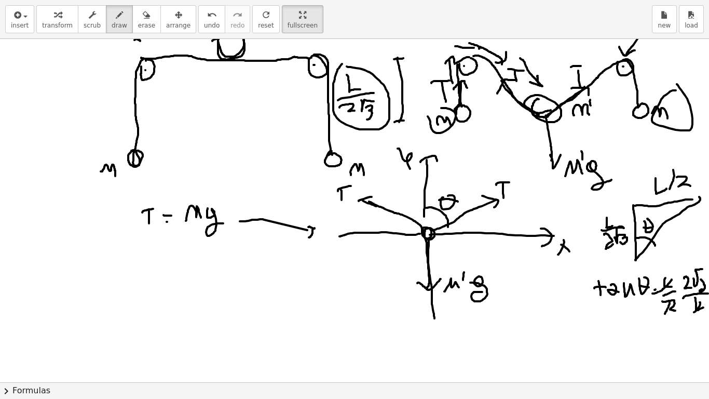
click at [672, 292] on div at bounding box center [354, 30] width 709 height 1029
click at [651, 331] on div at bounding box center [354, 30] width 709 height 1029
click at [651, 339] on div at bounding box center [354, 30] width 709 height 1029
click at [672, 322] on div at bounding box center [354, 30] width 709 height 1029
click at [672, 340] on div at bounding box center [354, 30] width 709 height 1029
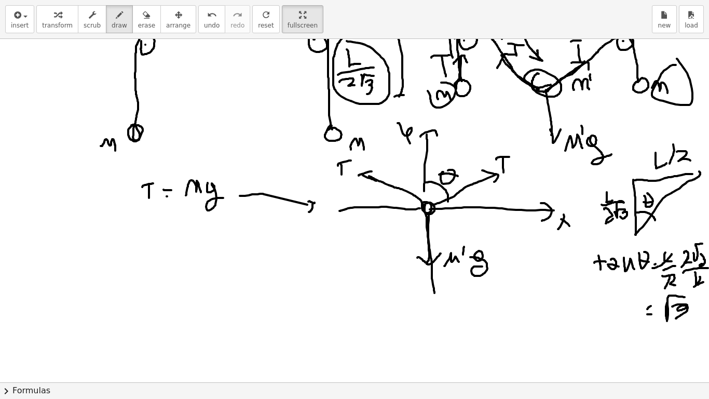
scroll to position [552, 0]
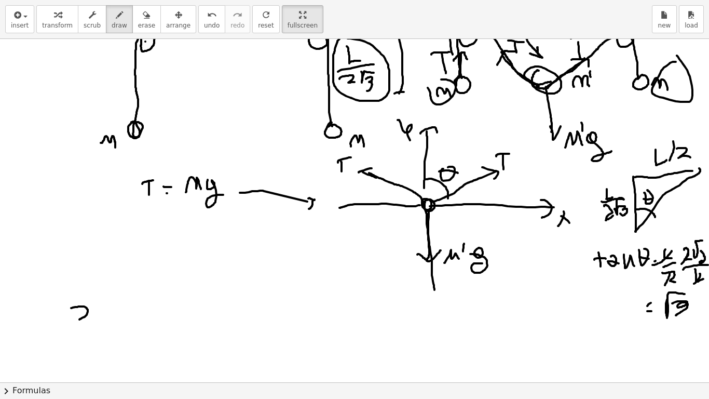
drag, startPoint x: 71, startPoint y: 308, endPoint x: 97, endPoint y: 318, distance: 27.5
click at [97, 318] on div at bounding box center [354, 1] width 709 height 1029
drag, startPoint x: 108, startPoint y: 319, endPoint x: 127, endPoint y: 317, distance: 18.8
click at [126, 316] on div at bounding box center [354, 1] width 709 height 1029
drag, startPoint x: 132, startPoint y: 304, endPoint x: 156, endPoint y: 324, distance: 31.0
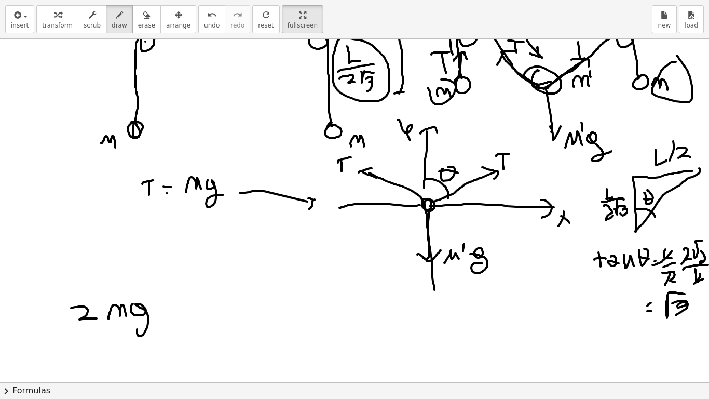
click at [155, 325] on div at bounding box center [354, 1] width 709 height 1029
drag, startPoint x: 152, startPoint y: 211, endPoint x: 212, endPoint y: 214, distance: 59.8
click at [211, 214] on div at bounding box center [354, 1] width 709 height 1029
drag, startPoint x: 179, startPoint y: 305, endPoint x: 181, endPoint y: 318, distance: 12.6
click at [183, 318] on div at bounding box center [354, 1] width 709 height 1029
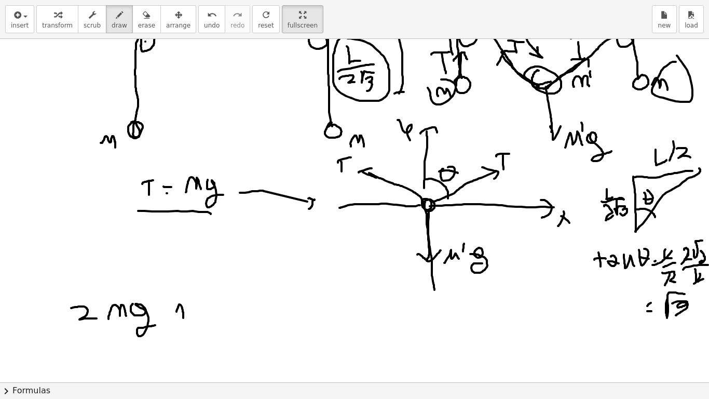
drag, startPoint x: 186, startPoint y: 317, endPoint x: 201, endPoint y: 319, distance: 14.6
click at [202, 315] on div at bounding box center [354, 1] width 709 height 1029
drag, startPoint x: 184, startPoint y: 324, endPoint x: 208, endPoint y: 338, distance: 27.4
click at [205, 338] on div at bounding box center [354, 1] width 709 height 1029
click at [237, 315] on div at bounding box center [354, 1] width 709 height 1029
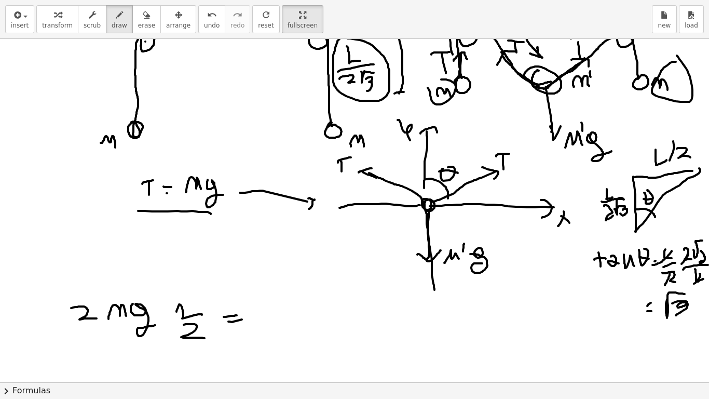
drag, startPoint x: 242, startPoint y: 319, endPoint x: 250, endPoint y: 319, distance: 7.8
click at [248, 319] on div at bounding box center [354, 1] width 709 height 1029
drag, startPoint x: 255, startPoint y: 319, endPoint x: 274, endPoint y: 321, distance: 19.3
click at [274, 321] on div at bounding box center [354, 1] width 709 height 1029
drag, startPoint x: 278, startPoint y: 299, endPoint x: 280, endPoint y: 309, distance: 10.1
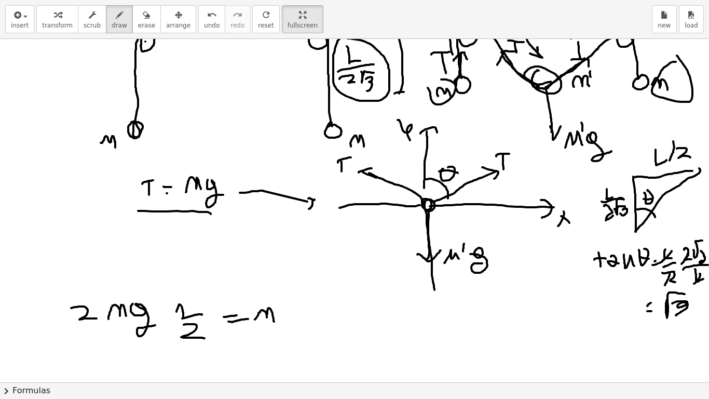
click at [279, 304] on div at bounding box center [354, 1] width 709 height 1029
drag, startPoint x: 286, startPoint y: 307, endPoint x: 323, endPoint y: 318, distance: 38.4
click at [319, 319] on div at bounding box center [354, 1] width 709 height 1029
drag, startPoint x: 89, startPoint y: 305, endPoint x: 77, endPoint y: 318, distance: 18.0
click at [79, 316] on div at bounding box center [354, 1] width 709 height 1029
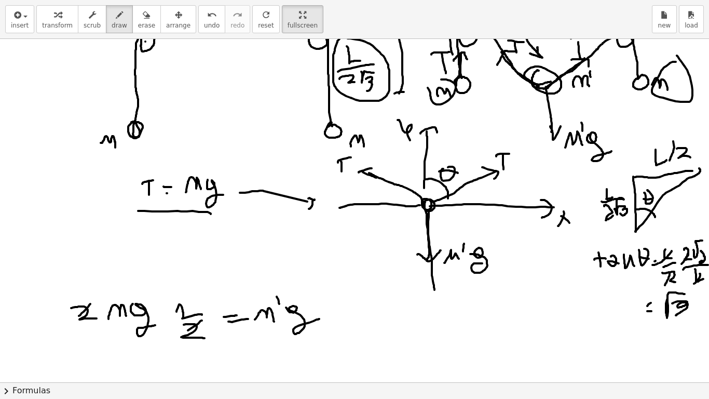
drag, startPoint x: 188, startPoint y: 330, endPoint x: 177, endPoint y: 333, distance: 11.3
click at [178, 333] on div at bounding box center [354, 1] width 709 height 1029
drag, startPoint x: 143, startPoint y: 302, endPoint x: 138, endPoint y: 327, distance: 25.4
click at [134, 323] on div at bounding box center [354, 1] width 709 height 1029
drag, startPoint x: 294, startPoint y: 312, endPoint x: 293, endPoint y: 323, distance: 11.4
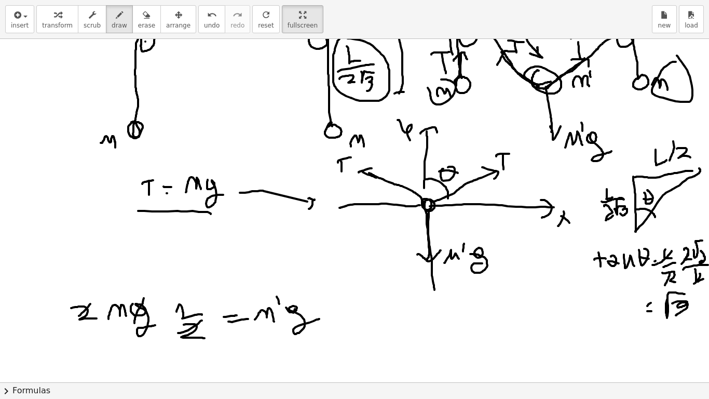
click at [289, 323] on div at bounding box center [354, 1] width 709 height 1029
drag, startPoint x: 346, startPoint y: 311, endPoint x: 358, endPoint y: 309, distance: 12.0
click at [361, 312] on div at bounding box center [354, 1] width 709 height 1029
drag, startPoint x: 359, startPoint y: 303, endPoint x: 364, endPoint y: 325, distance: 22.5
click at [356, 324] on div at bounding box center [354, 1] width 709 height 1029
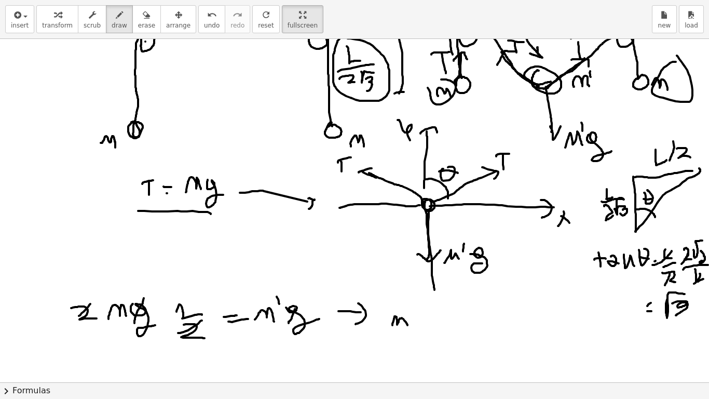
drag, startPoint x: 392, startPoint y: 325, endPoint x: 407, endPoint y: 325, distance: 15.1
click at [407, 325] on div at bounding box center [354, 1] width 709 height 1029
drag, startPoint x: 416, startPoint y: 319, endPoint x: 422, endPoint y: 318, distance: 5.7
click at [422, 318] on div at bounding box center [354, 1] width 709 height 1029
drag, startPoint x: 418, startPoint y: 327, endPoint x: 435, endPoint y: 325, distance: 17.2
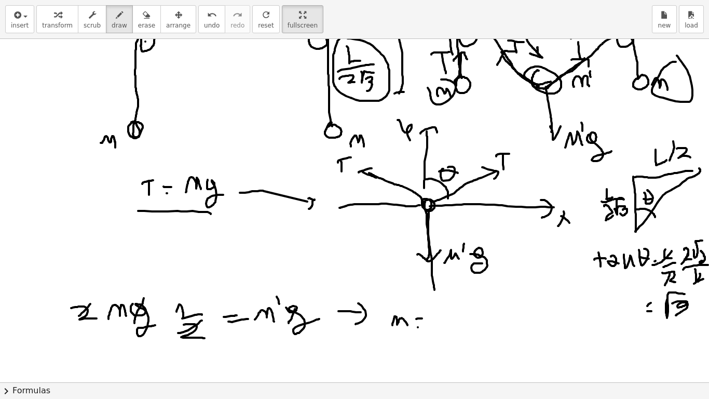
click at [434, 325] on div at bounding box center [354, 1] width 709 height 1029
drag, startPoint x: 445, startPoint y: 328, endPoint x: 469, endPoint y: 318, distance: 26.3
click at [466, 322] on div at bounding box center [354, 1] width 709 height 1029
drag, startPoint x: 473, startPoint y: 302, endPoint x: 472, endPoint y: 313, distance: 11.9
click at [473, 310] on div at bounding box center [354, 1] width 709 height 1029
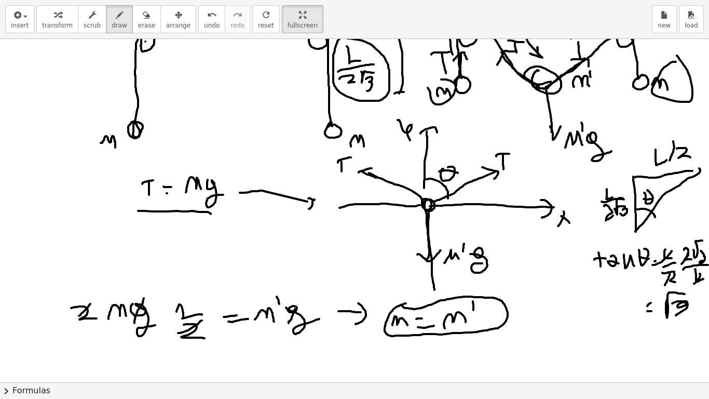
click at [402, 306] on div at bounding box center [354, 1] width 709 height 1029
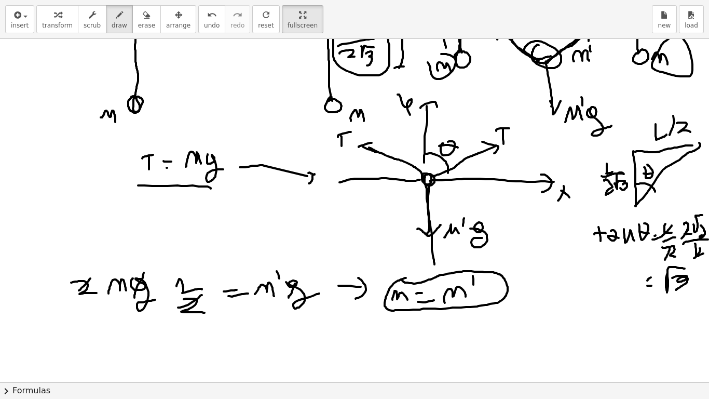
scroll to position [580, 0]
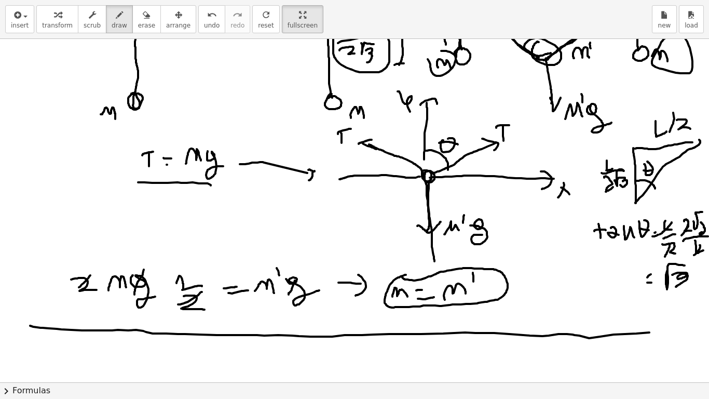
drag, startPoint x: 40, startPoint y: 328, endPoint x: 676, endPoint y: 329, distance: 635.3
drag, startPoint x: 62, startPoint y: 271, endPoint x: 211, endPoint y: 274, distance: 149.0
drag, startPoint x: 92, startPoint y: 234, endPoint x: 115, endPoint y: 241, distance: 24.0
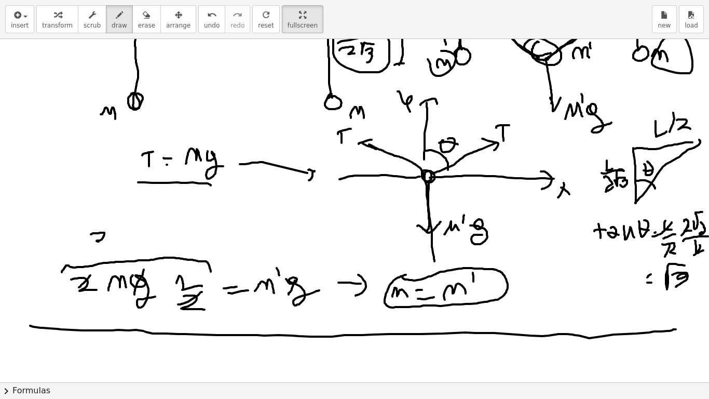
drag, startPoint x: 115, startPoint y: 231, endPoint x: 126, endPoint y: 228, distance: 11.5
drag, startPoint x: 137, startPoint y: 225, endPoint x: 141, endPoint y: 237, distance: 12.6
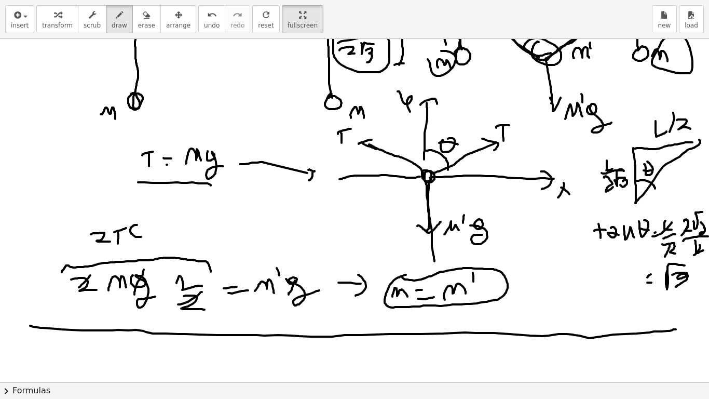
drag, startPoint x: 145, startPoint y: 228, endPoint x: 151, endPoint y: 228, distance: 6.3
drag, startPoint x: 172, startPoint y: 222, endPoint x: 164, endPoint y: 237, distance: 17.2
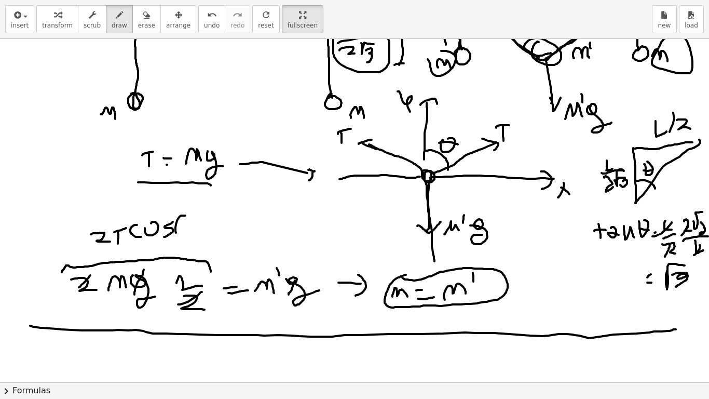
drag, startPoint x: 185, startPoint y: 215, endPoint x: 192, endPoint y: 233, distance: 18.2
drag, startPoint x: 188, startPoint y: 231, endPoint x: 196, endPoint y: 235, distance: 8.6
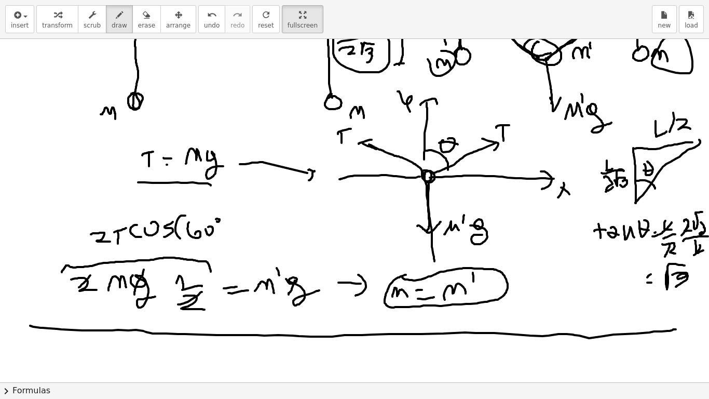
drag, startPoint x: 224, startPoint y: 219, endPoint x: 216, endPoint y: 238, distance: 20.7
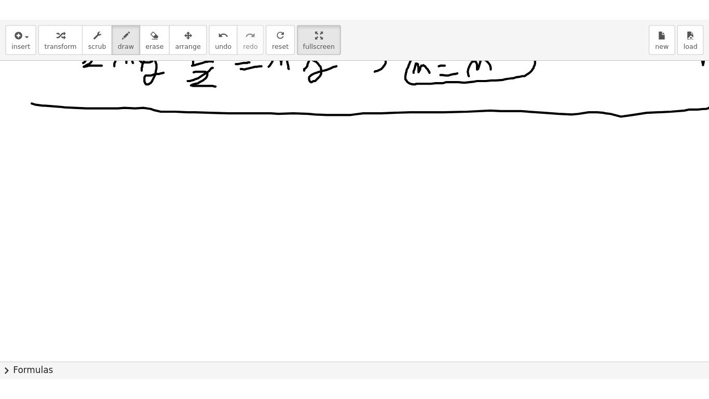
scroll to position [826, 0]
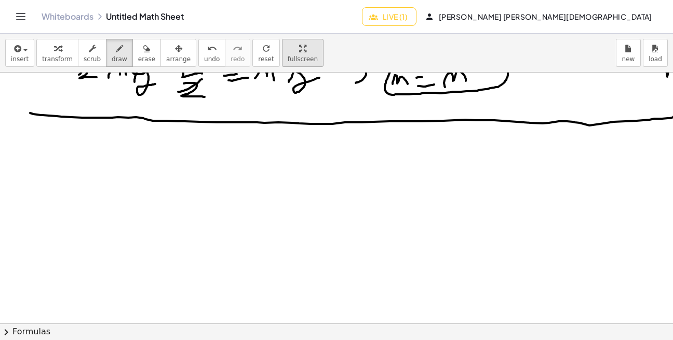
click at [288, 57] on span "fullscreen" at bounding box center [303, 59] width 30 height 7
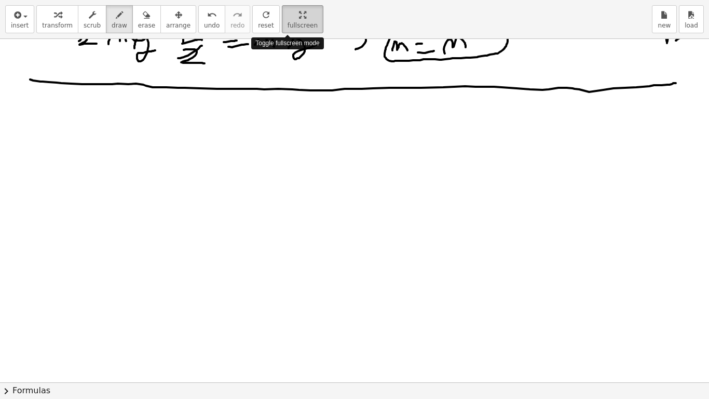
click at [287, 101] on div "insert select one: Math Expression Function Text transform scrub draw erase arr…" at bounding box center [354, 199] width 709 height 399
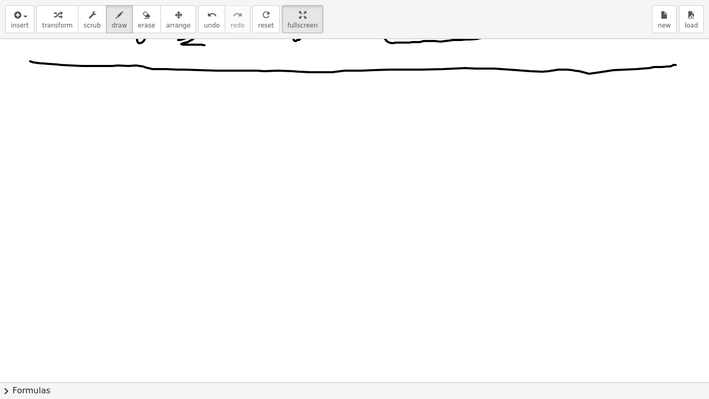
scroll to position [857, 0]
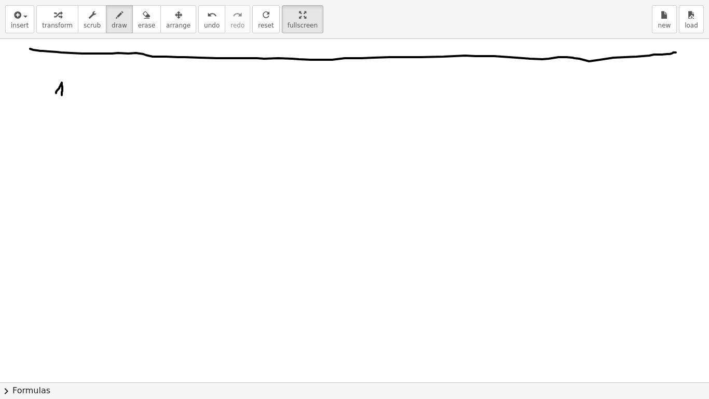
drag, startPoint x: 56, startPoint y: 93, endPoint x: 68, endPoint y: 92, distance: 11.9
drag, startPoint x: 68, startPoint y: 85, endPoint x: 73, endPoint y: 97, distance: 13.0
drag, startPoint x: 78, startPoint y: 80, endPoint x: 75, endPoint y: 107, distance: 27.2
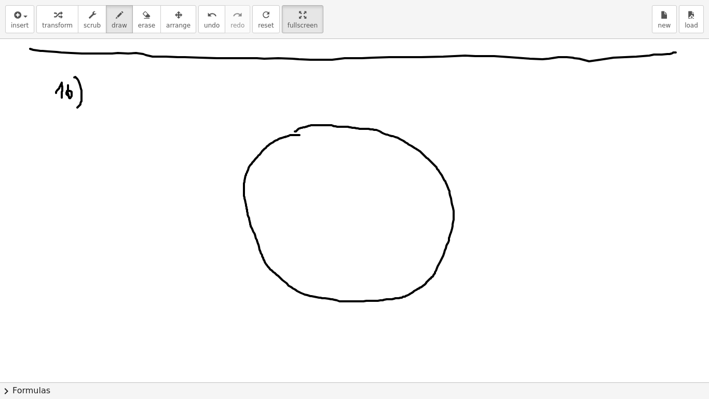
drag, startPoint x: 299, startPoint y: 135, endPoint x: 291, endPoint y: 134, distance: 8.3
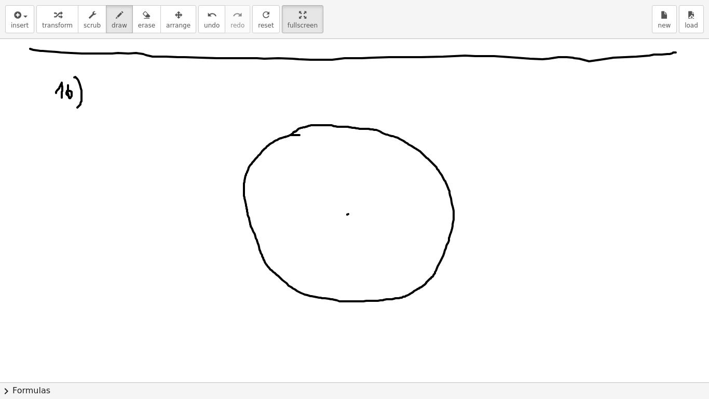
drag, startPoint x: 347, startPoint y: 213, endPoint x: 445, endPoint y: 183, distance: 102.6
drag, startPoint x: 472, startPoint y: 186, endPoint x: 490, endPoint y: 185, distance: 18.2
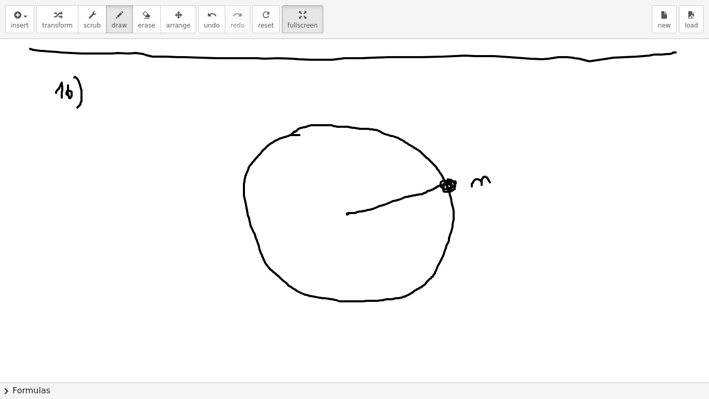
drag, startPoint x: 494, startPoint y: 184, endPoint x: 508, endPoint y: 192, distance: 16.3
drag, startPoint x: 347, startPoint y: 214, endPoint x: 244, endPoint y: 181, distance: 107.5
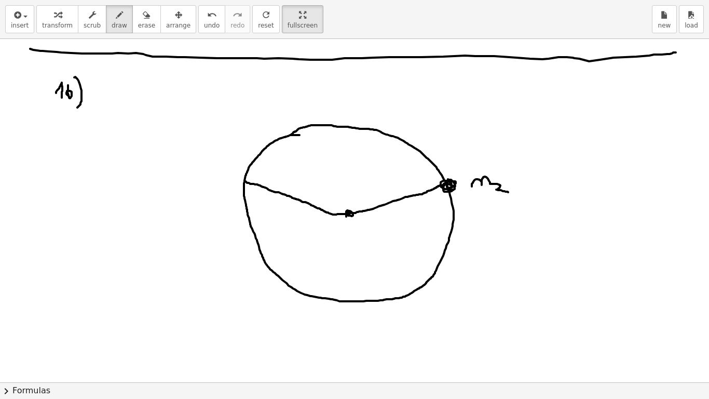
drag, startPoint x: 242, startPoint y: 182, endPoint x: 237, endPoint y: 184, distance: 5.4
drag, startPoint x: 170, startPoint y: 183, endPoint x: 183, endPoint y: 185, distance: 13.6
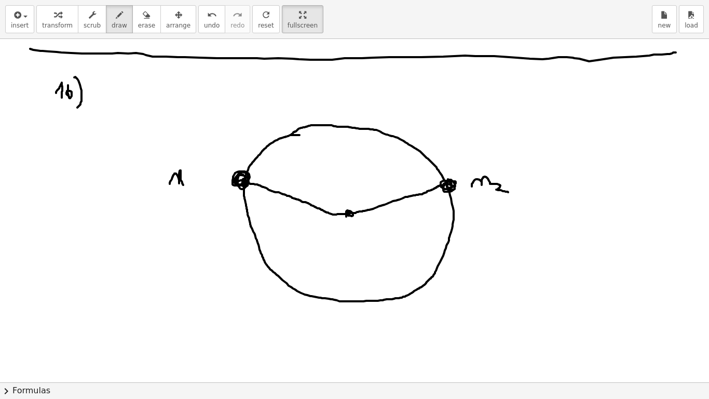
drag, startPoint x: 350, startPoint y: 207, endPoint x: 347, endPoint y: 126, distance: 81.5
drag, startPoint x: 349, startPoint y: 193, endPoint x: 368, endPoint y: 215, distance: 29.4
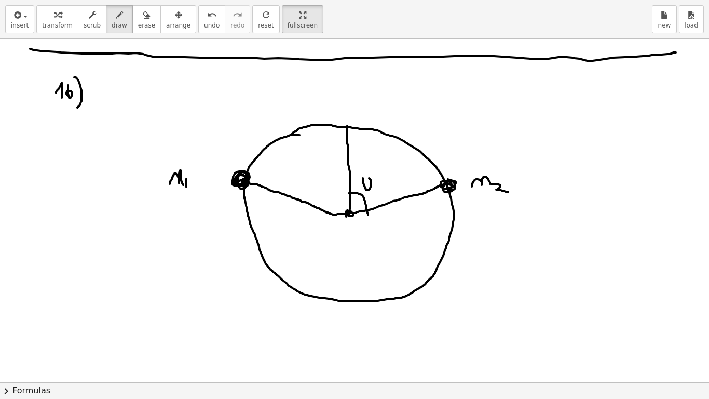
drag, startPoint x: 365, startPoint y: 182, endPoint x: 372, endPoint y: 182, distance: 6.8
drag, startPoint x: 376, startPoint y: 184, endPoint x: 382, endPoint y: 191, distance: 8.8
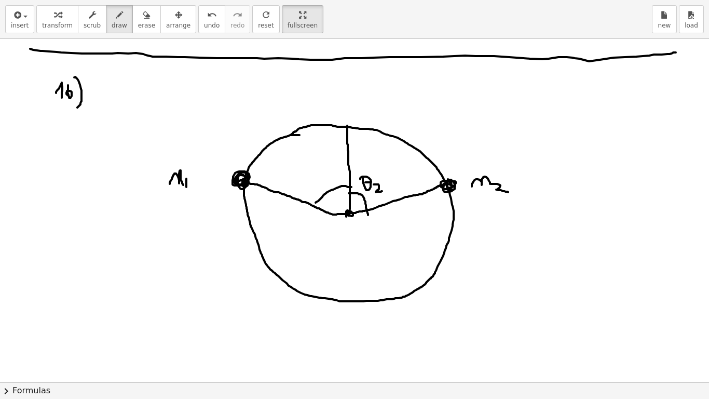
drag, startPoint x: 316, startPoint y: 202, endPoint x: 353, endPoint y: 187, distance: 40.3
drag, startPoint x: 325, startPoint y: 180, endPoint x: 331, endPoint y: 180, distance: 6.3
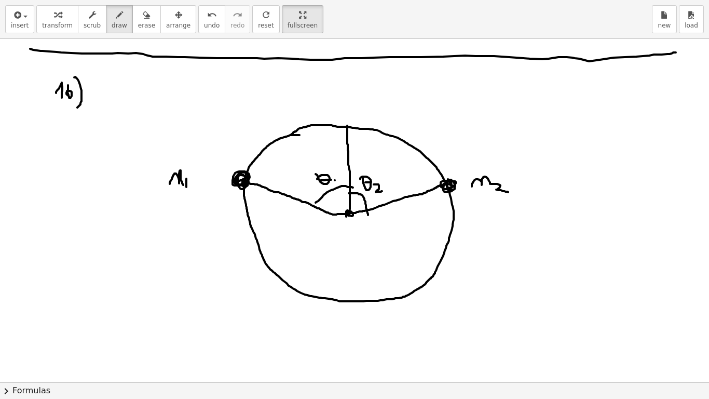
drag, startPoint x: 238, startPoint y: 173, endPoint x: 451, endPoint y: 179, distance: 212.9
drag, startPoint x: 329, startPoint y: 95, endPoint x: 342, endPoint y: 101, distance: 14.4
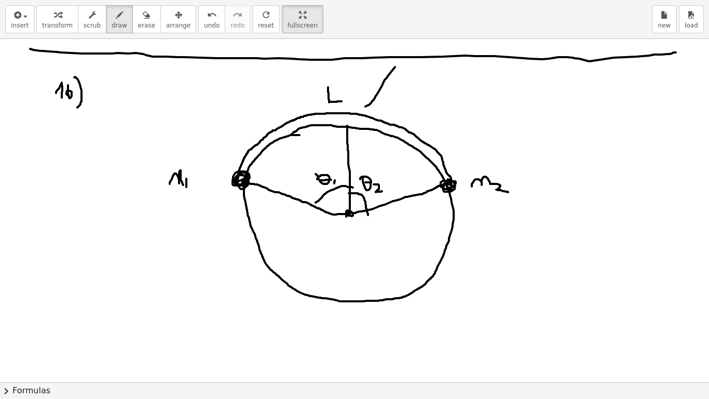
drag, startPoint x: 384, startPoint y: 82, endPoint x: 362, endPoint y: 106, distance: 32.7
drag, startPoint x: 362, startPoint y: 100, endPoint x: 375, endPoint y: 101, distance: 13.0
click at [143, 28] on span "erase" at bounding box center [146, 25] width 17 height 7
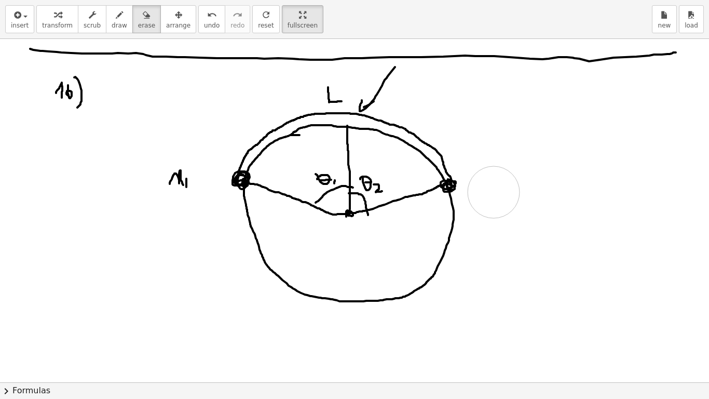
drag, startPoint x: 503, startPoint y: 188, endPoint x: 493, endPoint y: 192, distance: 11.3
click at [122, 24] on button "draw" at bounding box center [119, 19] width 27 height 28
drag, startPoint x: 504, startPoint y: 196, endPoint x: 521, endPoint y: 207, distance: 19.9
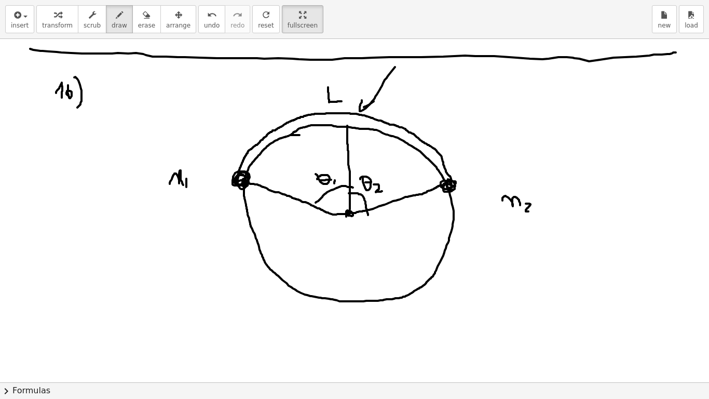
drag, startPoint x: 526, startPoint y: 203, endPoint x: 534, endPoint y: 209, distance: 9.7
drag, startPoint x: 455, startPoint y: 183, endPoint x: 506, endPoint y: 155, distance: 57.4
drag, startPoint x: 502, startPoint y: 154, endPoint x: 506, endPoint y: 161, distance: 7.9
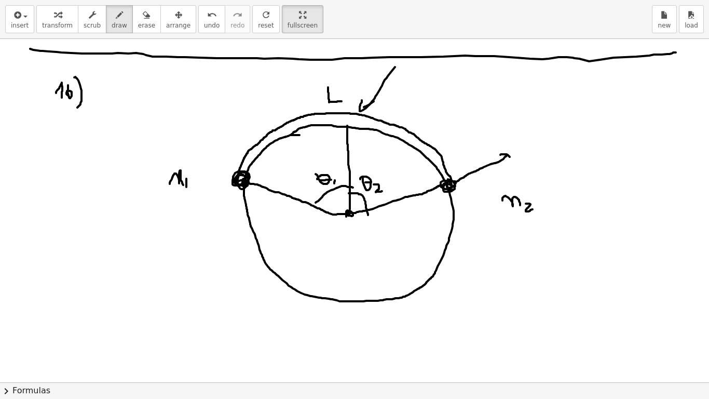
drag, startPoint x: 519, startPoint y: 159, endPoint x: 528, endPoint y: 154, distance: 11.1
drag, startPoint x: 529, startPoint y: 157, endPoint x: 536, endPoint y: 166, distance: 11.4
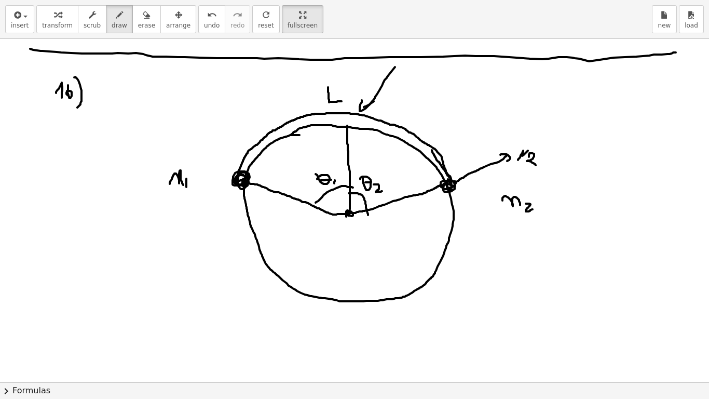
drag, startPoint x: 449, startPoint y: 177, endPoint x: 430, endPoint y: 147, distance: 35.6
drag, startPoint x: 426, startPoint y: 152, endPoint x: 439, endPoint y: 146, distance: 14.0
drag, startPoint x: 449, startPoint y: 153, endPoint x: 450, endPoint y: 160, distance: 6.8
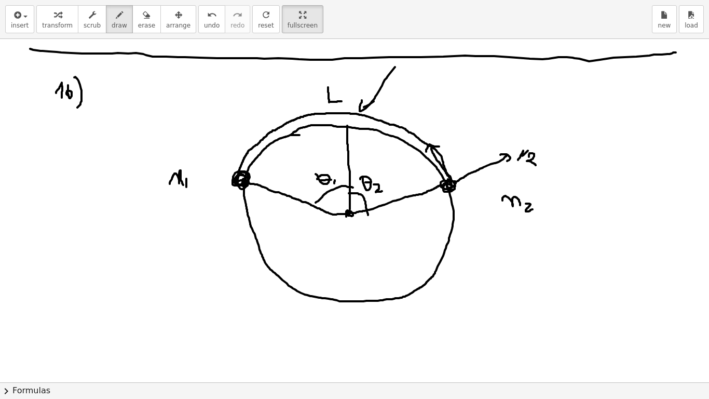
drag, startPoint x: 446, startPoint y: 142, endPoint x: 454, endPoint y: 143, distance: 8.4
drag, startPoint x: 451, startPoint y: 149, endPoint x: 451, endPoint y: 144, distance: 5.7
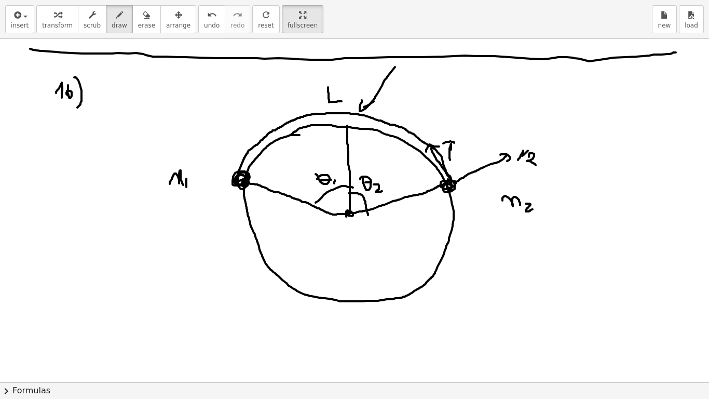
drag, startPoint x: 447, startPoint y: 192, endPoint x: 442, endPoint y: 245, distance: 53.7
drag, startPoint x: 443, startPoint y: 241, endPoint x: 455, endPoint y: 243, distance: 12.0
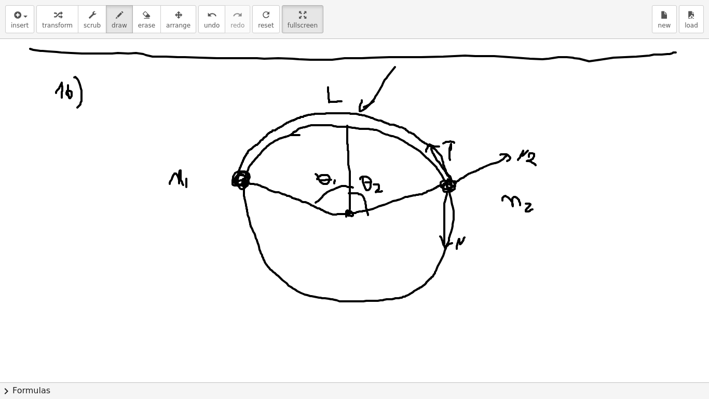
drag, startPoint x: 457, startPoint y: 249, endPoint x: 465, endPoint y: 247, distance: 8.4
drag, startPoint x: 470, startPoint y: 248, endPoint x: 478, endPoint y: 253, distance: 9.8
drag, startPoint x: 481, startPoint y: 247, endPoint x: 495, endPoint y: 255, distance: 16.0
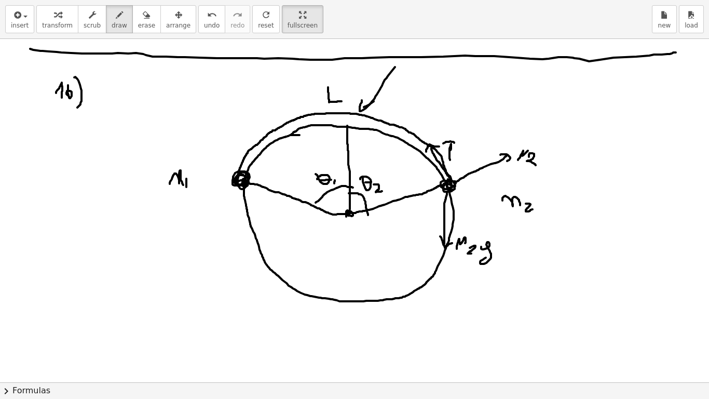
drag, startPoint x: 435, startPoint y: 235, endPoint x: 428, endPoint y: 227, distance: 10.3
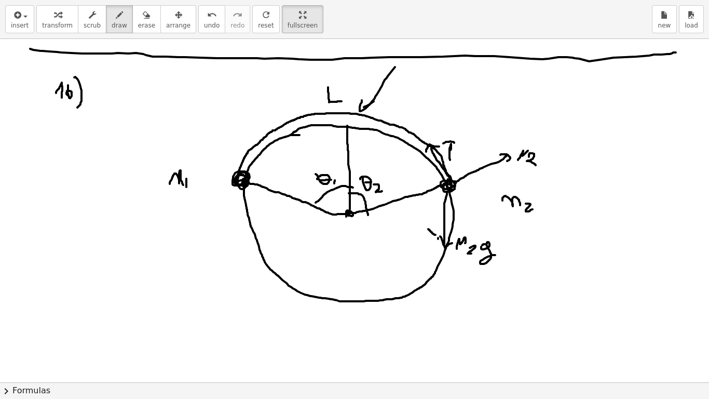
drag, startPoint x: 421, startPoint y: 217, endPoint x: 417, endPoint y: 211, distance: 6.8
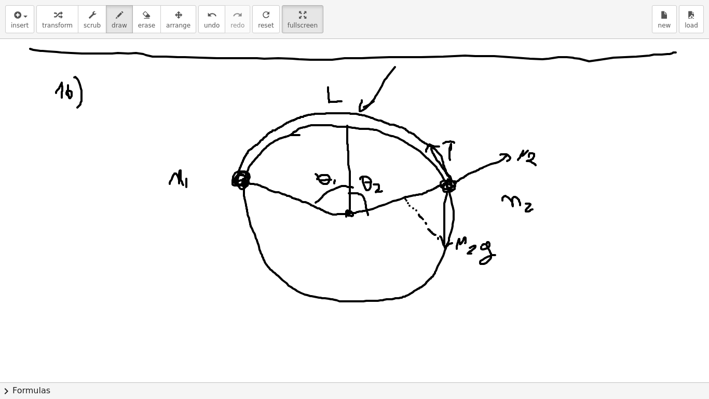
drag, startPoint x: 407, startPoint y: 187, endPoint x: 412, endPoint y: 203, distance: 16.3
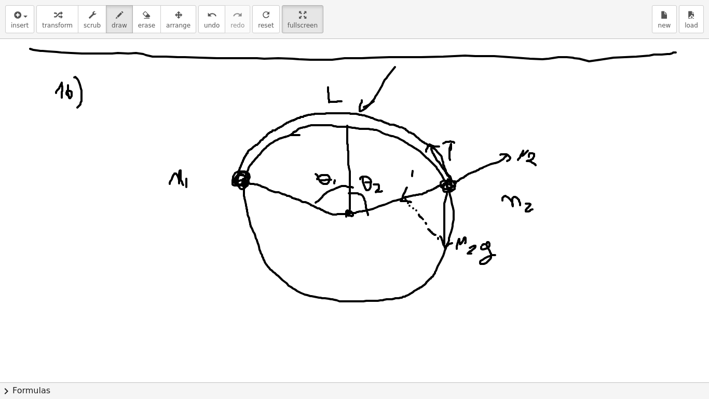
drag, startPoint x: 413, startPoint y: 171, endPoint x: 413, endPoint y: 181, distance: 10.4
drag, startPoint x: 412, startPoint y: 165, endPoint x: 412, endPoint y: 176, distance: 11.9
drag, startPoint x: 416, startPoint y: 180, endPoint x: 417, endPoint y: 185, distance: 5.9
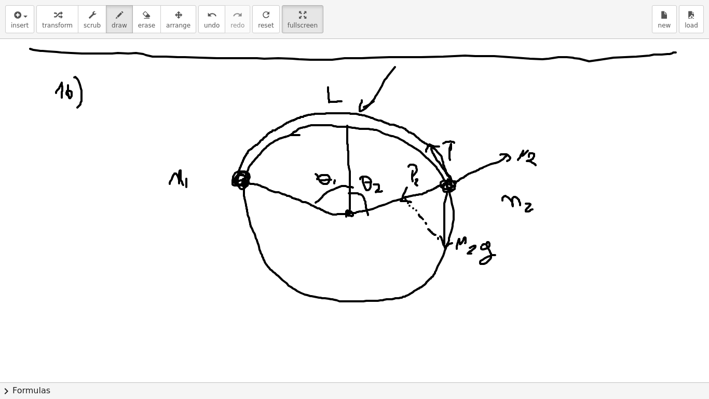
drag, startPoint x: 421, startPoint y: 183, endPoint x: 429, endPoint y: 173, distance: 12.9
drag, startPoint x: 592, startPoint y: 149, endPoint x: 594, endPoint y: 159, distance: 10.5
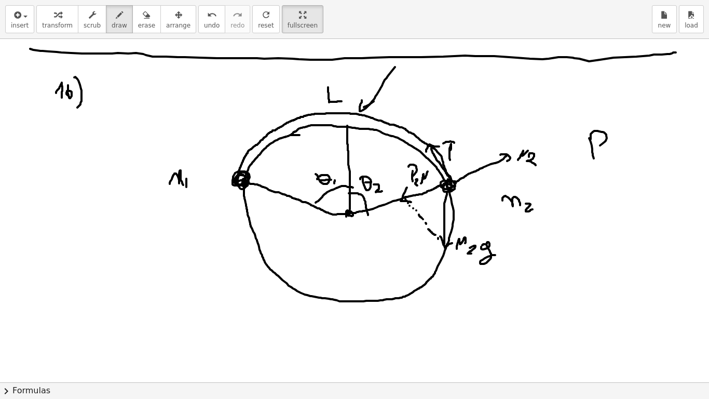
drag, startPoint x: 591, startPoint y: 134, endPoint x: 593, endPoint y: 148, distance: 14.2
drag, startPoint x: 605, startPoint y: 153, endPoint x: 610, endPoint y: 162, distance: 10.7
drag, startPoint x: 611, startPoint y: 162, endPoint x: 630, endPoint y: 148, distance: 22.6
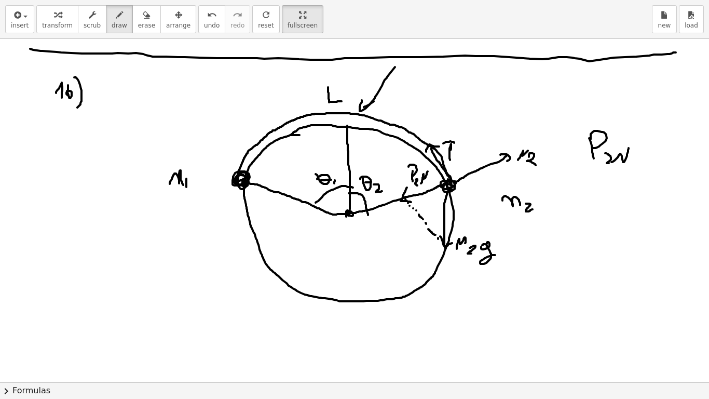
drag, startPoint x: 632, startPoint y: 155, endPoint x: 645, endPoint y: 153, distance: 12.6
drag, startPoint x: 435, startPoint y: 186, endPoint x: 445, endPoint y: 201, distance: 17.9
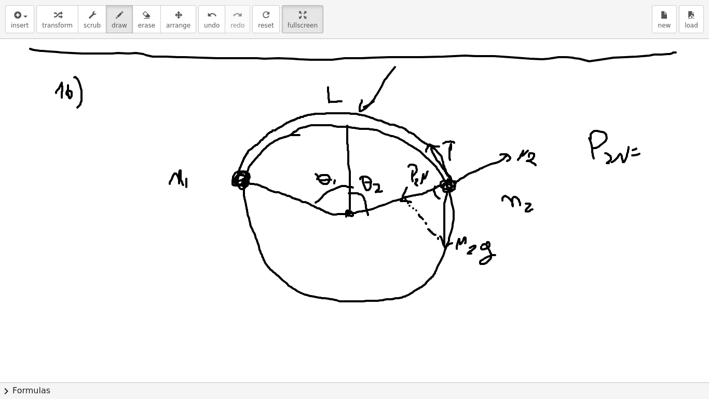
drag, startPoint x: 353, startPoint y: 215, endPoint x: 363, endPoint y: 216, distance: 9.9
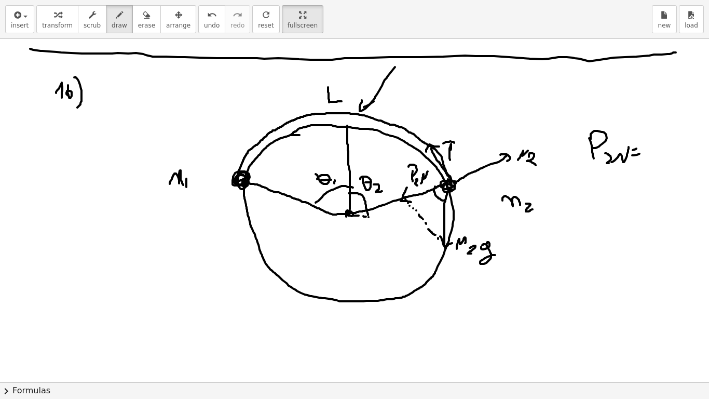
drag, startPoint x: 381, startPoint y: 216, endPoint x: 389, endPoint y: 217, distance: 8.3
drag, startPoint x: 389, startPoint y: 217, endPoint x: 397, endPoint y: 217, distance: 7.3
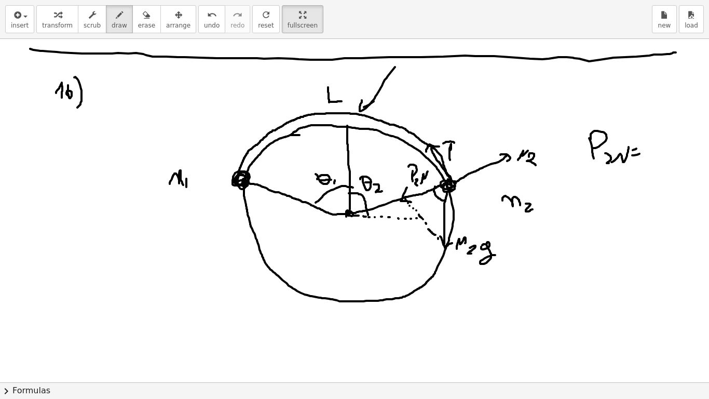
drag, startPoint x: 422, startPoint y: 218, endPoint x: 429, endPoint y: 218, distance: 7.3
drag, startPoint x: 432, startPoint y: 218, endPoint x: 442, endPoint y: 218, distance: 10.4
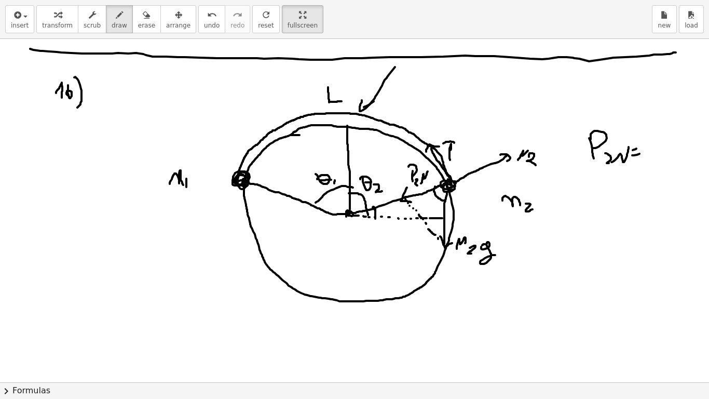
drag, startPoint x: 442, startPoint y: 212, endPoint x: 436, endPoint y: 220, distance: 10.0
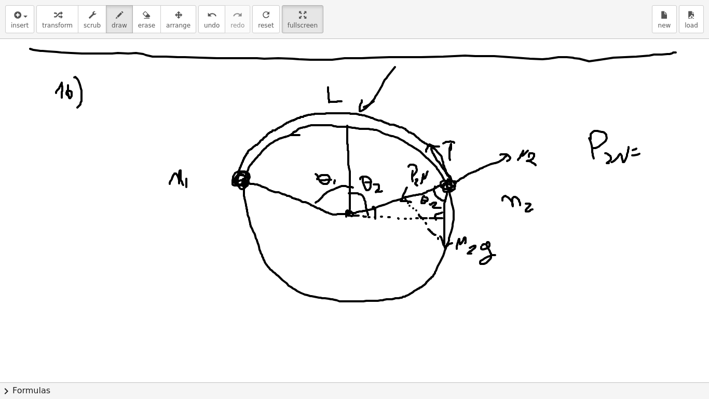
drag, startPoint x: 430, startPoint y: 204, endPoint x: 441, endPoint y: 208, distance: 12.0
drag, startPoint x: 646, startPoint y: 148, endPoint x: 656, endPoint y: 156, distance: 13.0
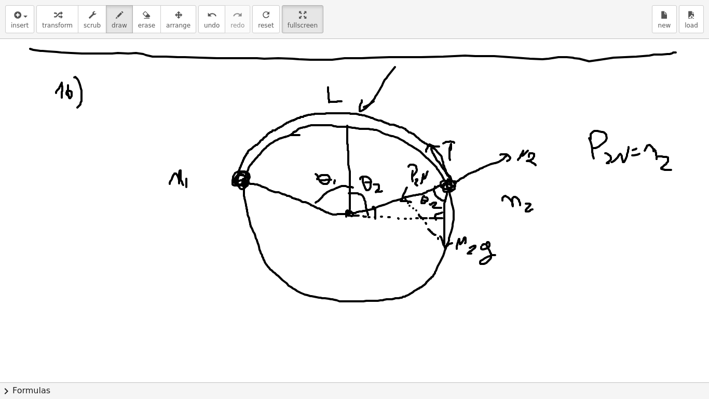
drag, startPoint x: 657, startPoint y: 159, endPoint x: 676, endPoint y: 167, distance: 21.4
drag, startPoint x: 675, startPoint y: 147, endPoint x: 689, endPoint y: 158, distance: 17.8
drag, startPoint x: 654, startPoint y: 179, endPoint x: 659, endPoint y: 190, distance: 12.3
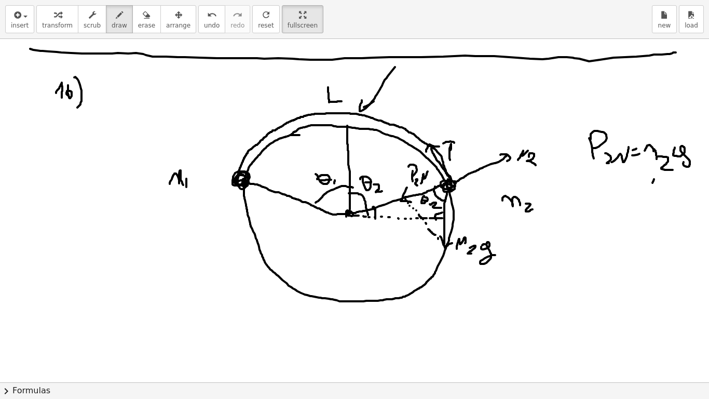
drag, startPoint x: 671, startPoint y: 184, endPoint x: 664, endPoint y: 195, distance: 12.8
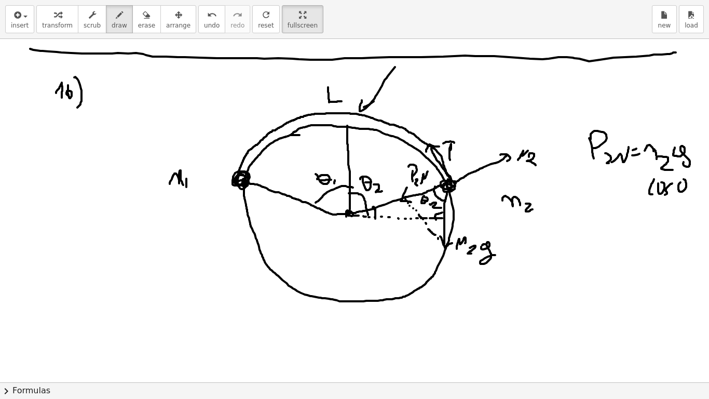
drag, startPoint x: 678, startPoint y: 185, endPoint x: 695, endPoint y: 183, distance: 16.8
drag, startPoint x: 686, startPoint y: 194, endPoint x: 695, endPoint y: 200, distance: 10.9
drag, startPoint x: 451, startPoint y: 192, endPoint x: 474, endPoint y: 231, distance: 46.6
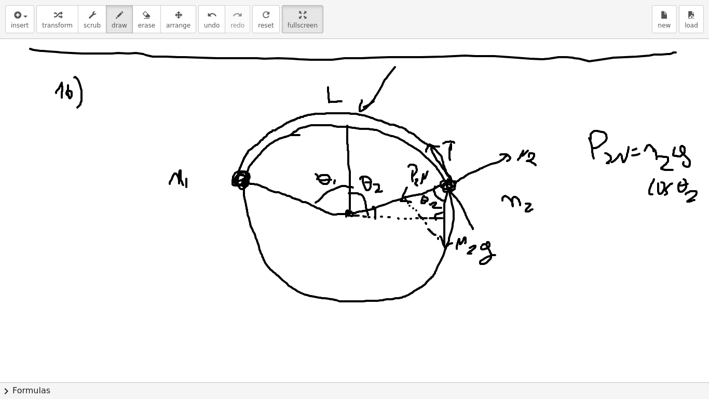
drag, startPoint x: 469, startPoint y: 228, endPoint x: 479, endPoint y: 228, distance: 9.9
drag, startPoint x: 465, startPoint y: 210, endPoint x: 535, endPoint y: 258, distance: 85.1
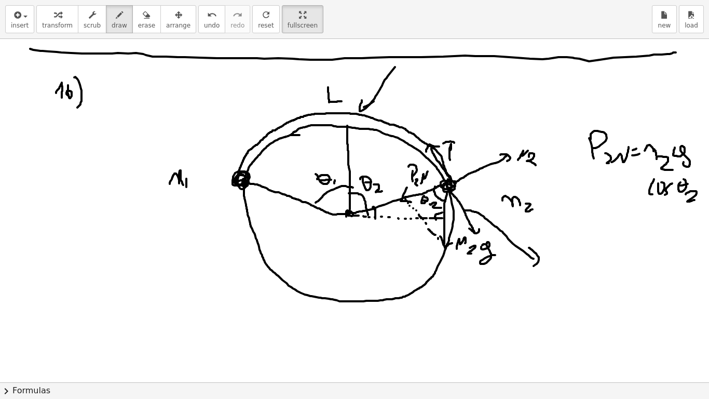
drag, startPoint x: 529, startPoint y: 248, endPoint x: 530, endPoint y: 269, distance: 21.3
drag, startPoint x: 560, startPoint y: 249, endPoint x: 563, endPoint y: 264, distance: 15.5
drag, startPoint x: 574, startPoint y: 244, endPoint x: 561, endPoint y: 256, distance: 18.4
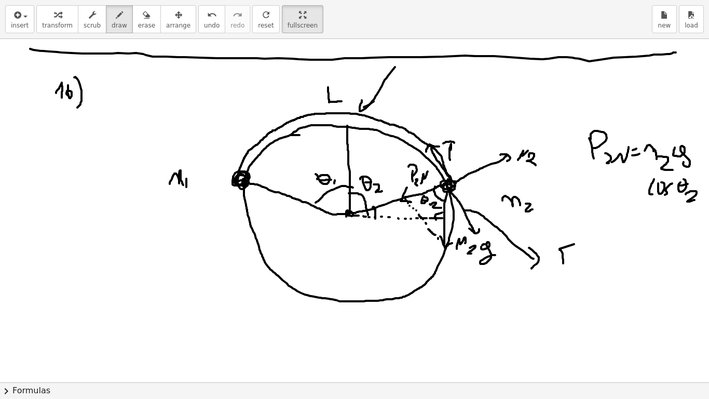
drag, startPoint x: 572, startPoint y: 263, endPoint x: 587, endPoint y: 269, distance: 15.8
drag, startPoint x: 588, startPoint y: 266, endPoint x: 588, endPoint y: 272, distance: 5.7
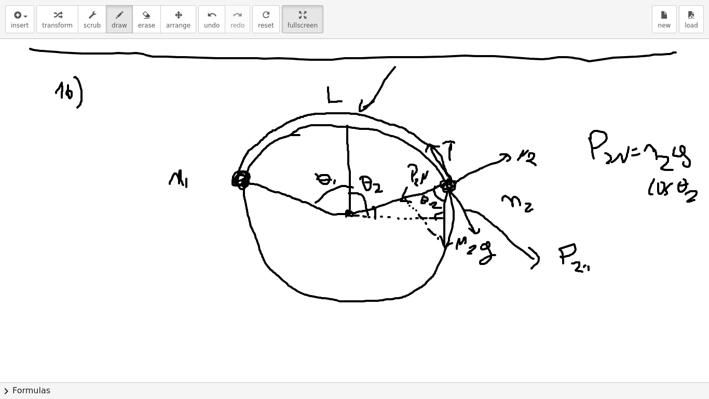
drag, startPoint x: 585, startPoint y: 265, endPoint x: 595, endPoint y: 263, distance: 10.1
drag, startPoint x: 596, startPoint y: 263, endPoint x: 603, endPoint y: 262, distance: 6.9
drag, startPoint x: 601, startPoint y: 267, endPoint x: 608, endPoint y: 266, distance: 7.3
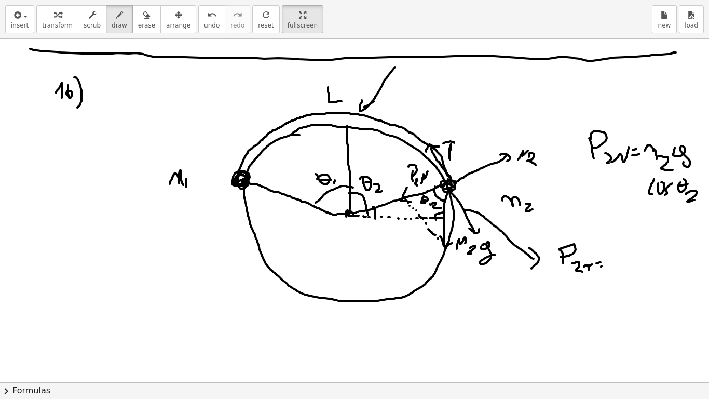
drag, startPoint x: 610, startPoint y: 263, endPoint x: 622, endPoint y: 261, distance: 11.6
drag, startPoint x: 621, startPoint y: 262, endPoint x: 623, endPoint y: 270, distance: 9.0
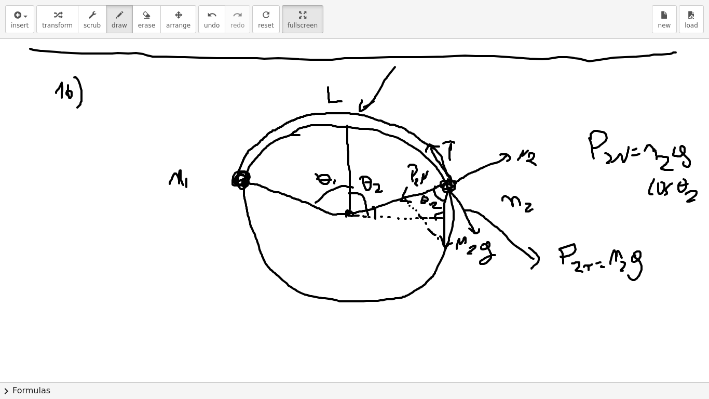
drag, startPoint x: 635, startPoint y: 255, endPoint x: 638, endPoint y: 270, distance: 15.5
drag, startPoint x: 650, startPoint y: 254, endPoint x: 646, endPoint y: 266, distance: 12.6
drag, startPoint x: 656, startPoint y: 261, endPoint x: 664, endPoint y: 258, distance: 9.2
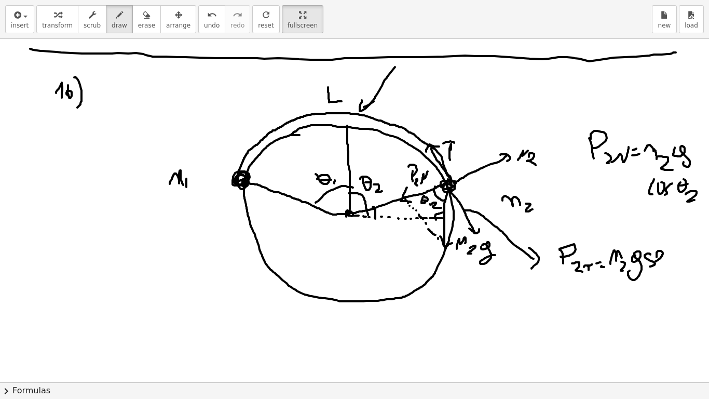
drag, startPoint x: 668, startPoint y: 258, endPoint x: 678, endPoint y: 264, distance: 11.4
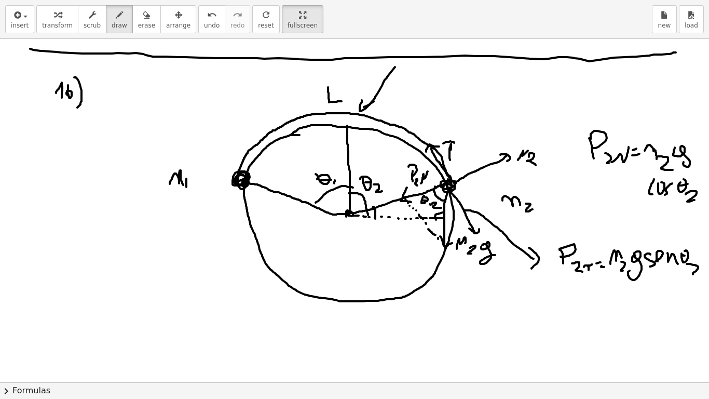
drag, startPoint x: 687, startPoint y: 264, endPoint x: 703, endPoint y: 273, distance: 18.6
drag, startPoint x: 657, startPoint y: 261, endPoint x: 665, endPoint y: 267, distance: 10.1
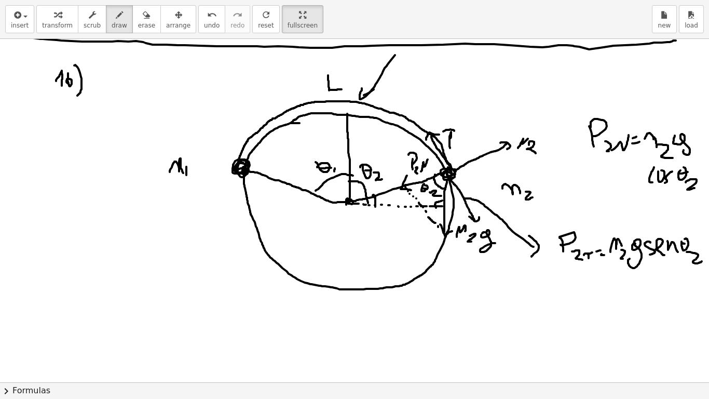
scroll to position [858, 0]
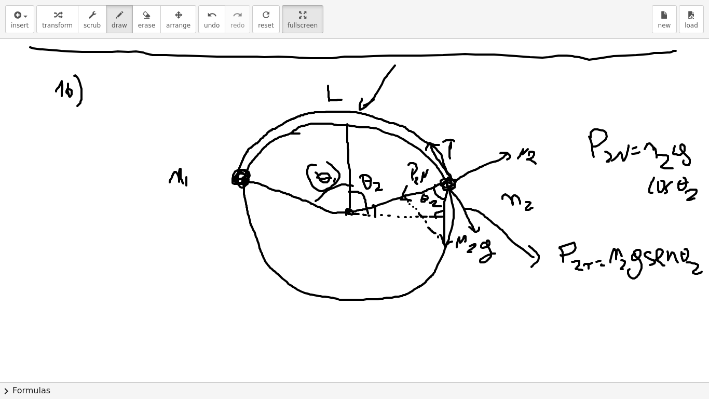
drag, startPoint x: 238, startPoint y: 169, endPoint x: 258, endPoint y: 131, distance: 42.5
drag, startPoint x: 243, startPoint y: 134, endPoint x: 269, endPoint y: 142, distance: 26.5
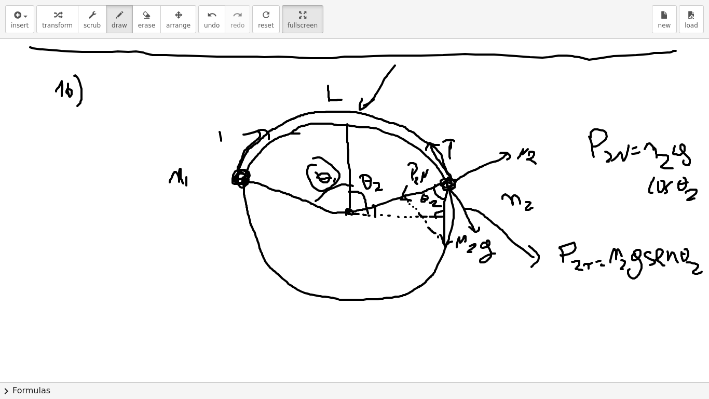
drag, startPoint x: 220, startPoint y: 133, endPoint x: 221, endPoint y: 149, distance: 16.6
drag, startPoint x: 238, startPoint y: 178, endPoint x: 210, endPoint y: 230, distance: 59.7
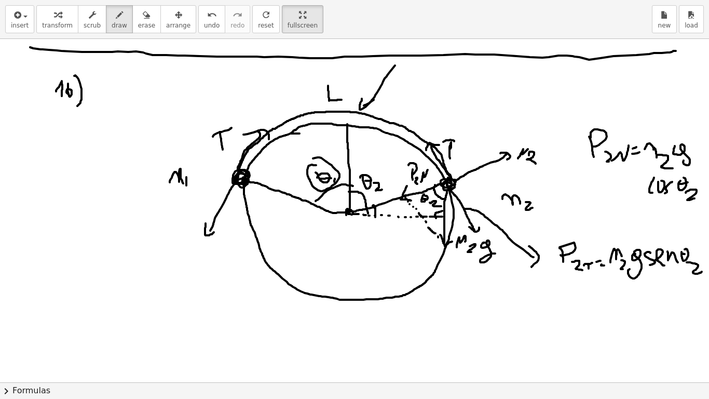
drag, startPoint x: 206, startPoint y: 224, endPoint x: 215, endPoint y: 230, distance: 11.2
drag, startPoint x: 172, startPoint y: 246, endPoint x: 171, endPoint y: 260, distance: 14.1
drag, startPoint x: 182, startPoint y: 264, endPoint x: 182, endPoint y: 270, distance: 6.2
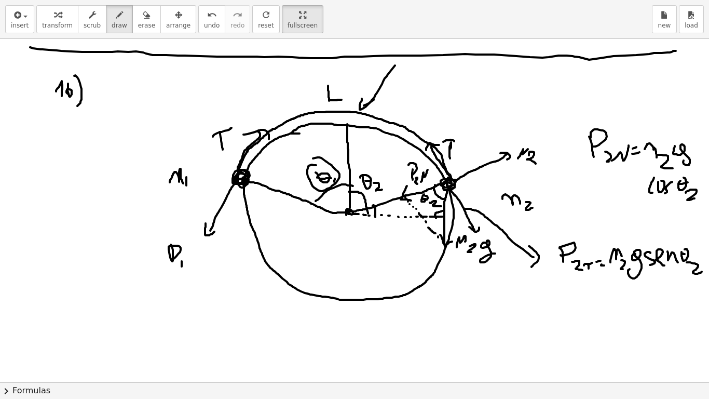
drag, startPoint x: 184, startPoint y: 268, endPoint x: 201, endPoint y: 263, distance: 17.4
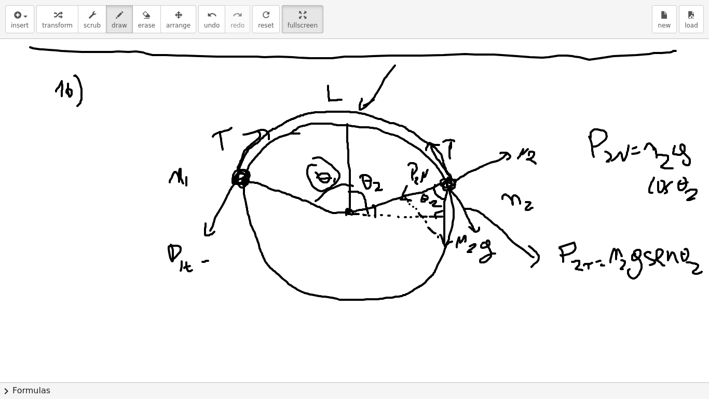
drag, startPoint x: 198, startPoint y: 267, endPoint x: 213, endPoint y: 265, distance: 15.1
drag, startPoint x: 215, startPoint y: 261, endPoint x: 228, endPoint y: 267, distance: 14.2
drag, startPoint x: 226, startPoint y: 265, endPoint x: 233, endPoint y: 268, distance: 7.2
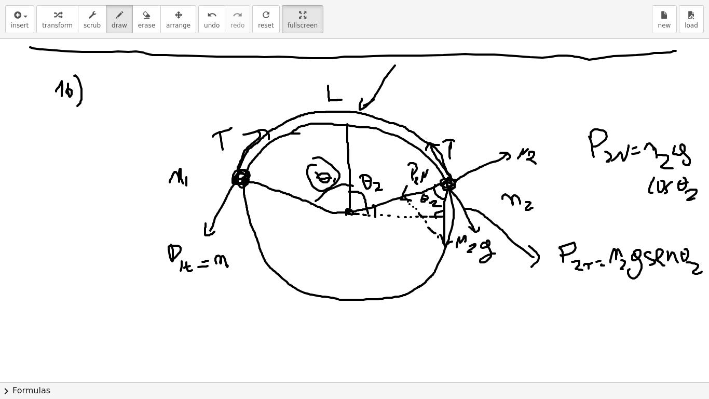
drag, startPoint x: 233, startPoint y: 260, endPoint x: 247, endPoint y: 260, distance: 14.5
drag, startPoint x: 224, startPoint y: 277, endPoint x: 213, endPoint y: 288, distance: 15.4
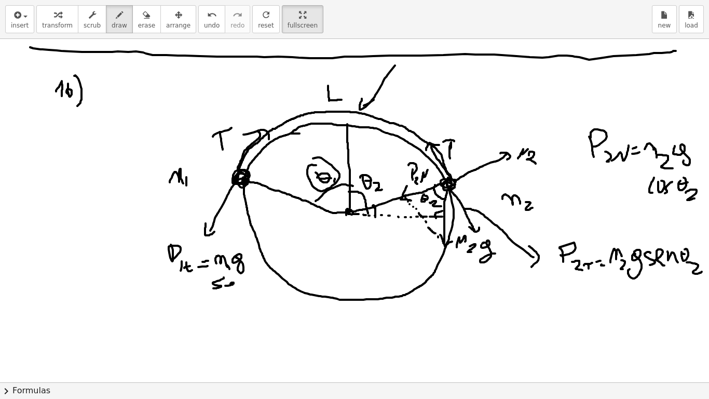
drag, startPoint x: 225, startPoint y: 285, endPoint x: 238, endPoint y: 285, distance: 13.0
drag, startPoint x: 240, startPoint y: 284, endPoint x: 247, endPoint y: 284, distance: 6.8
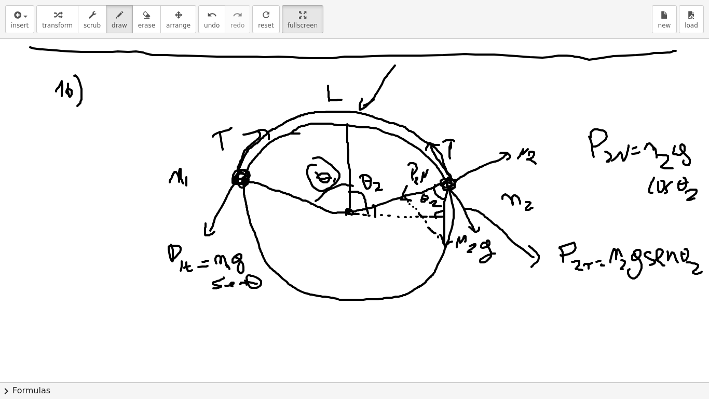
drag, startPoint x: 248, startPoint y: 282, endPoint x: 265, endPoint y: 284, distance: 17.8
drag, startPoint x: 266, startPoint y: 285, endPoint x: 266, endPoint y: 293, distance: 7.8
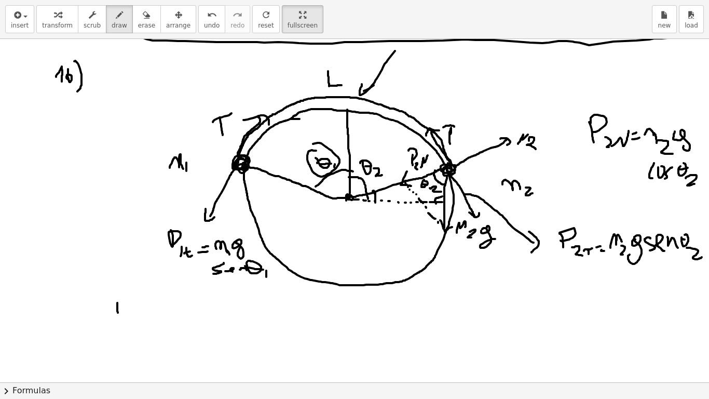
drag, startPoint x: 117, startPoint y: 311, endPoint x: 119, endPoint y: 317, distance: 5.9
drag, startPoint x: 108, startPoint y: 305, endPoint x: 128, endPoint y: 302, distance: 19.9
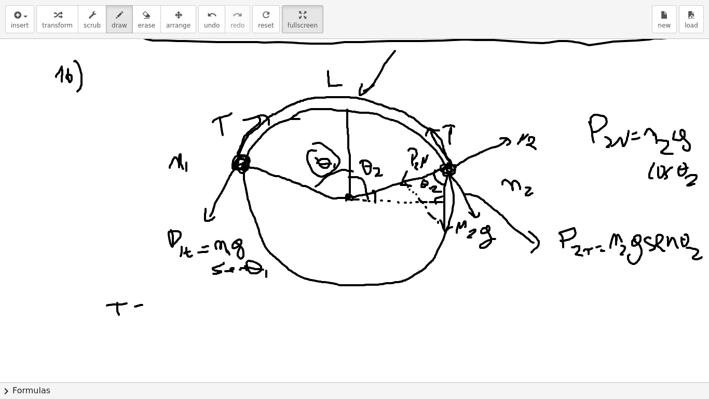
drag, startPoint x: 136, startPoint y: 314, endPoint x: 149, endPoint y: 309, distance: 14.5
drag, startPoint x: 160, startPoint y: 313, endPoint x: 182, endPoint y: 312, distance: 21.8
drag, startPoint x: 185, startPoint y: 311, endPoint x: 186, endPoint y: 320, distance: 8.4
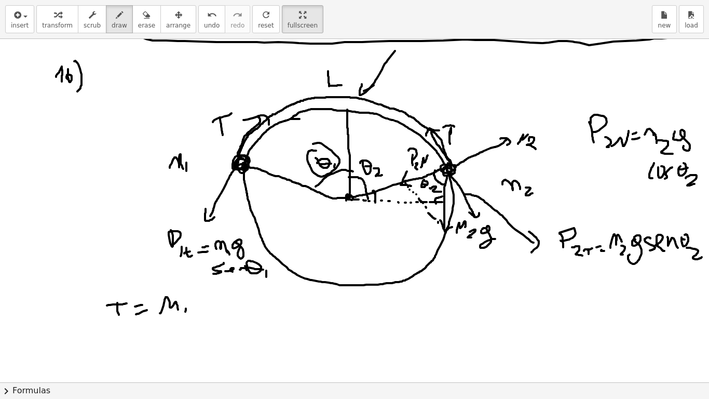
drag, startPoint x: 197, startPoint y: 304, endPoint x: 209, endPoint y: 311, distance: 14.2
drag, startPoint x: 226, startPoint y: 306, endPoint x: 215, endPoint y: 318, distance: 15.8
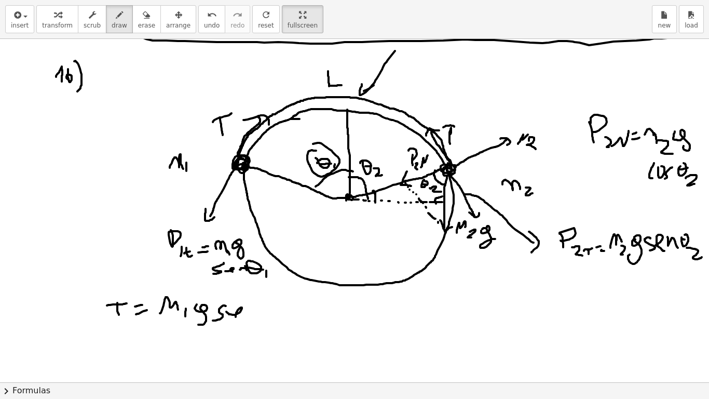
drag, startPoint x: 233, startPoint y: 315, endPoint x: 248, endPoint y: 308, distance: 16.8
drag, startPoint x: 250, startPoint y: 319, endPoint x: 265, endPoint y: 310, distance: 16.7
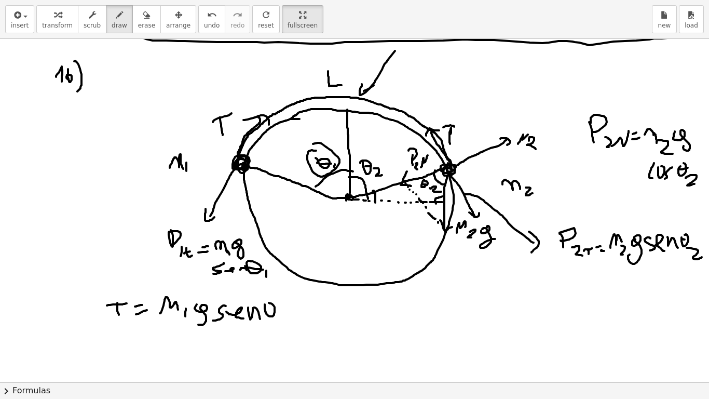
drag, startPoint x: 265, startPoint y: 311, endPoint x: 283, endPoint y: 312, distance: 17.7
drag, startPoint x: 281, startPoint y: 318, endPoint x: 281, endPoint y: 325, distance: 7.3
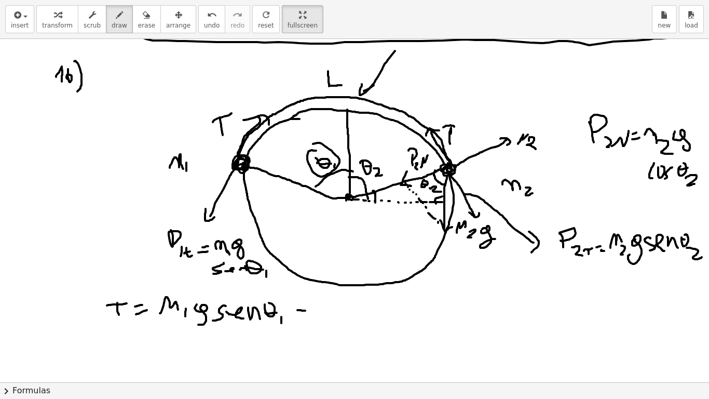
drag, startPoint x: 298, startPoint y: 315, endPoint x: 312, endPoint y: 315, distance: 14.0
drag, startPoint x: 317, startPoint y: 317, endPoint x: 329, endPoint y: 313, distance: 12.3
drag, startPoint x: 338, startPoint y: 312, endPoint x: 349, endPoint y: 316, distance: 12.2
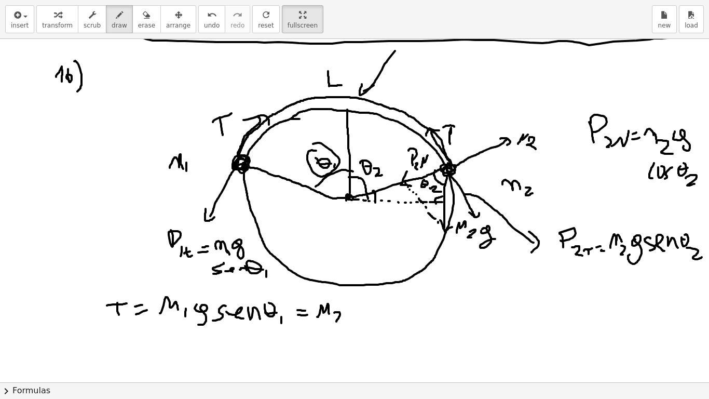
drag, startPoint x: 349, startPoint y: 311, endPoint x: 353, endPoint y: 320, distance: 10.2
drag, startPoint x: 372, startPoint y: 306, endPoint x: 376, endPoint y: 314, distance: 8.8
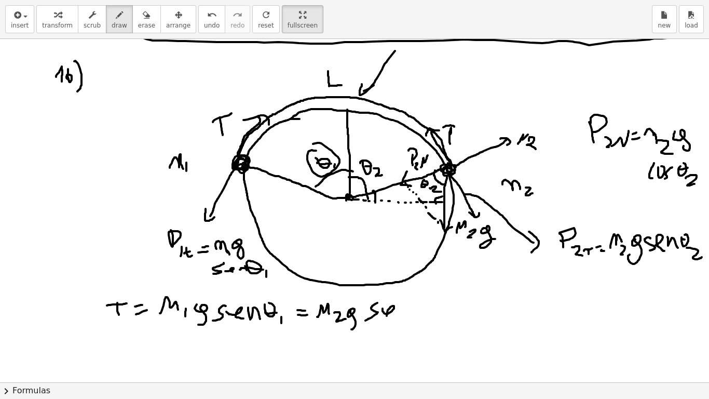
drag, startPoint x: 383, startPoint y: 308, endPoint x: 397, endPoint y: 312, distance: 15.0
drag, startPoint x: 400, startPoint y: 308, endPoint x: 417, endPoint y: 315, distance: 18.9
drag, startPoint x: 416, startPoint y: 313, endPoint x: 415, endPoint y: 303, distance: 10.0
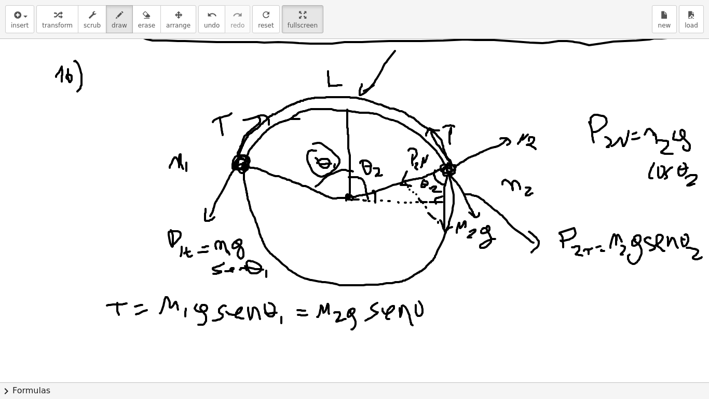
drag, startPoint x: 417, startPoint y: 310, endPoint x: 427, endPoint y: 310, distance: 10.4
drag, startPoint x: 428, startPoint y: 319, endPoint x: 450, endPoint y: 324, distance: 23.0
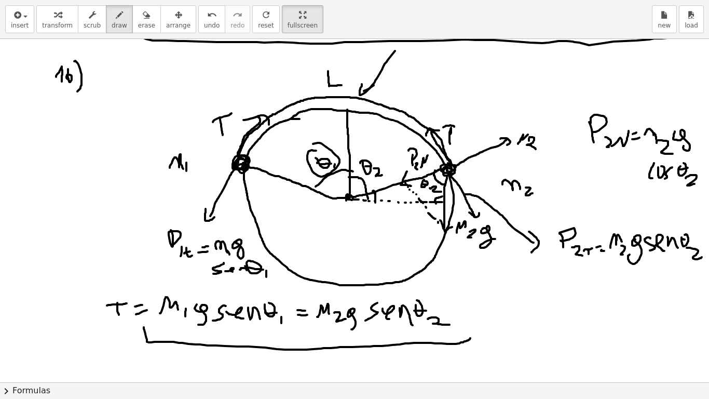
drag, startPoint x: 144, startPoint y: 327, endPoint x: 477, endPoint y: 327, distance: 333.2
drag, startPoint x: 207, startPoint y: 296, endPoint x: 195, endPoint y: 319, distance: 26.2
drag, startPoint x: 359, startPoint y: 304, endPoint x: 347, endPoint y: 327, distance: 26.5
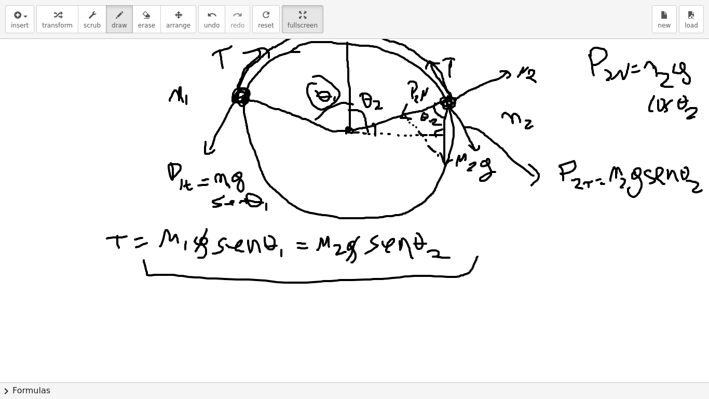
scroll to position [942, 0]
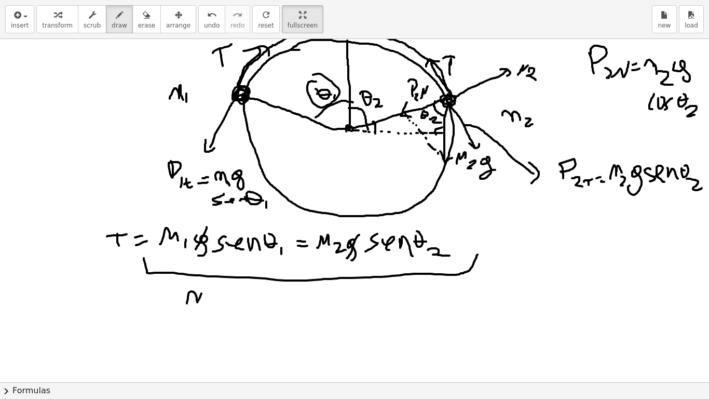
drag, startPoint x: 187, startPoint y: 303, endPoint x: 206, endPoint y: 304, distance: 18.7
drag, startPoint x: 227, startPoint y: 291, endPoint x: 227, endPoint y: 307, distance: 16.1
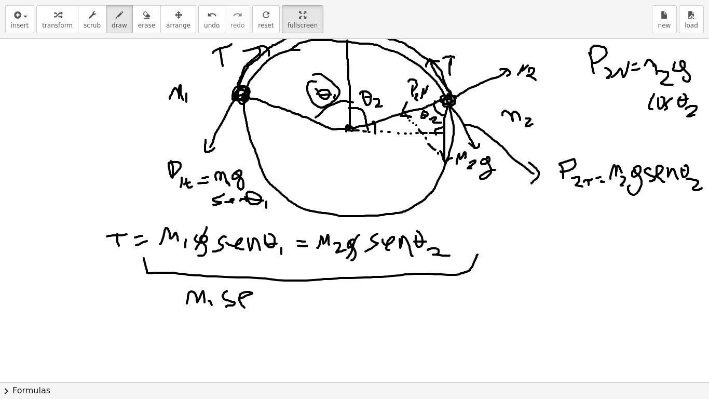
drag, startPoint x: 240, startPoint y: 298, endPoint x: 259, endPoint y: 295, distance: 19.5
drag, startPoint x: 259, startPoint y: 294, endPoint x: 277, endPoint y: 293, distance: 18.2
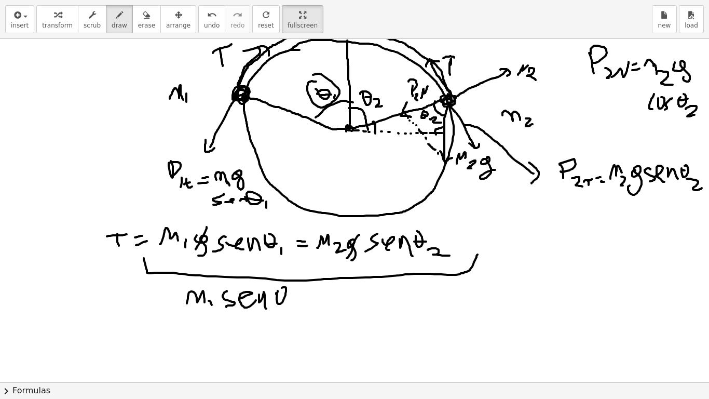
drag, startPoint x: 276, startPoint y: 293, endPoint x: 287, endPoint y: 297, distance: 11.2
drag, startPoint x: 301, startPoint y: 295, endPoint x: 312, endPoint y: 299, distance: 12.2
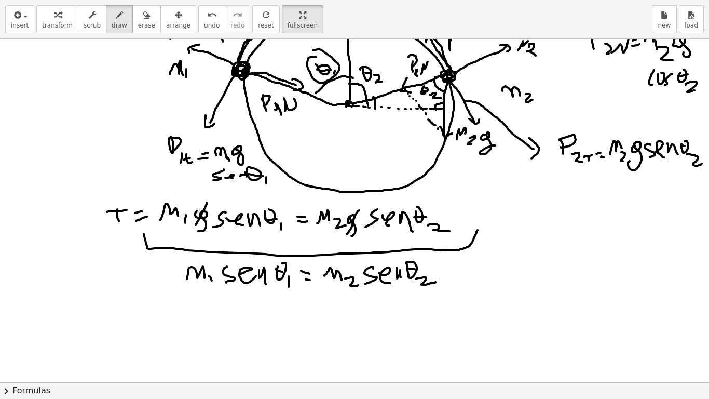
scroll to position [985, 0]
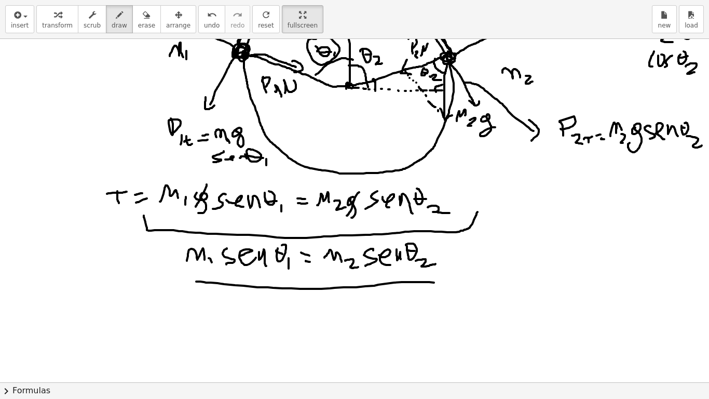
drag, startPoint x: 196, startPoint y: 281, endPoint x: 446, endPoint y: 281, distance: 250.2
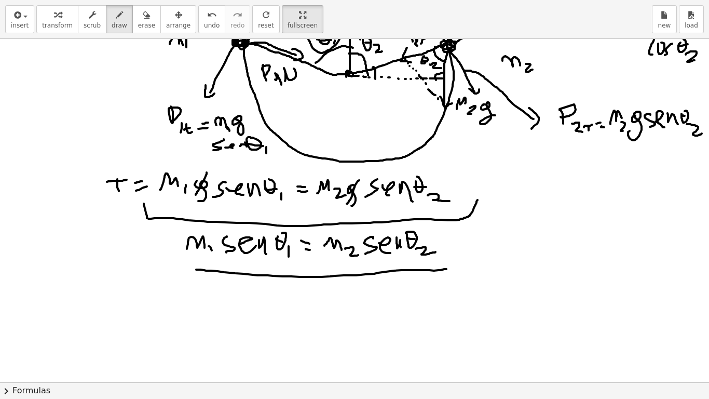
scroll to position [1001, 0]
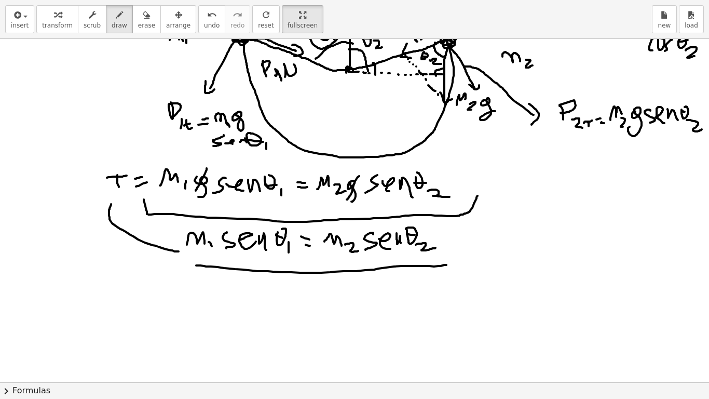
drag, startPoint x: 179, startPoint y: 251, endPoint x: 112, endPoint y: 201, distance: 83.5
drag, startPoint x: 112, startPoint y: 196, endPoint x: 121, endPoint y: 202, distance: 11.2
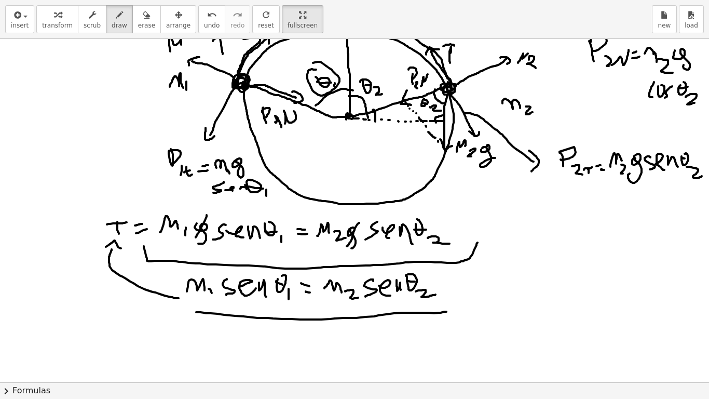
scroll to position [1048, 0]
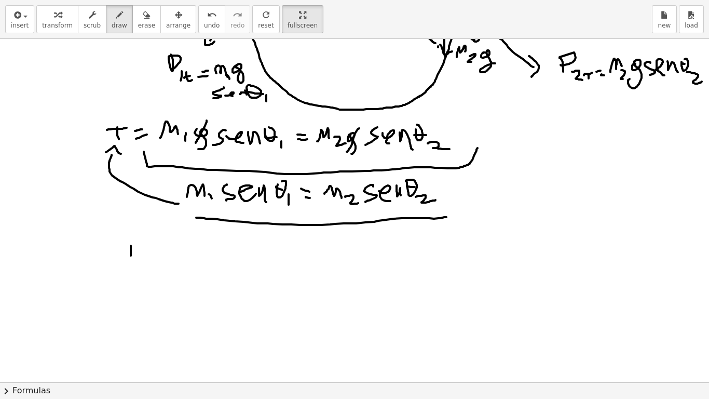
drag, startPoint x: 131, startPoint y: 246, endPoint x: 131, endPoint y: 267, distance: 21.8
drag, startPoint x: 128, startPoint y: 243, endPoint x: 143, endPoint y: 262, distance: 24.0
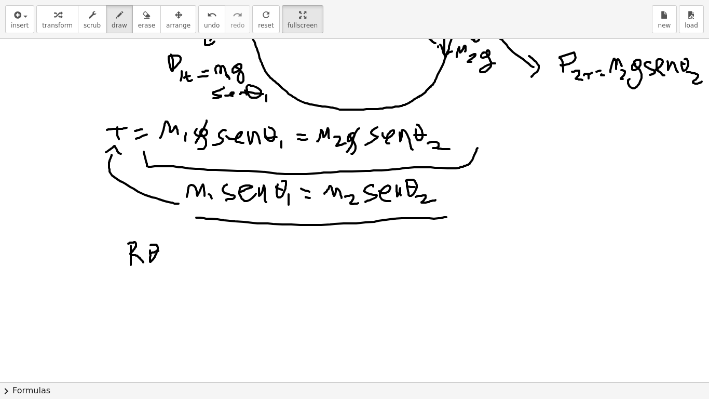
drag, startPoint x: 154, startPoint y: 252, endPoint x: 160, endPoint y: 250, distance: 6.6
drag, startPoint x: 169, startPoint y: 254, endPoint x: 178, endPoint y: 254, distance: 8.3
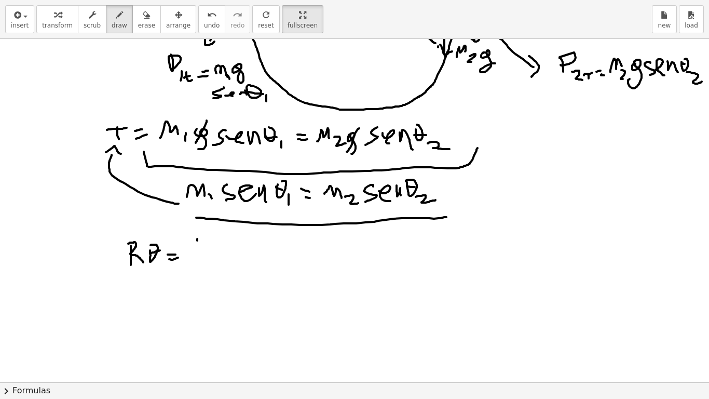
drag, startPoint x: 197, startPoint y: 240, endPoint x: 193, endPoint y: 253, distance: 13.1
drag, startPoint x: 196, startPoint y: 240, endPoint x: 193, endPoint y: 256, distance: 15.9
drag, startPoint x: 214, startPoint y: 256, endPoint x: 249, endPoint y: 273, distance: 38.1
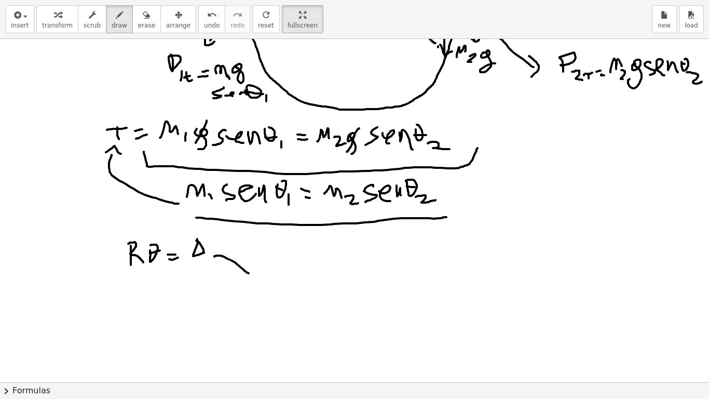
drag, startPoint x: 246, startPoint y: 263, endPoint x: 241, endPoint y: 277, distance: 14.9
drag, startPoint x: 304, startPoint y: 254, endPoint x: 326, endPoint y: 269, distance: 26.5
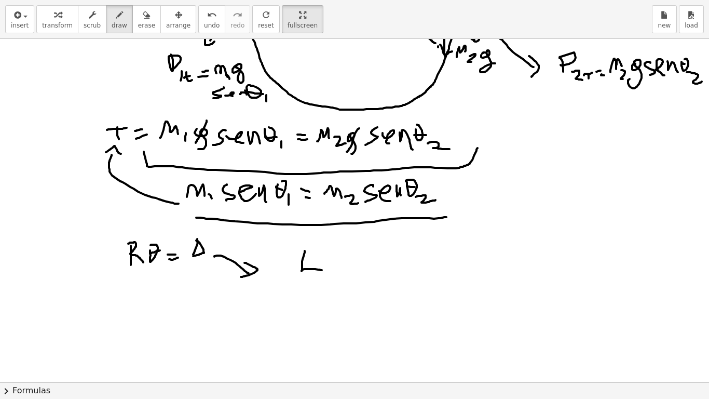
drag, startPoint x: 340, startPoint y: 268, endPoint x: 348, endPoint y: 266, distance: 8.4
drag, startPoint x: 357, startPoint y: 254, endPoint x: 356, endPoint y: 270, distance: 15.6
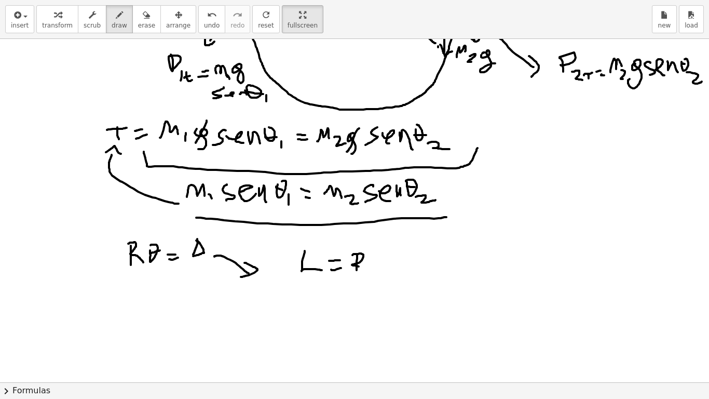
drag, startPoint x: 352, startPoint y: 255, endPoint x: 376, endPoint y: 268, distance: 26.7
drag, startPoint x: 379, startPoint y: 251, endPoint x: 389, endPoint y: 278, distance: 28.6
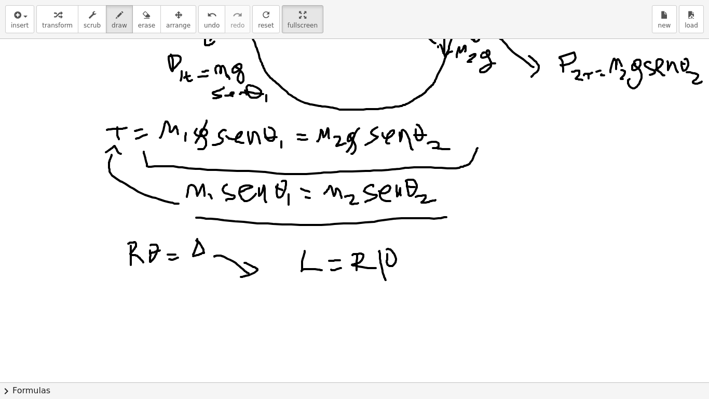
drag, startPoint x: 388, startPoint y: 262, endPoint x: 401, endPoint y: 260, distance: 12.6
drag, startPoint x: 411, startPoint y: 254, endPoint x: 411, endPoint y: 265, distance: 10.9
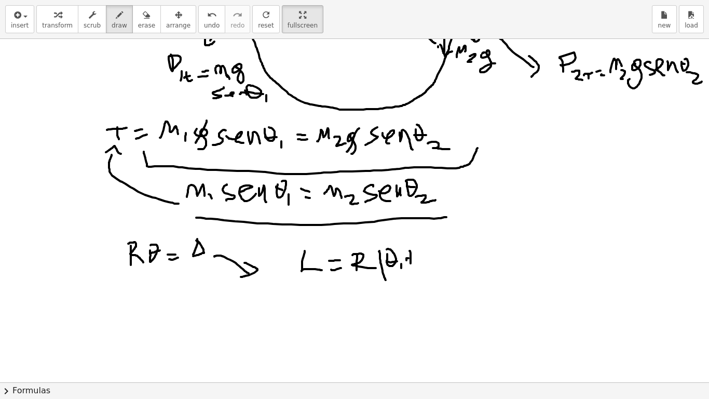
drag, startPoint x: 408, startPoint y: 258, endPoint x: 421, endPoint y: 255, distance: 13.2
drag, startPoint x: 422, startPoint y: 257, endPoint x: 435, endPoint y: 258, distance: 13.0
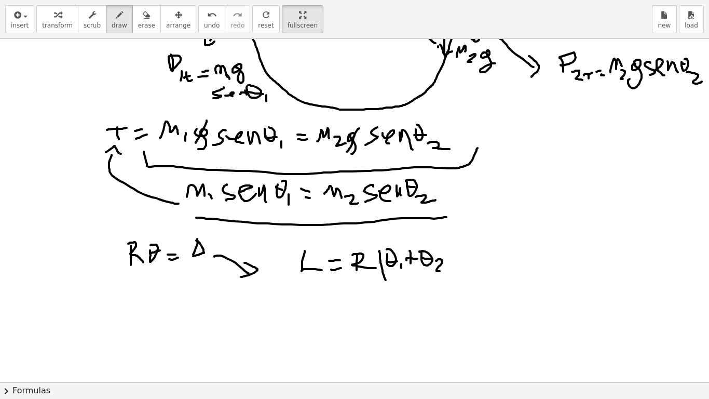
drag, startPoint x: 436, startPoint y: 261, endPoint x: 454, endPoint y: 266, distance: 18.5
drag, startPoint x: 454, startPoint y: 263, endPoint x: 449, endPoint y: 281, distance: 18.9
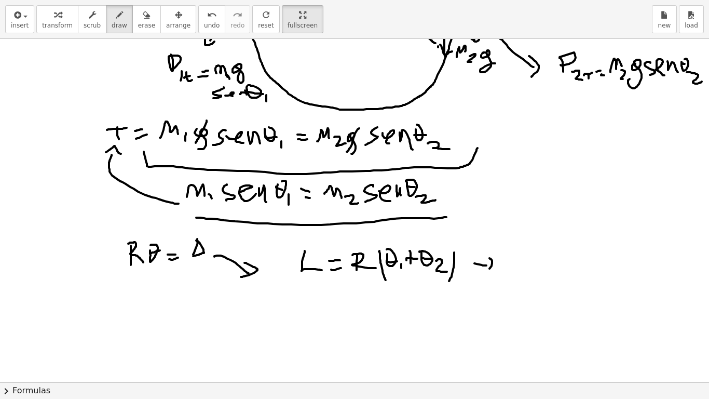
drag, startPoint x: 492, startPoint y: 260, endPoint x: 495, endPoint y: 265, distance: 6.1
drag, startPoint x: 508, startPoint y: 260, endPoint x: 522, endPoint y: 257, distance: 13.7
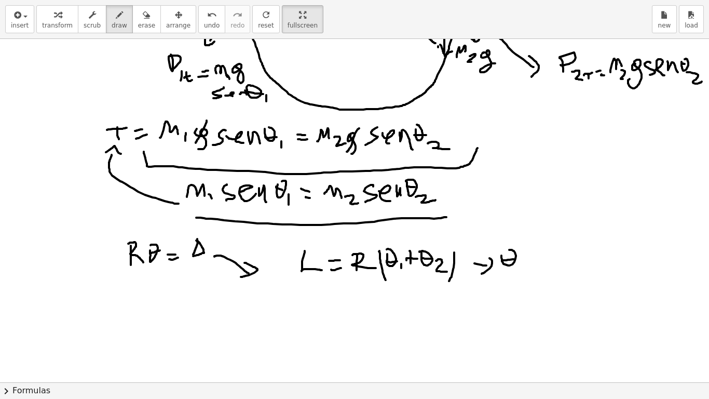
drag, startPoint x: 522, startPoint y: 261, endPoint x: 529, endPoint y: 266, distance: 8.6
drag, startPoint x: 532, startPoint y: 256, endPoint x: 535, endPoint y: 263, distance: 7.4
drag, startPoint x: 528, startPoint y: 261, endPoint x: 541, endPoint y: 253, distance: 14.9
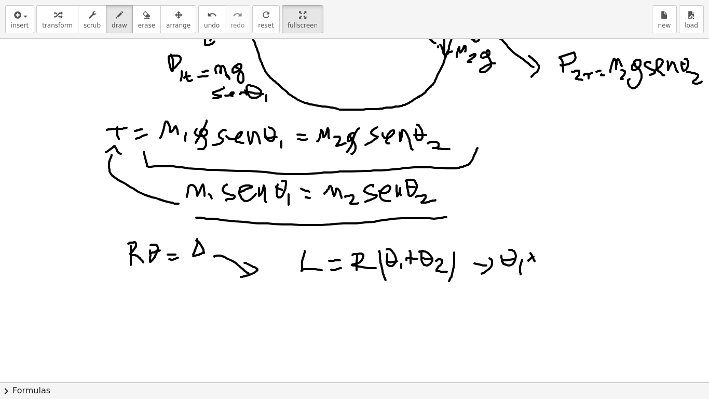
drag, startPoint x: 549, startPoint y: 255, endPoint x: 558, endPoint y: 256, distance: 9.4
drag, startPoint x: 558, startPoint y: 256, endPoint x: 571, endPoint y: 264, distance: 15.6
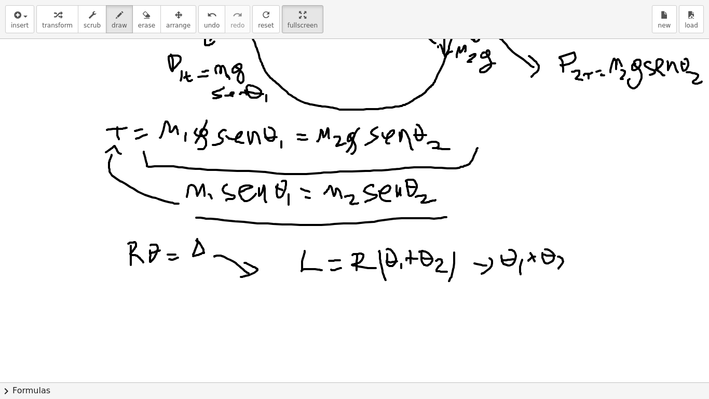
drag, startPoint x: 578, startPoint y: 251, endPoint x: 590, endPoint y: 255, distance: 13.1
drag, startPoint x: 584, startPoint y: 260, endPoint x: 614, endPoint y: 249, distance: 31.8
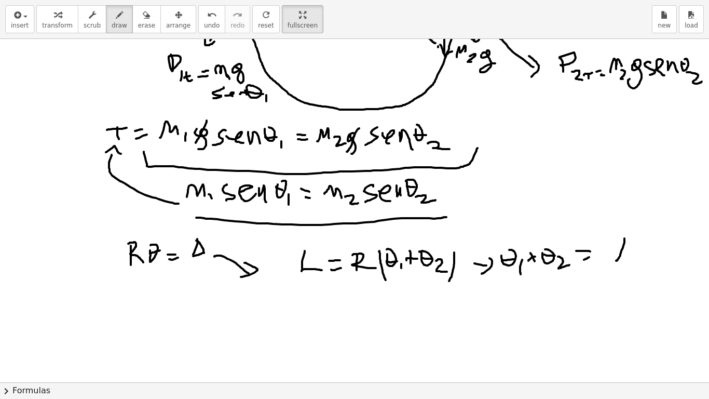
drag, startPoint x: 624, startPoint y: 238, endPoint x: 623, endPoint y: 261, distance: 22.3
drag, startPoint x: 612, startPoint y: 265, endPoint x: 628, endPoint y: 272, distance: 17.2
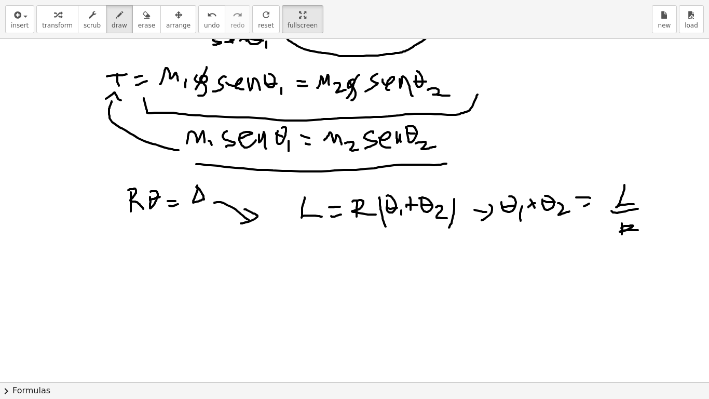
scroll to position [1105, 0]
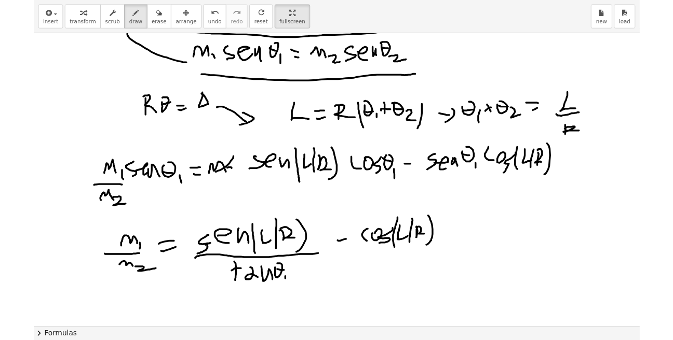
scroll to position [1239, 0]
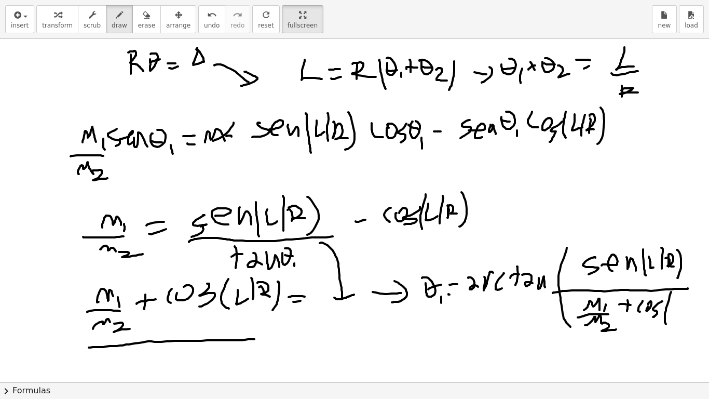
click at [672, 321] on div "×" at bounding box center [354, 210] width 709 height 343
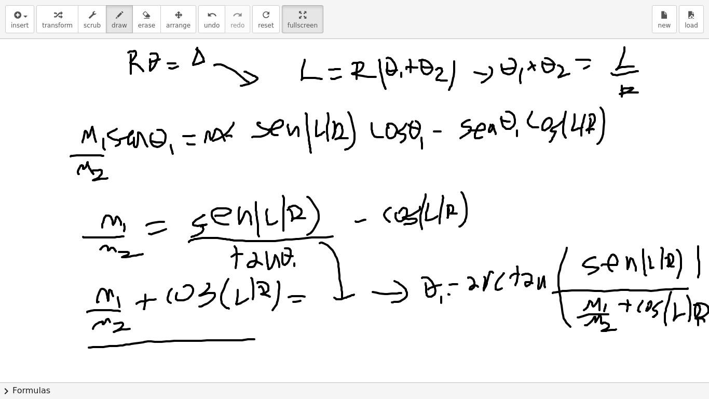
drag, startPoint x: 453, startPoint y: 354, endPoint x: 503, endPoint y: 312, distance: 65.6
drag, startPoint x: 496, startPoint y: 311, endPoint x: 521, endPoint y: 328, distance: 29.2
